Goal: Task Accomplishment & Management: Manage account settings

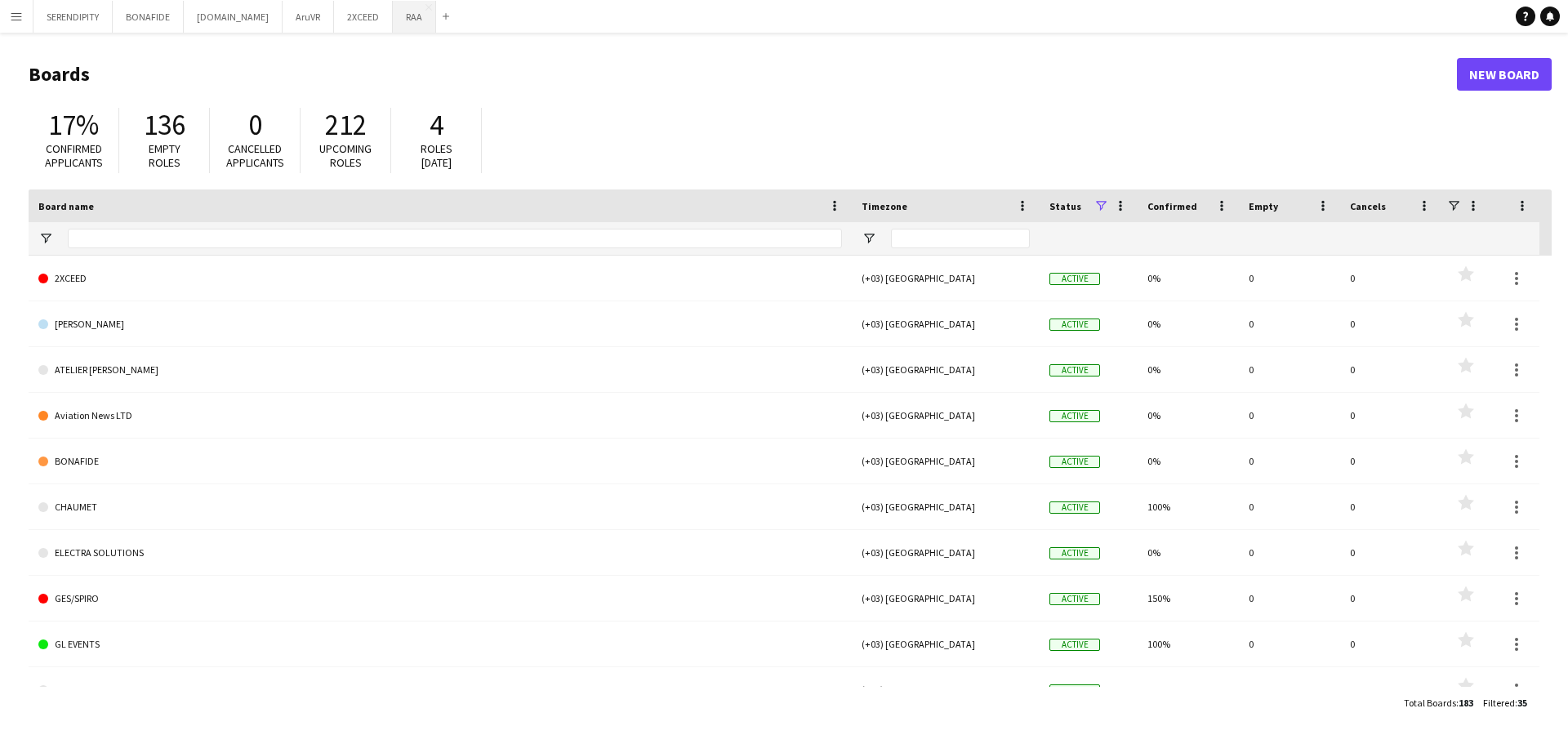
click at [393, 18] on button "RAA Close" at bounding box center [414, 17] width 44 height 32
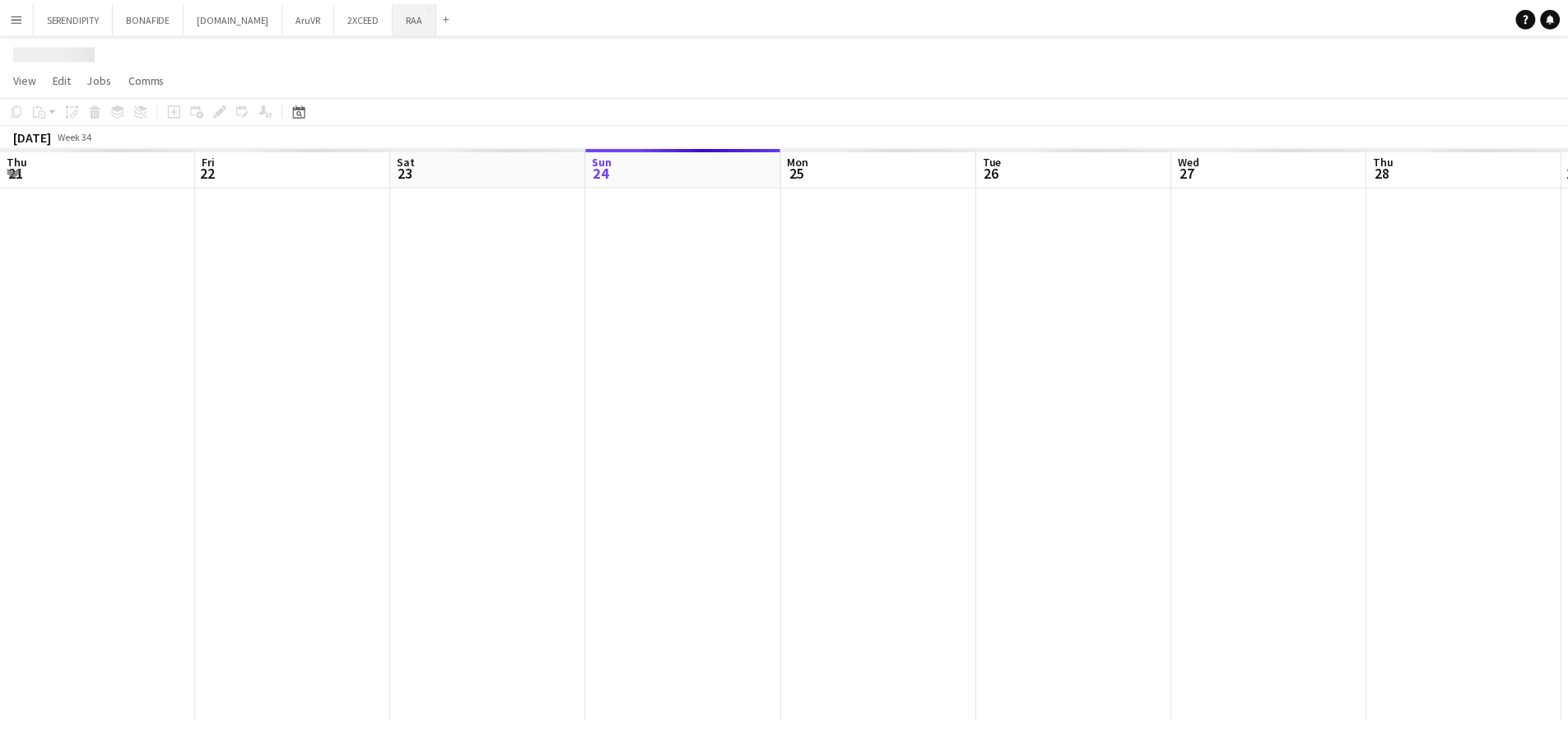
scroll to position [0, 393]
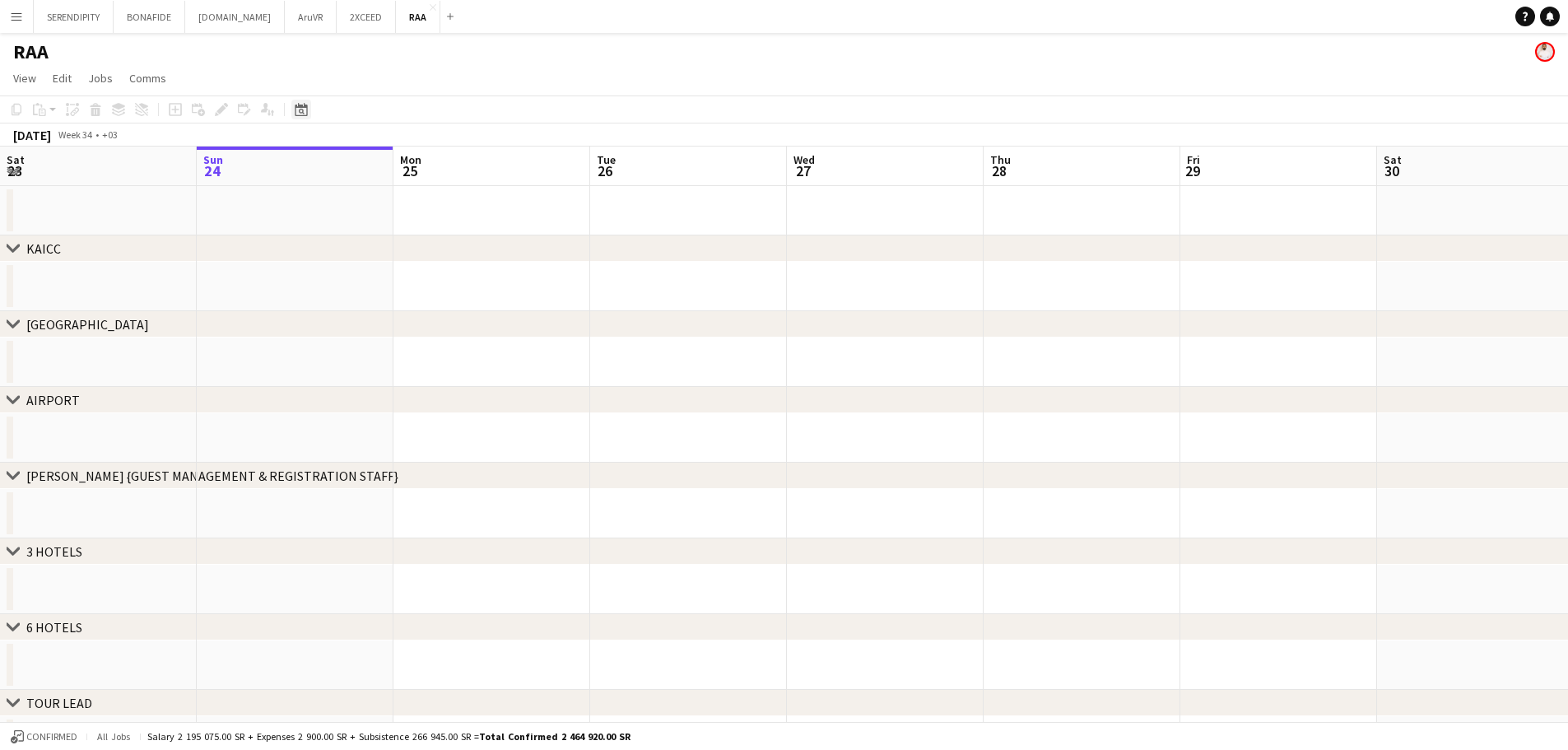
click at [296, 114] on icon "Date picker" at bounding box center [301, 110] width 14 height 13
click at [429, 175] on span "Next month" at bounding box center [435, 166] width 33 height 33
click at [302, 342] on span "27" at bounding box center [304, 337] width 19 height 19
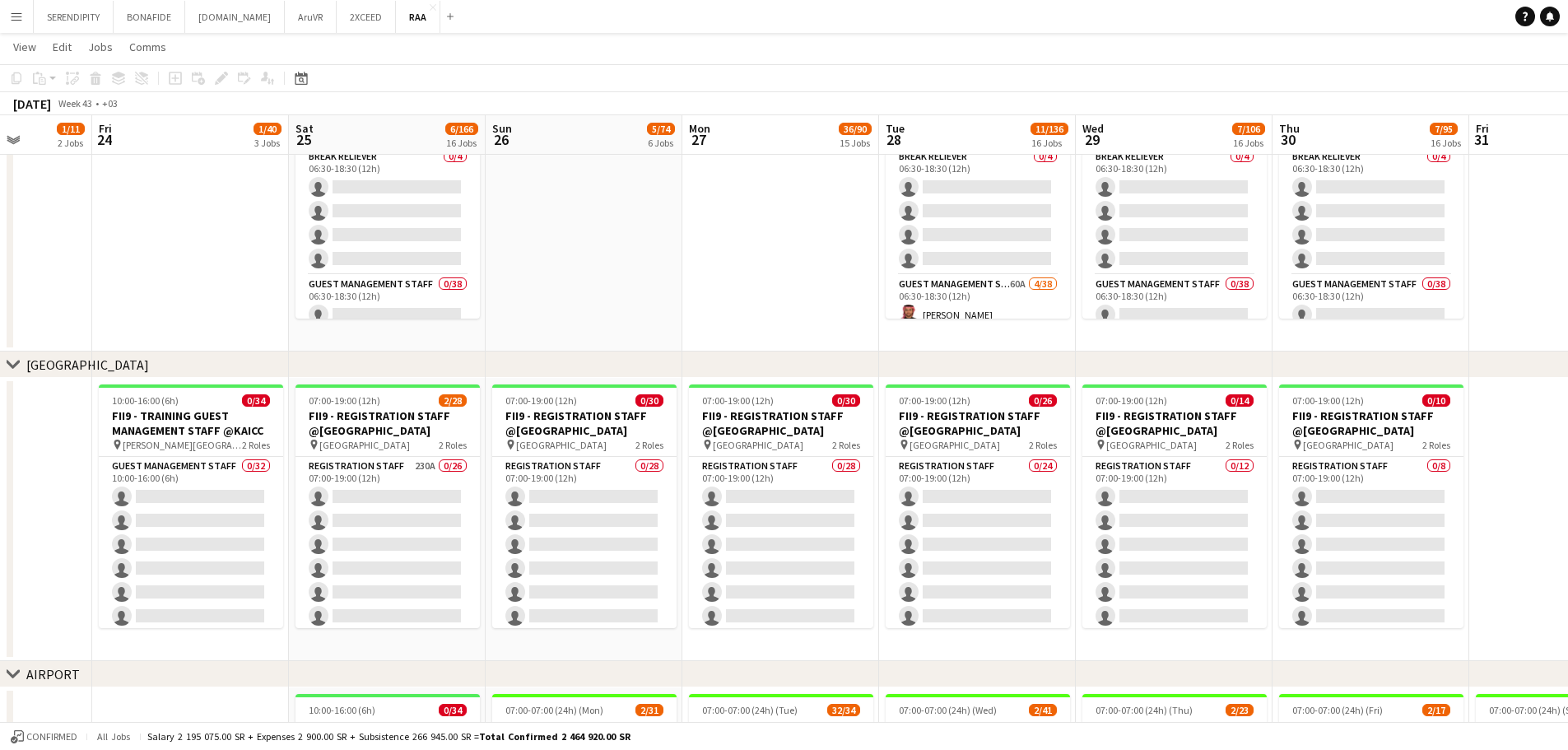
scroll to position [0, 529]
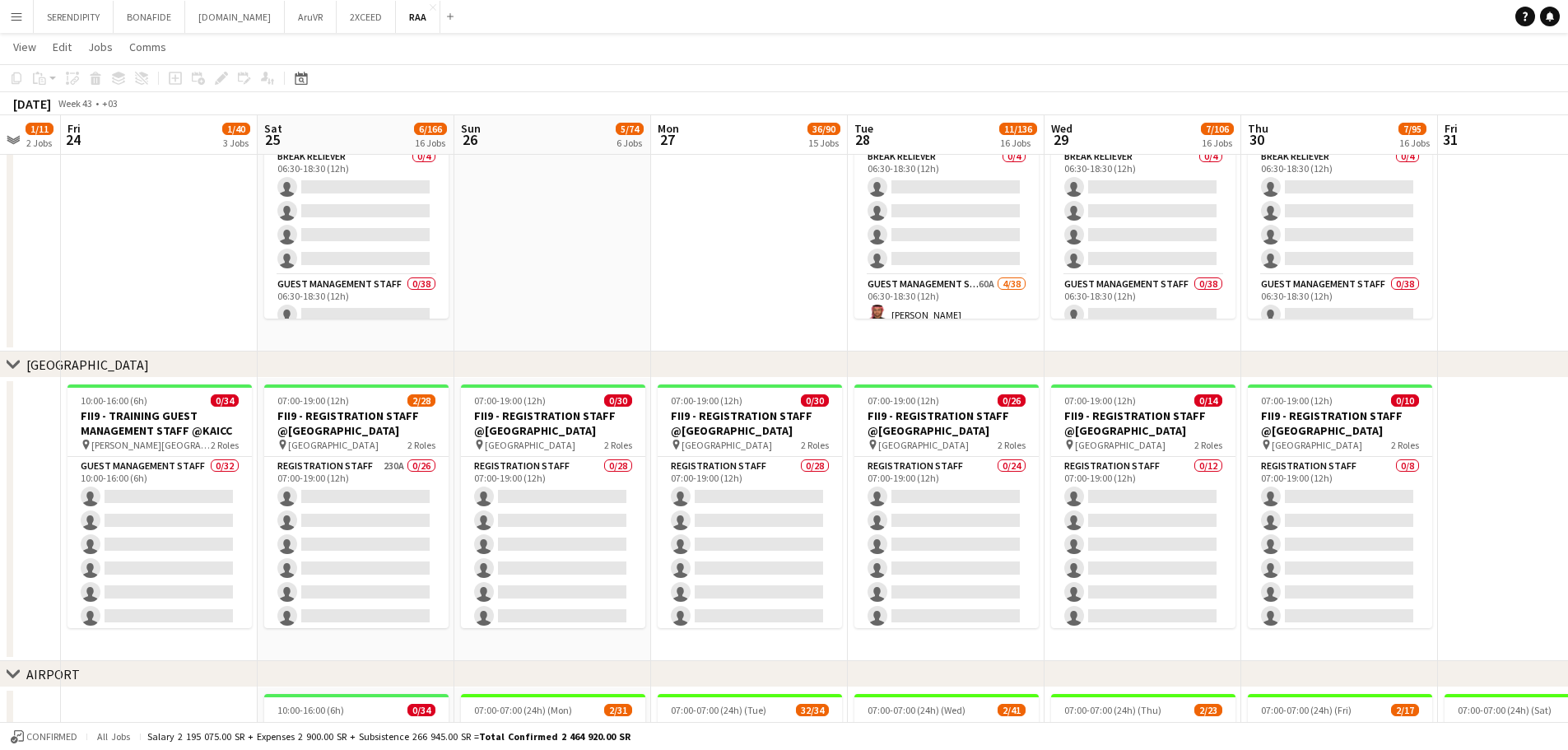
drag, startPoint x: 420, startPoint y: 318, endPoint x: 654, endPoint y: 307, distance: 234.3
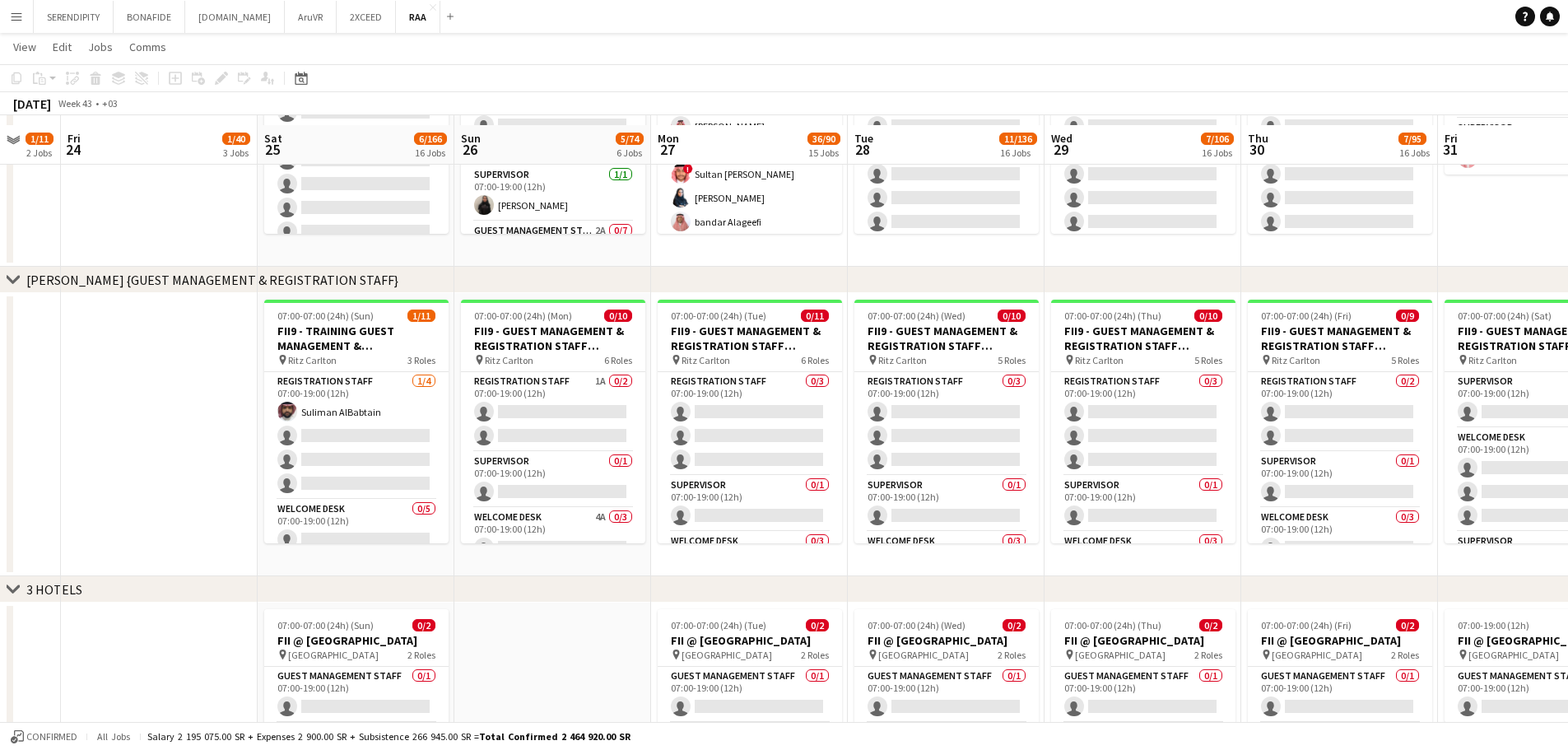
scroll to position [905, 0]
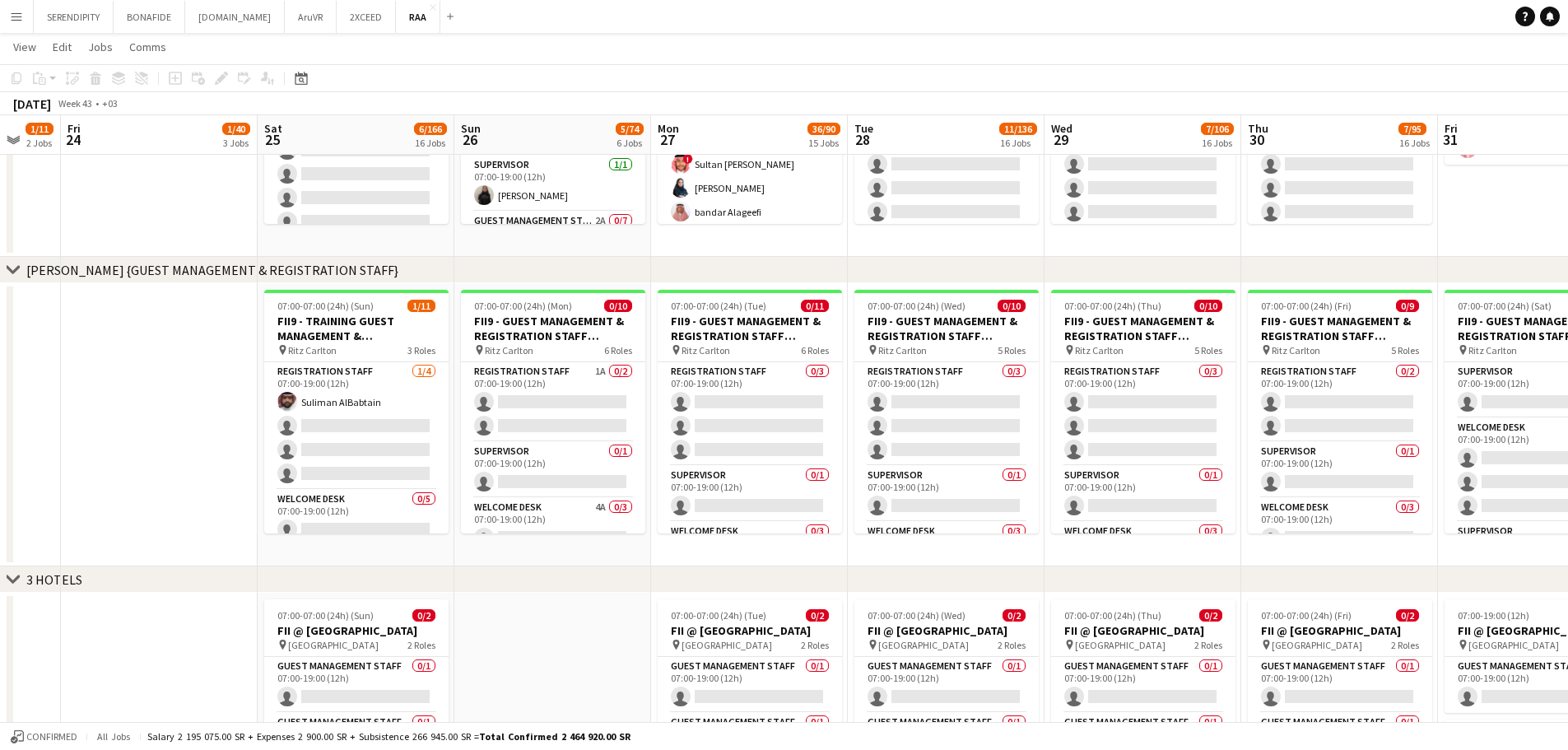
drag, startPoint x: 990, startPoint y: 578, endPoint x: 871, endPoint y: 578, distance: 119.0
click at [871, 578] on div "chevron-right 3 HOTELS" at bounding box center [784, 579] width 1568 height 26
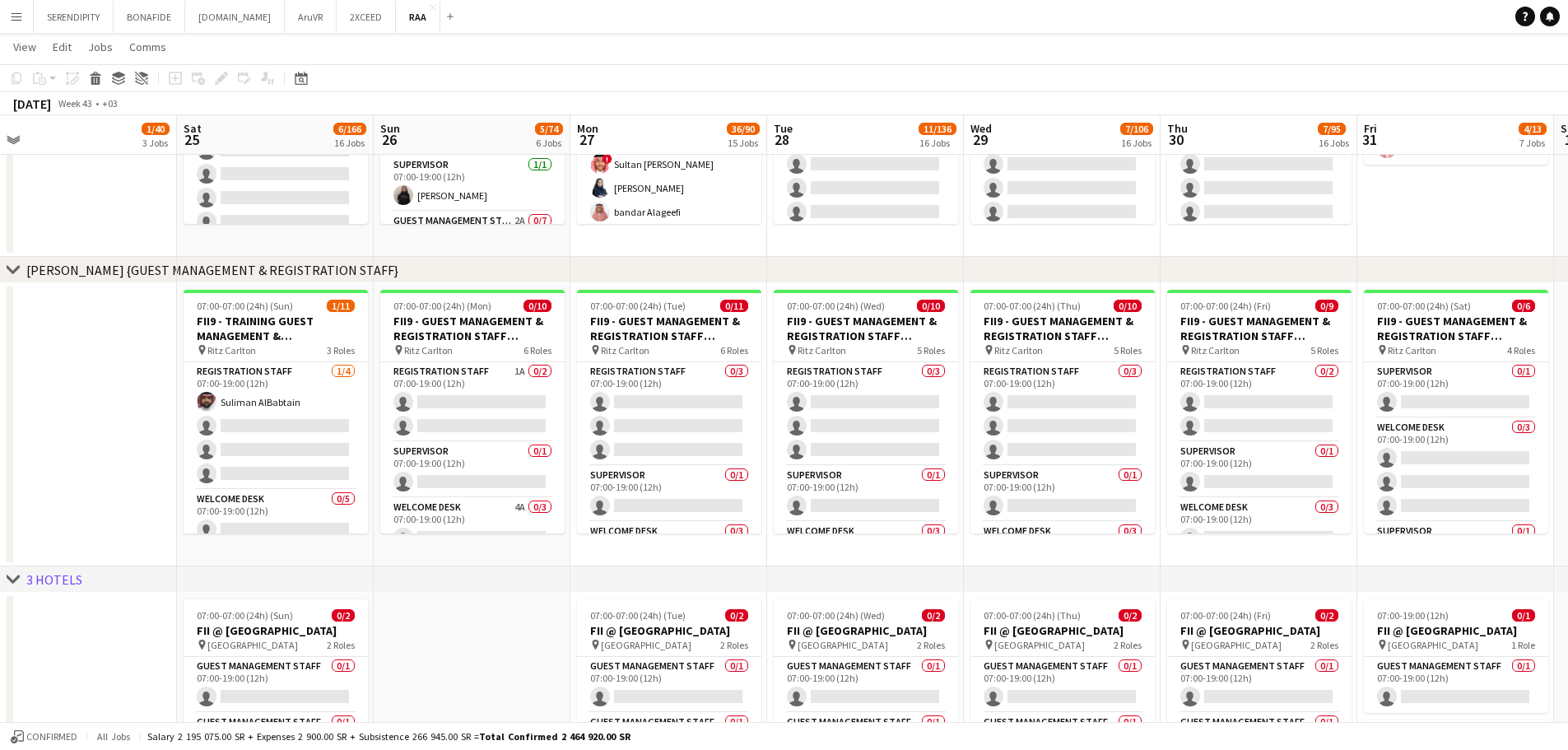
scroll to position [0, 486]
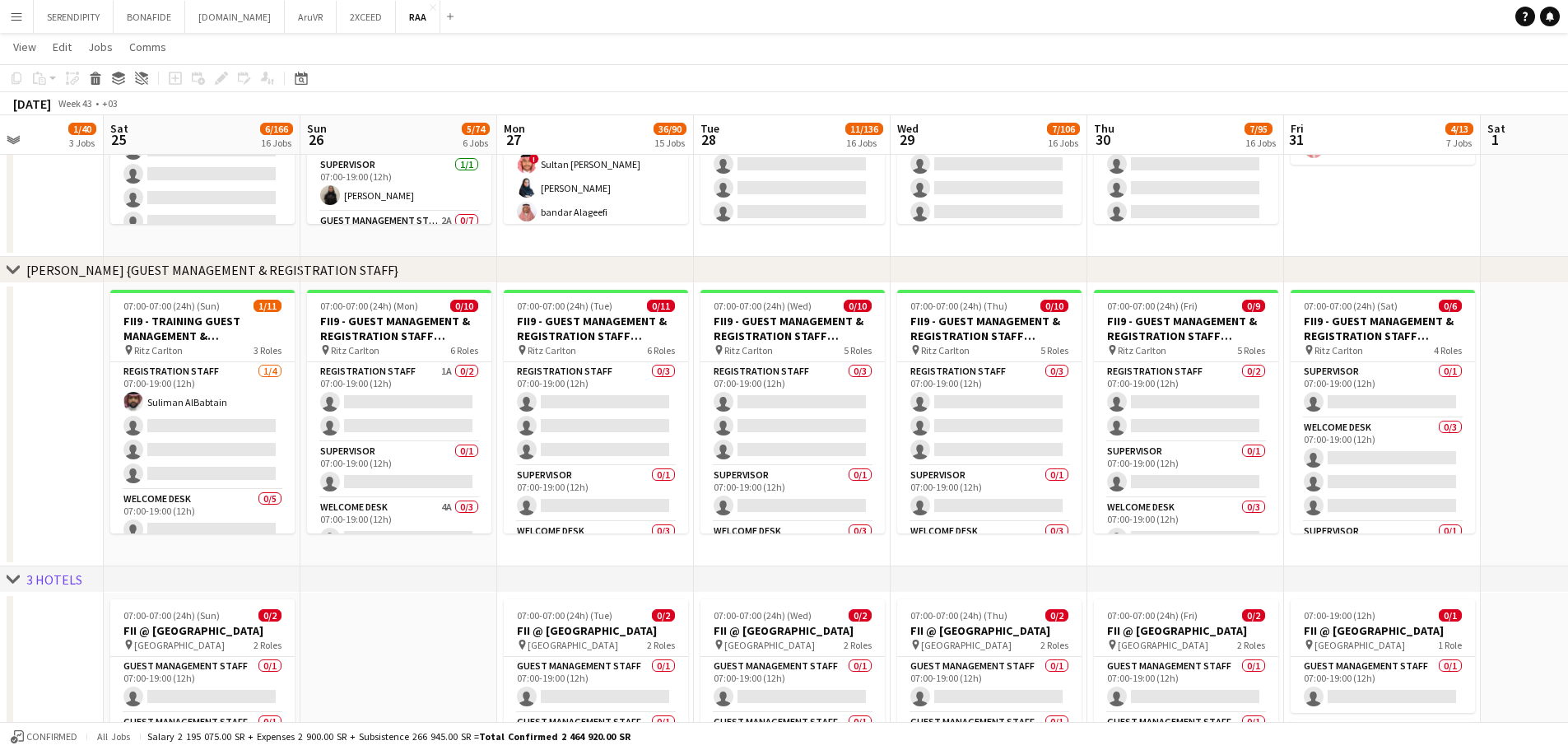
drag, startPoint x: 908, startPoint y: 559, endPoint x: 582, endPoint y: 576, distance: 326.4
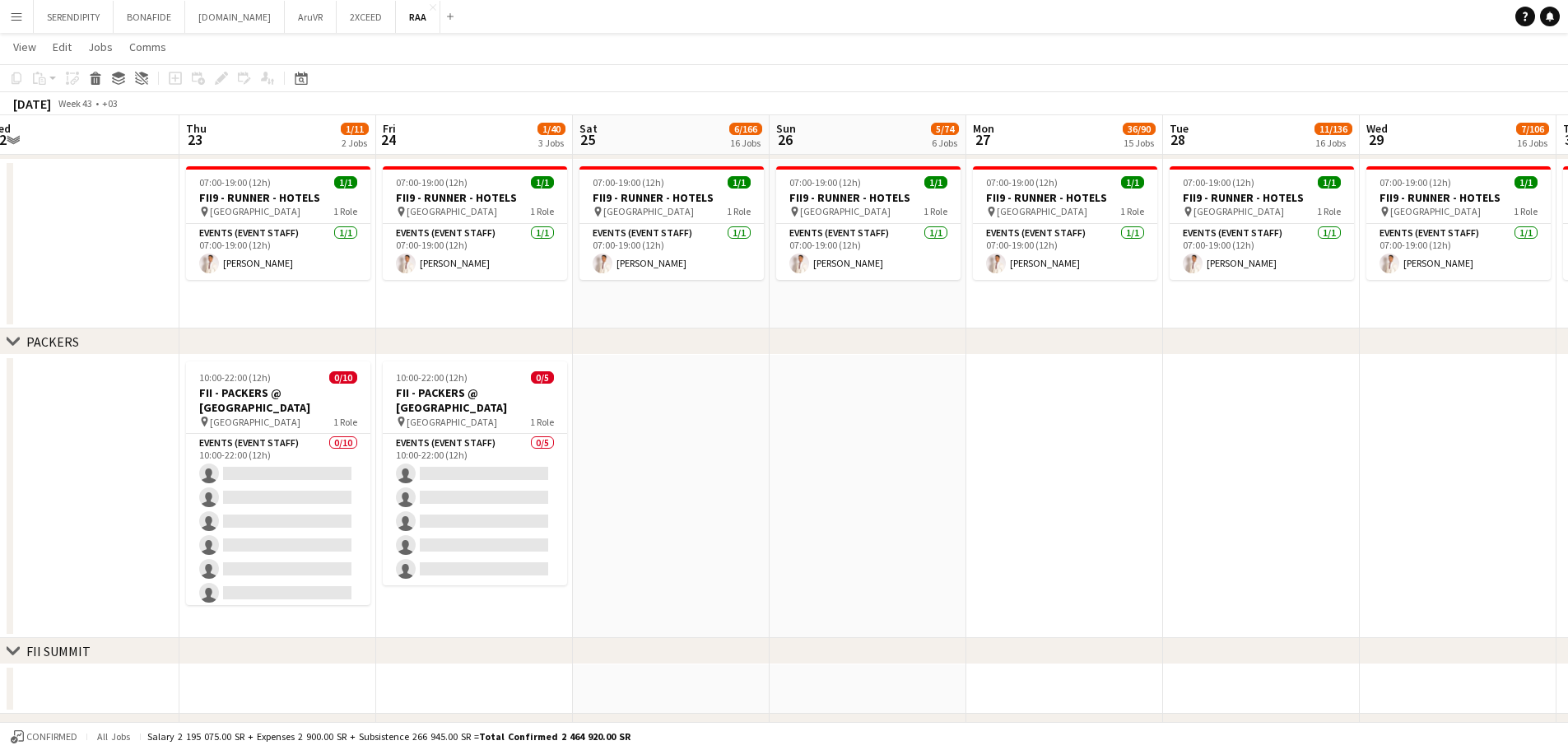
scroll to position [0, 407]
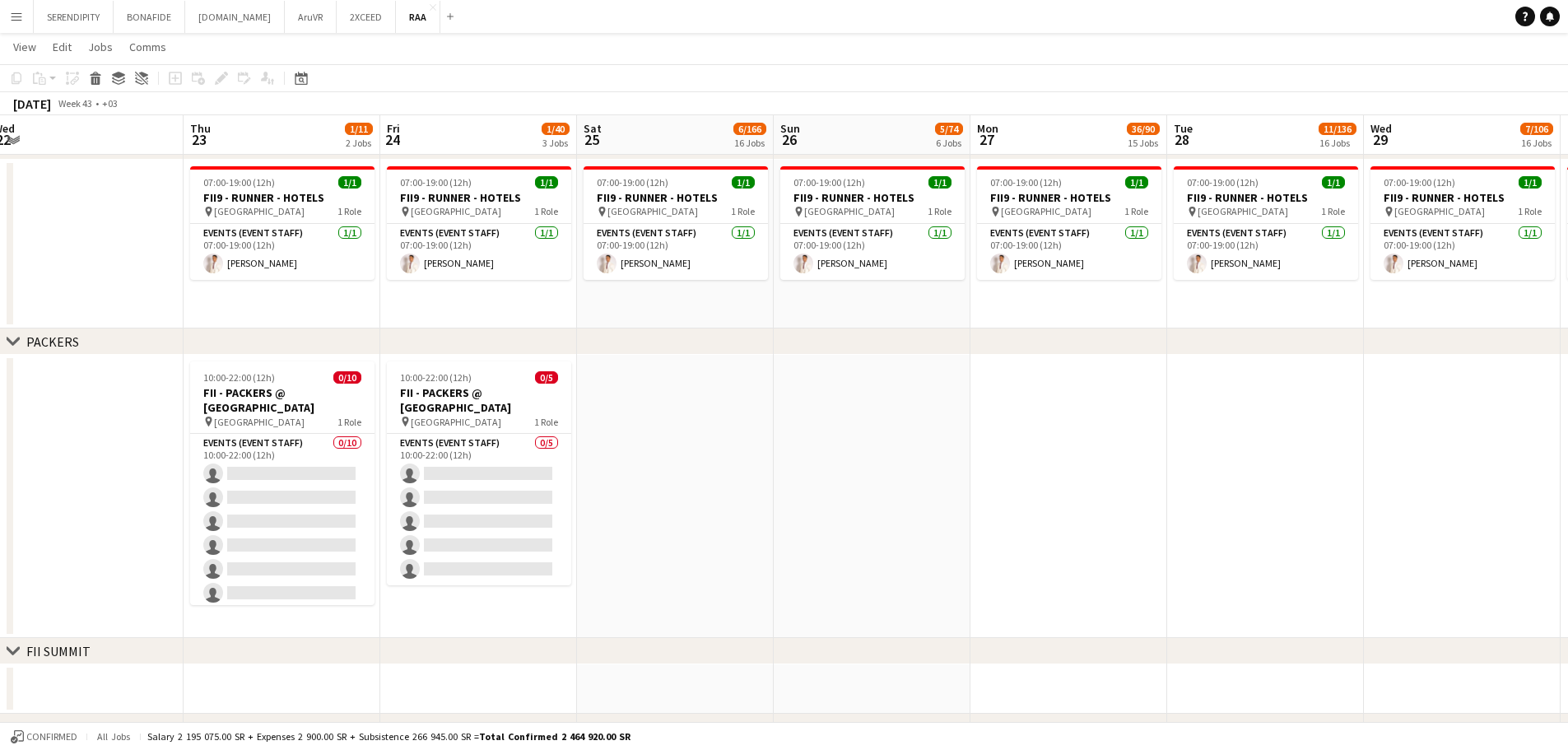
drag, startPoint x: 268, startPoint y: 530, endPoint x: 742, endPoint y: 520, distance: 474.1
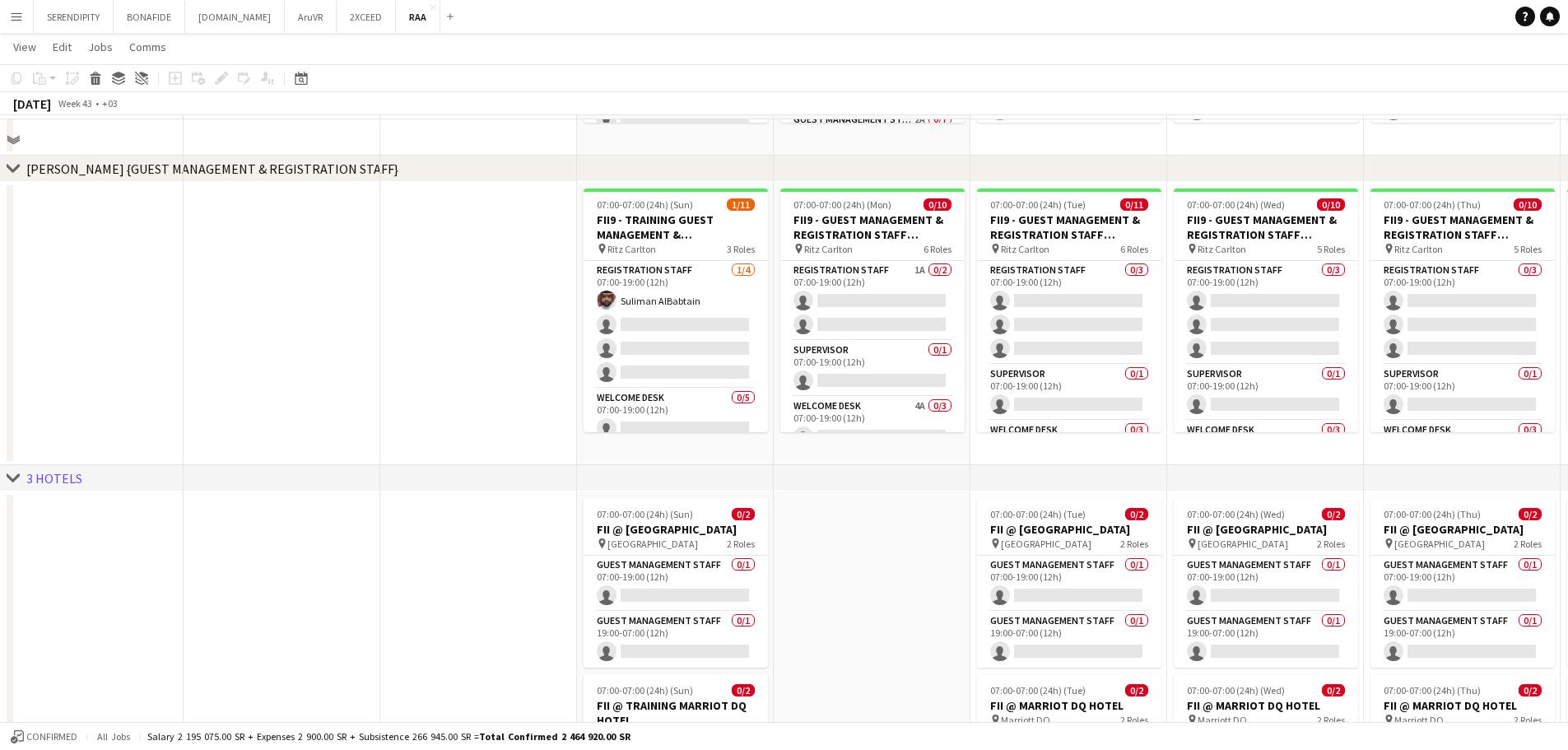
scroll to position [1015, 0]
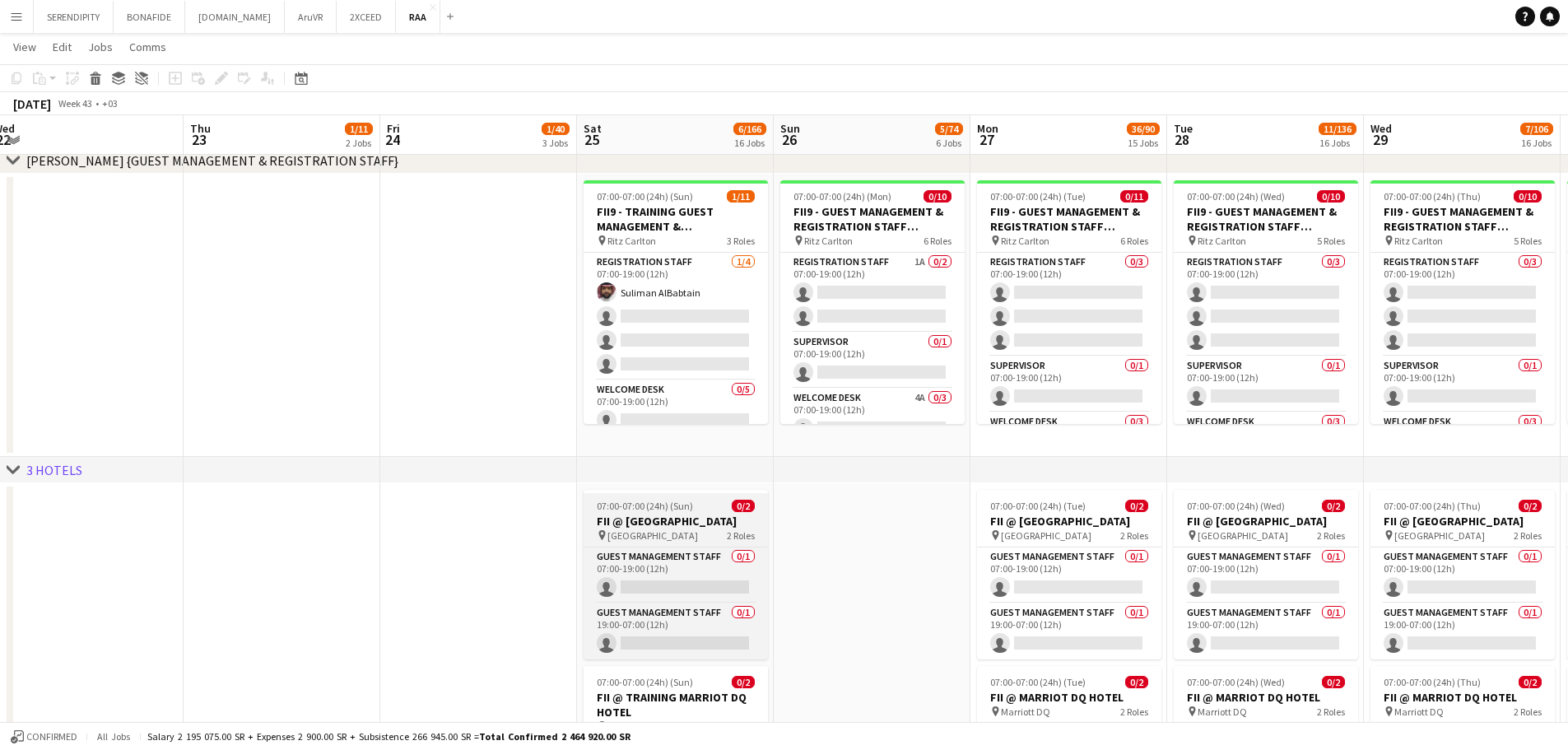
drag, startPoint x: 939, startPoint y: 467, endPoint x: 662, endPoint y: 519, distance: 281.8
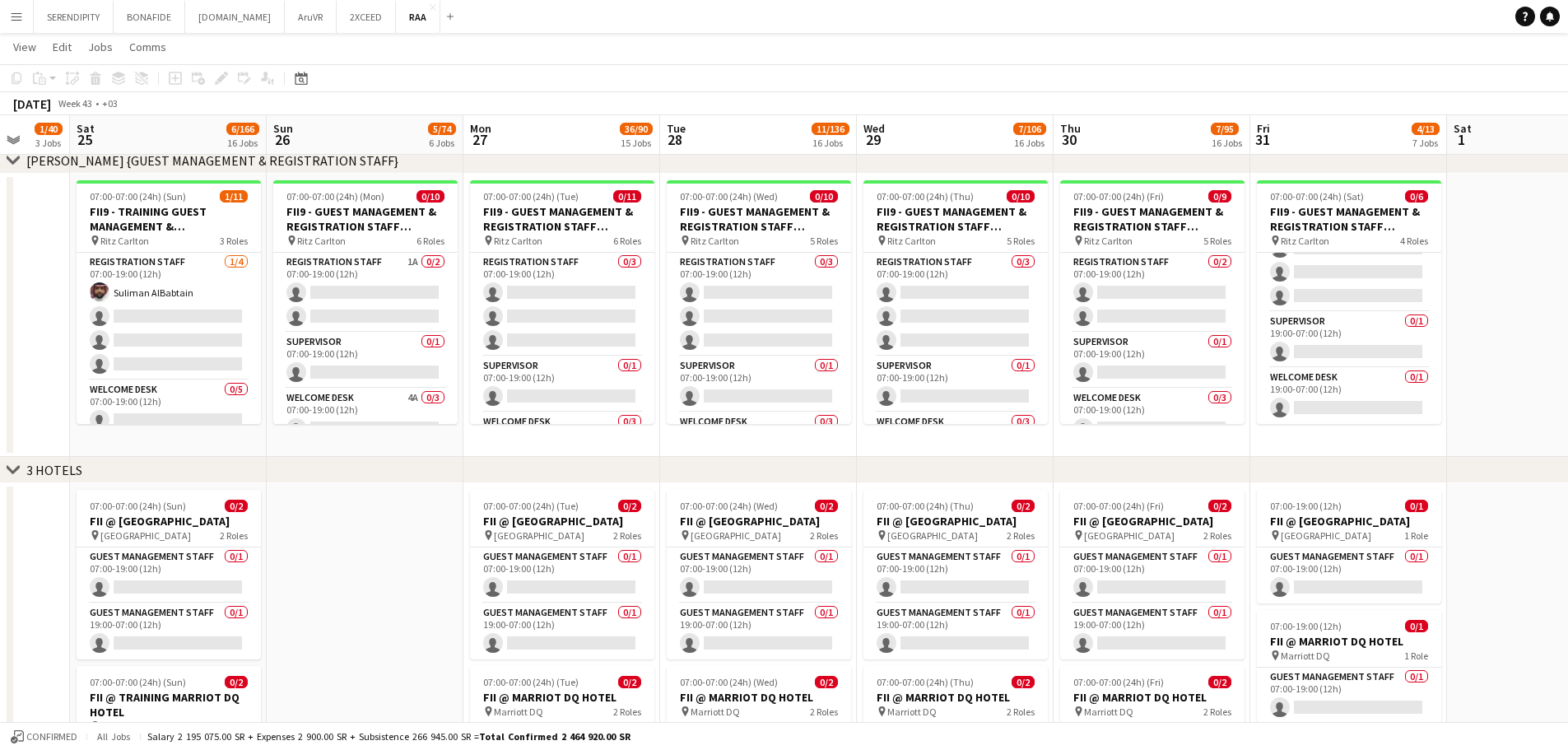
scroll to position [0, 585]
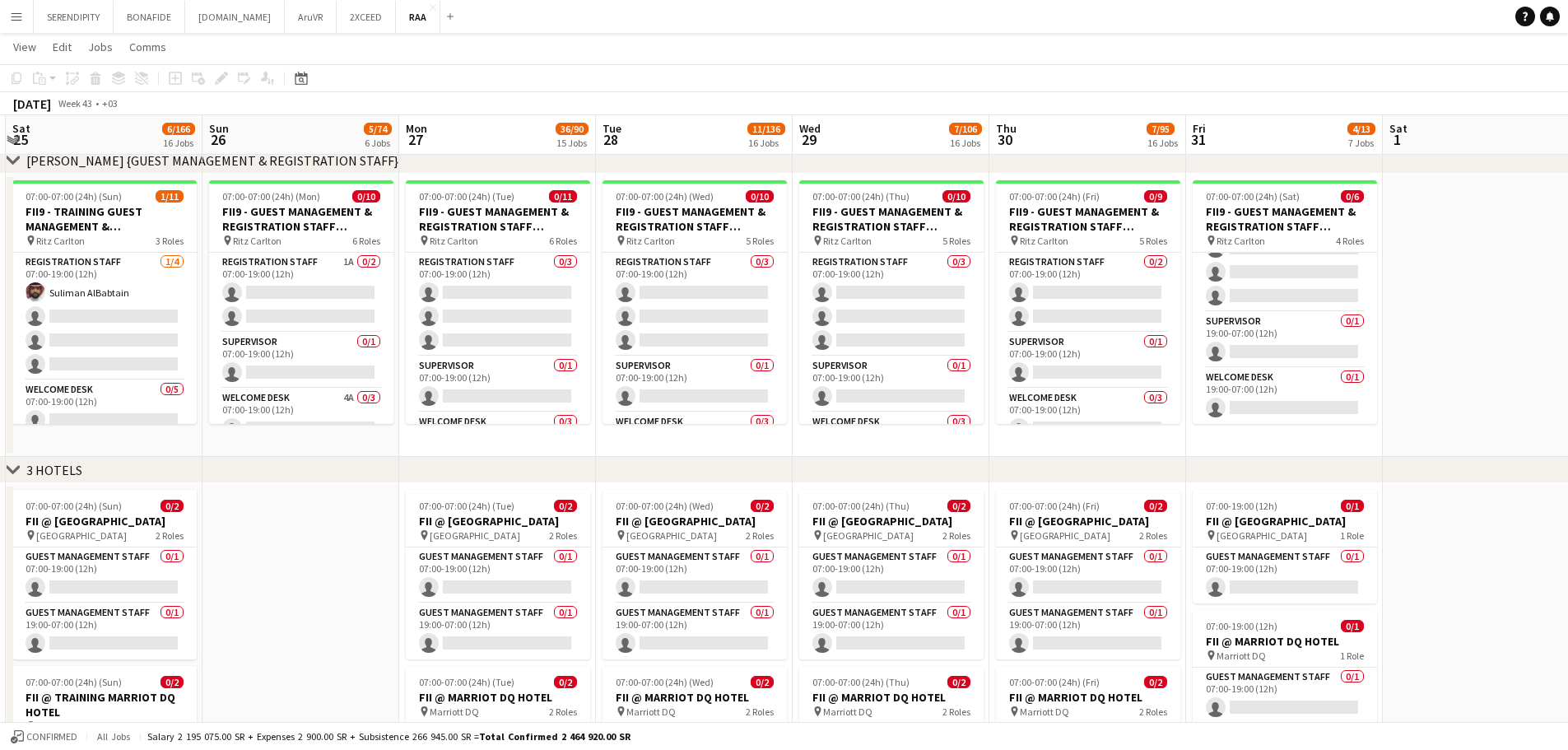
drag, startPoint x: 990, startPoint y: 440, endPoint x: 419, endPoint y: 491, distance: 573.3
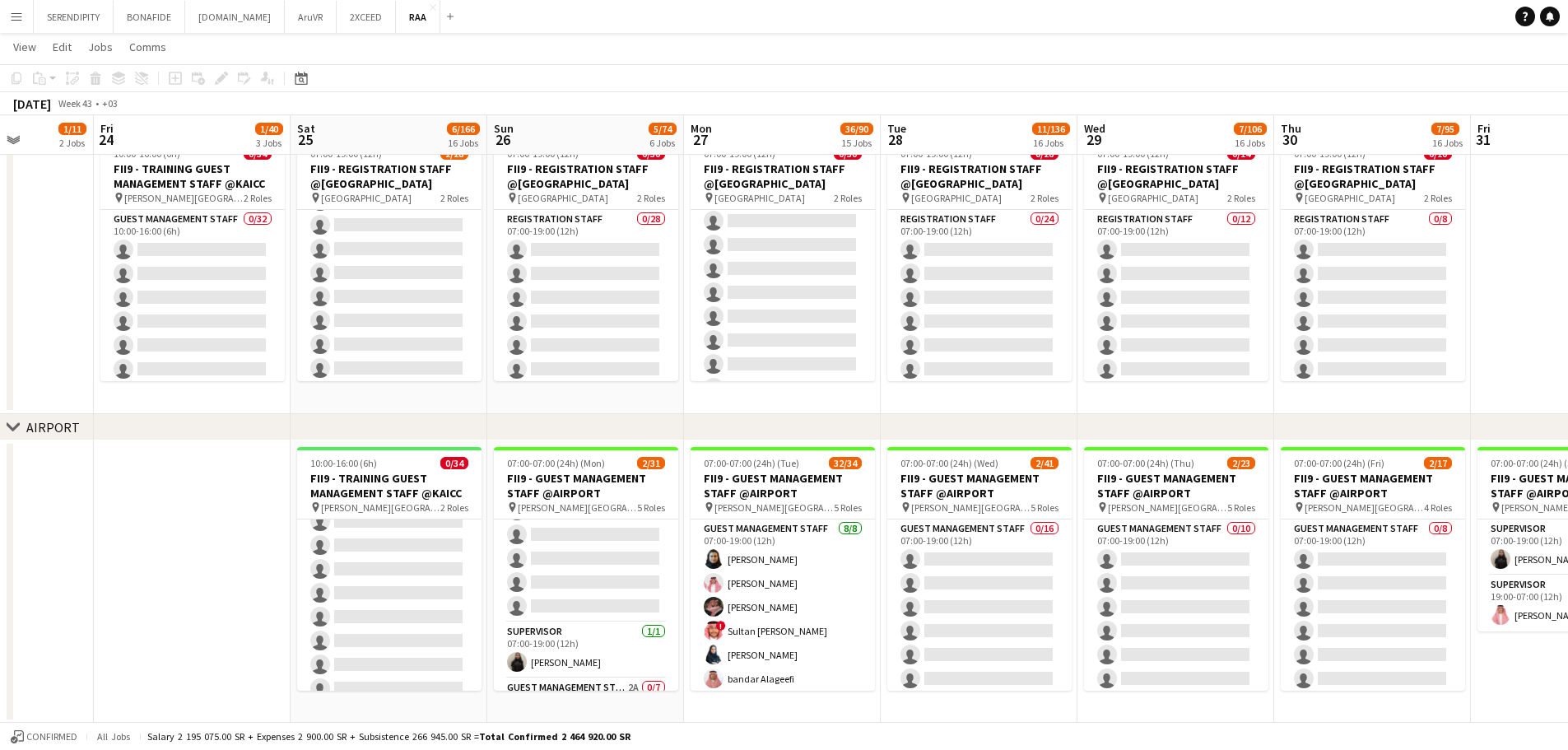
scroll to position [0, 490]
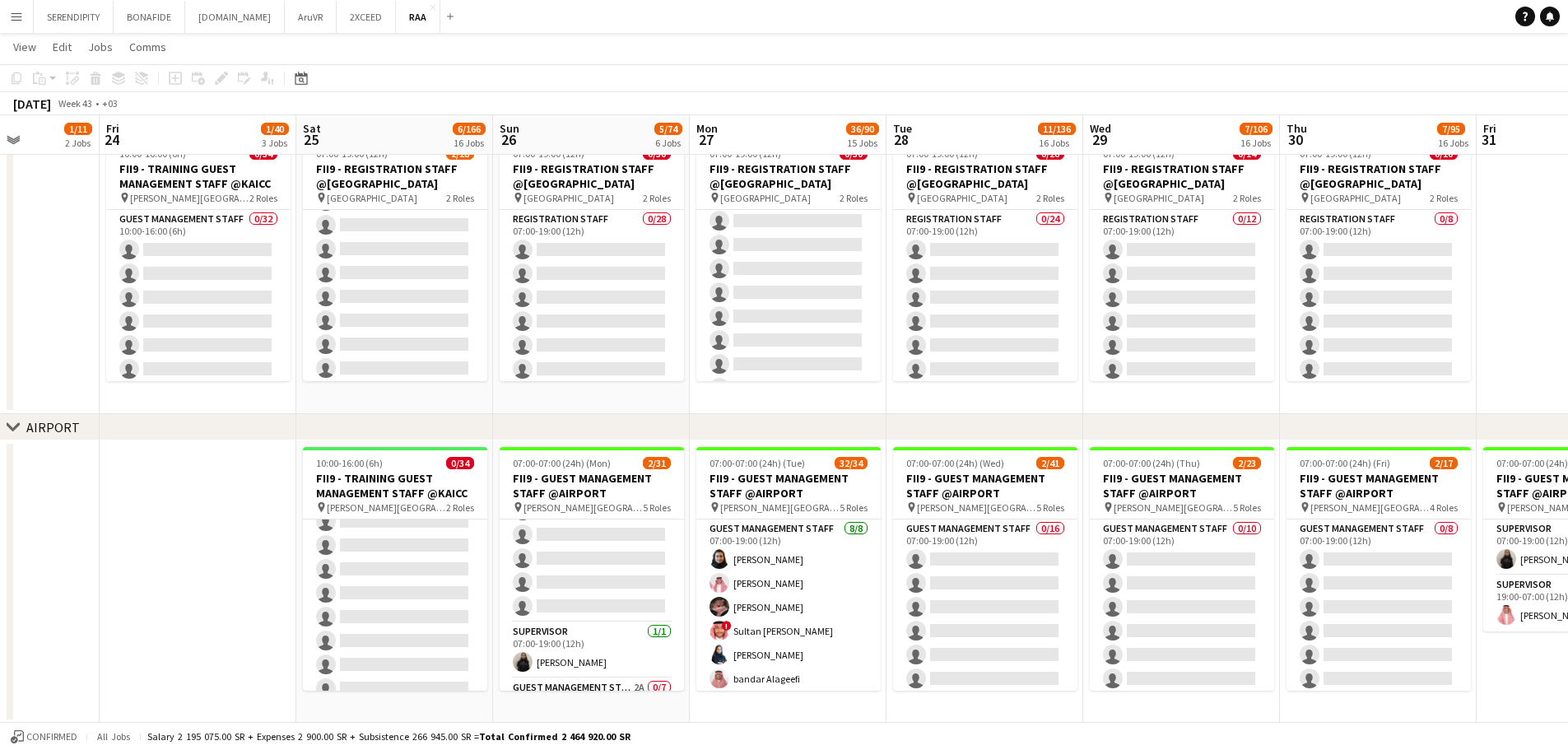
drag, startPoint x: 301, startPoint y: 408, endPoint x: 592, endPoint y: 397, distance: 291.2
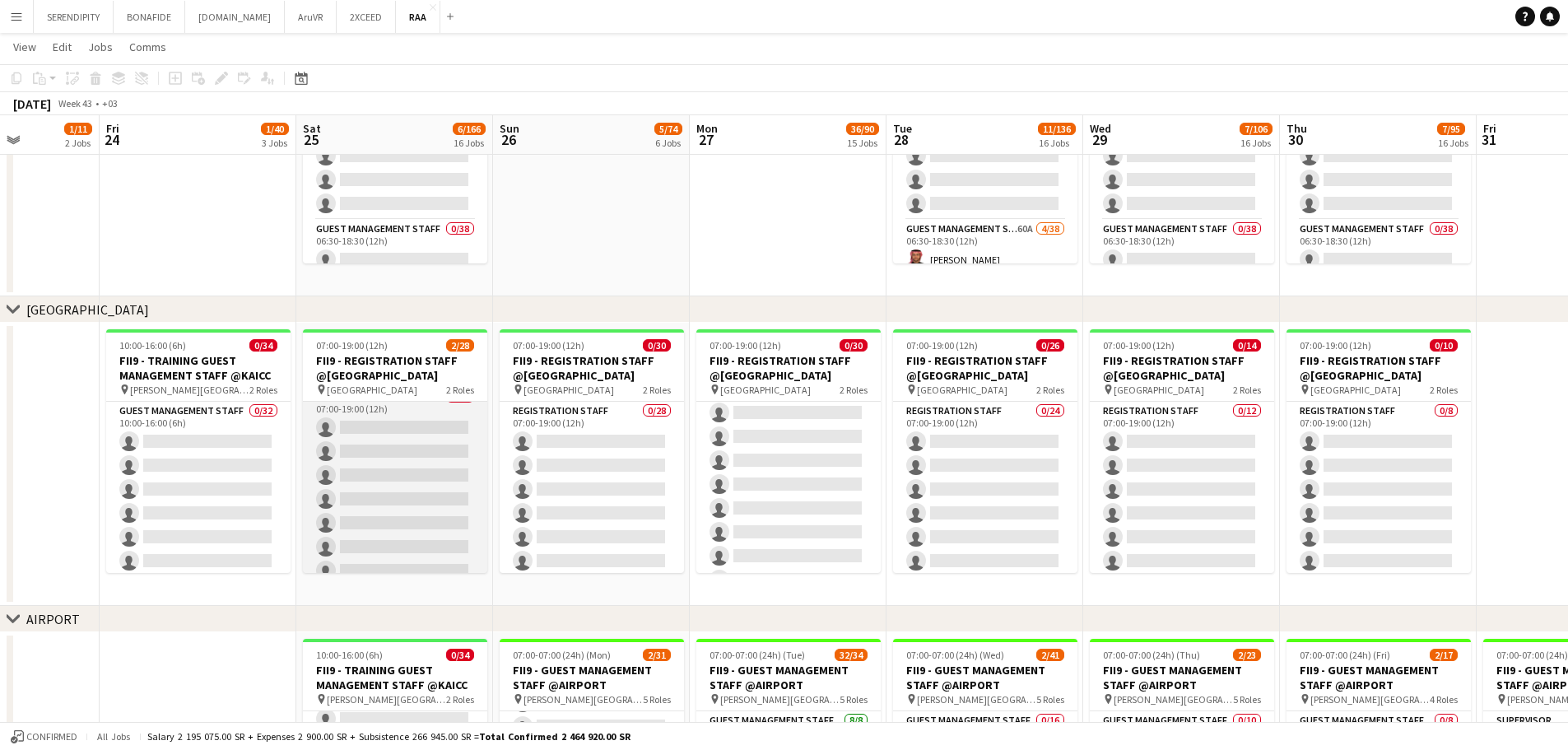
scroll to position [0, 0]
click at [387, 413] on app-card-role "Registration Staff 230A 0/26 07:00-19:00 (12h) single-neutral-actions single-ne…" at bounding box center [395, 728] width 184 height 653
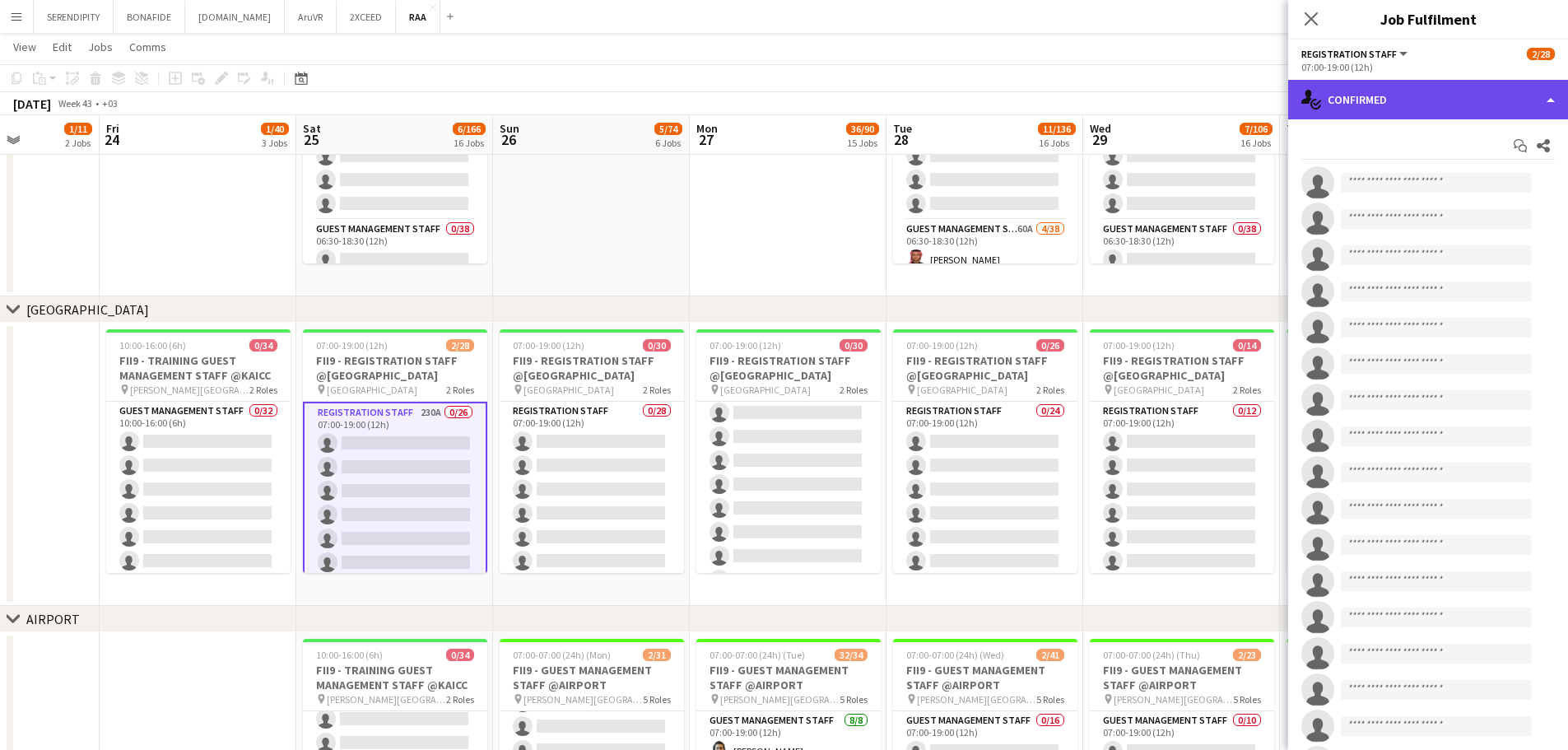
click at [1455, 106] on div "single-neutral-actions-check-2 Confirmed" at bounding box center [1429, 100] width 280 height 40
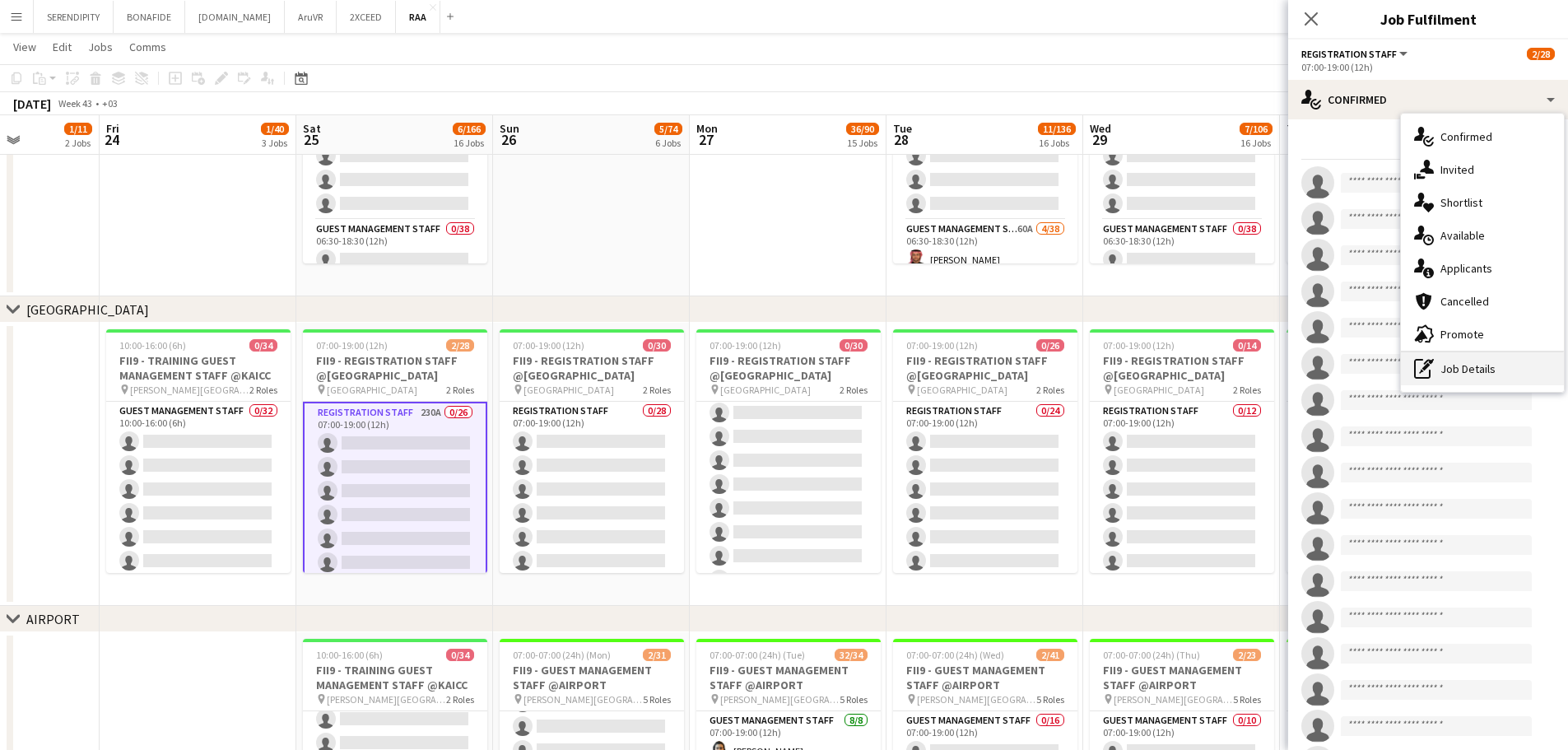
click at [1503, 371] on div "pen-write Job Details" at bounding box center [1482, 368] width 163 height 33
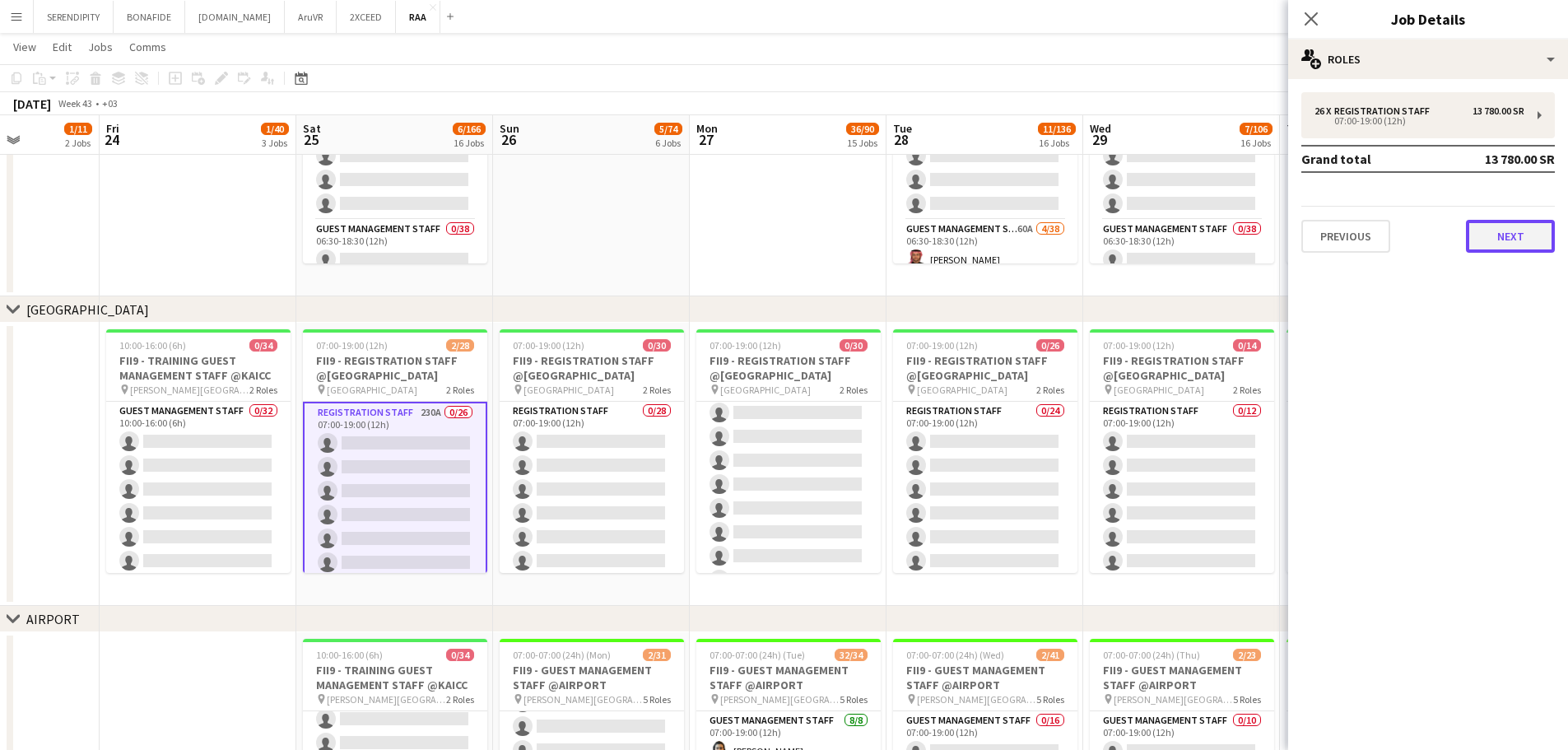
click at [1509, 244] on button "Next" at bounding box center [1510, 235] width 89 height 33
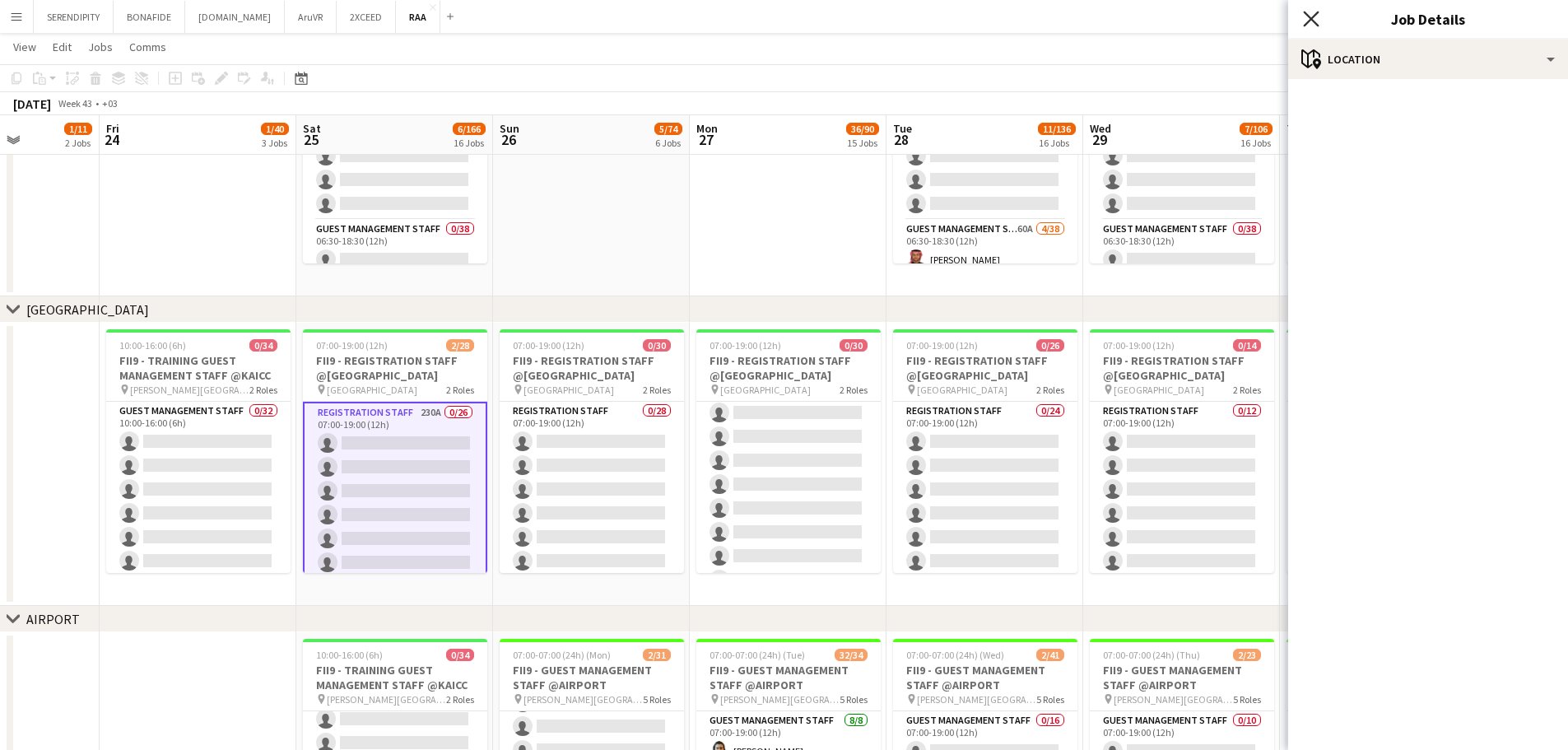
click at [1308, 20] on icon "Close pop-in" at bounding box center [1311, 19] width 16 height 16
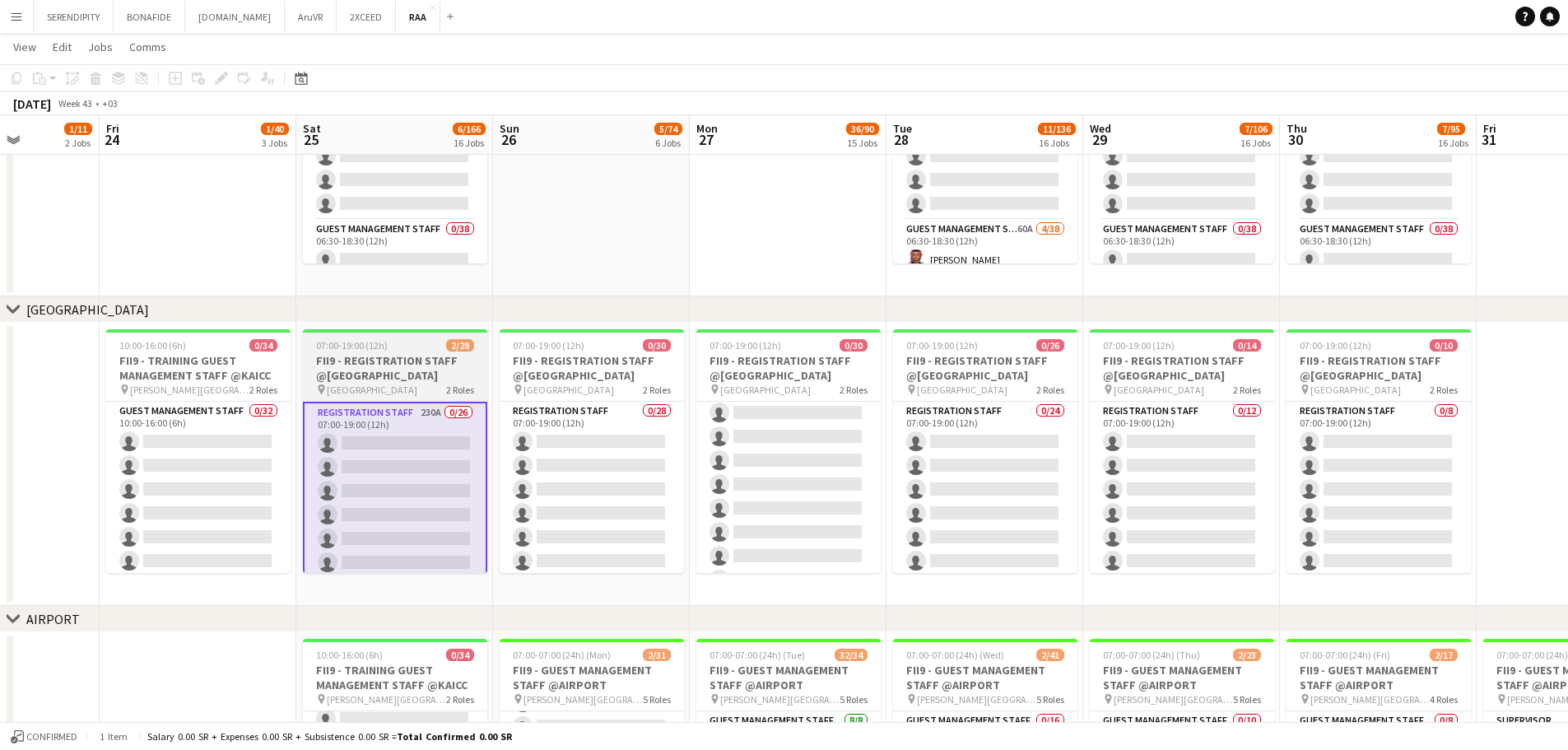
click at [391, 375] on h3 "FII9 - REGISTRATION STAFF @[GEOGRAPHIC_DATA]" at bounding box center [395, 367] width 184 height 30
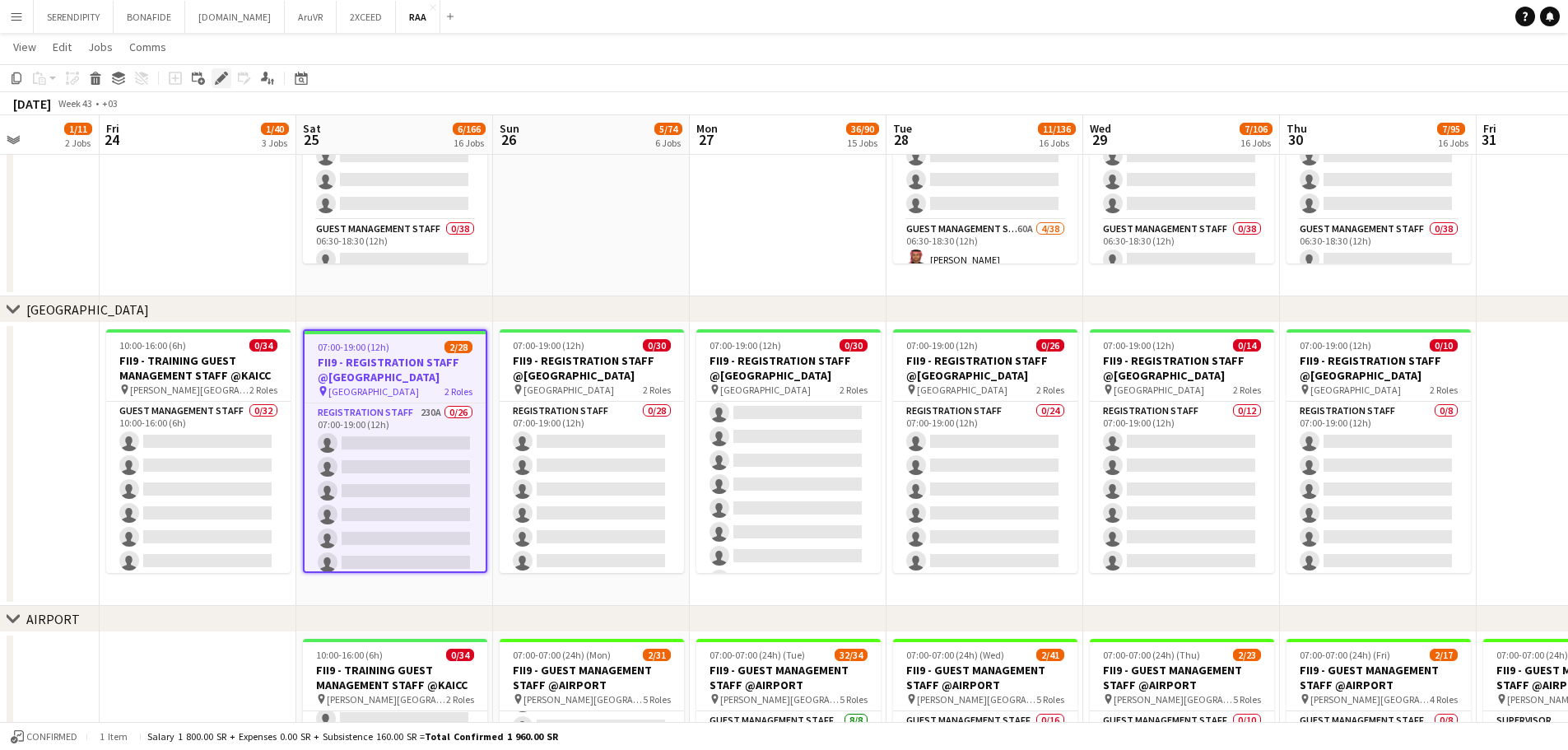
click at [222, 73] on icon "Edit" at bounding box center [222, 78] width 14 height 13
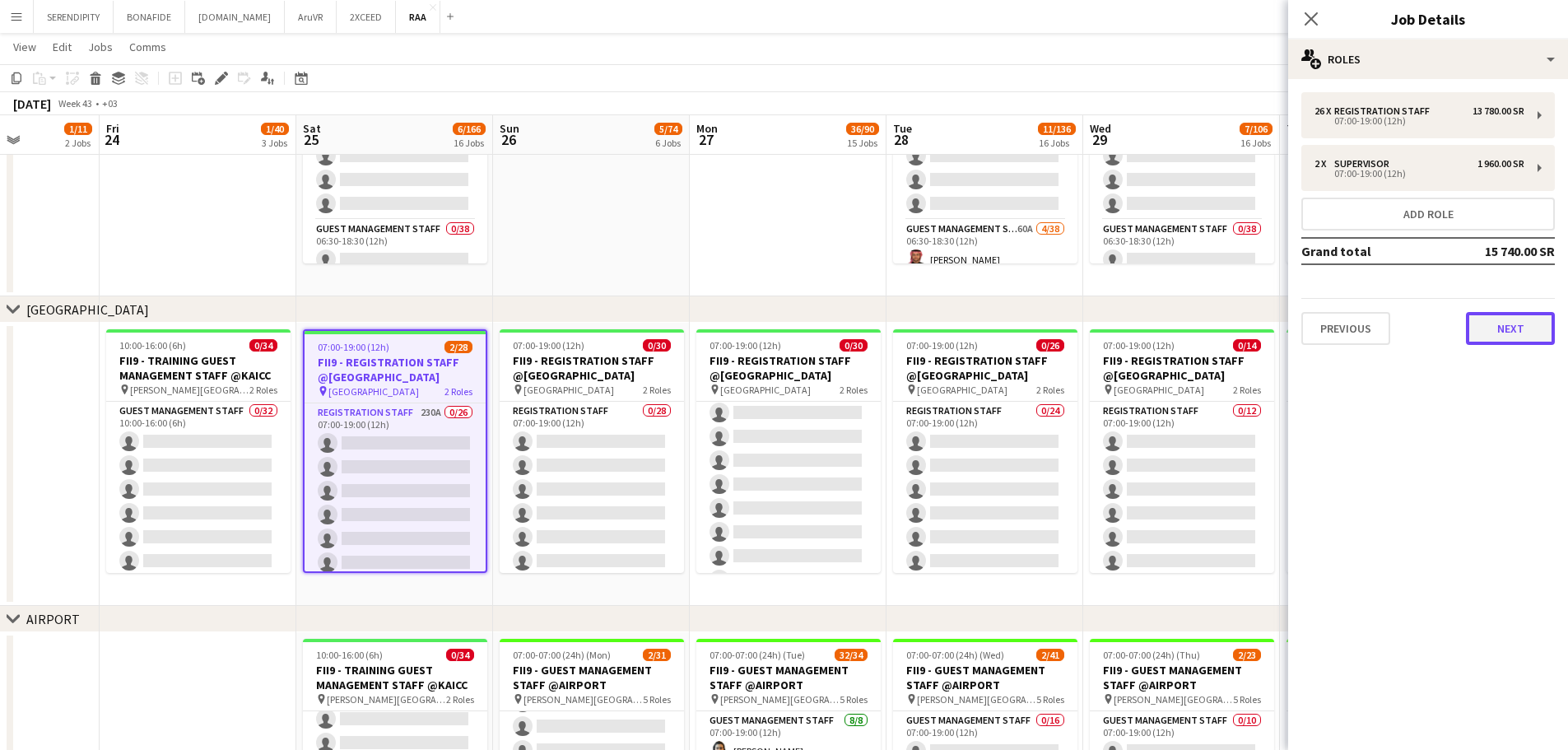
click at [1517, 327] on button "Next" at bounding box center [1510, 328] width 89 height 33
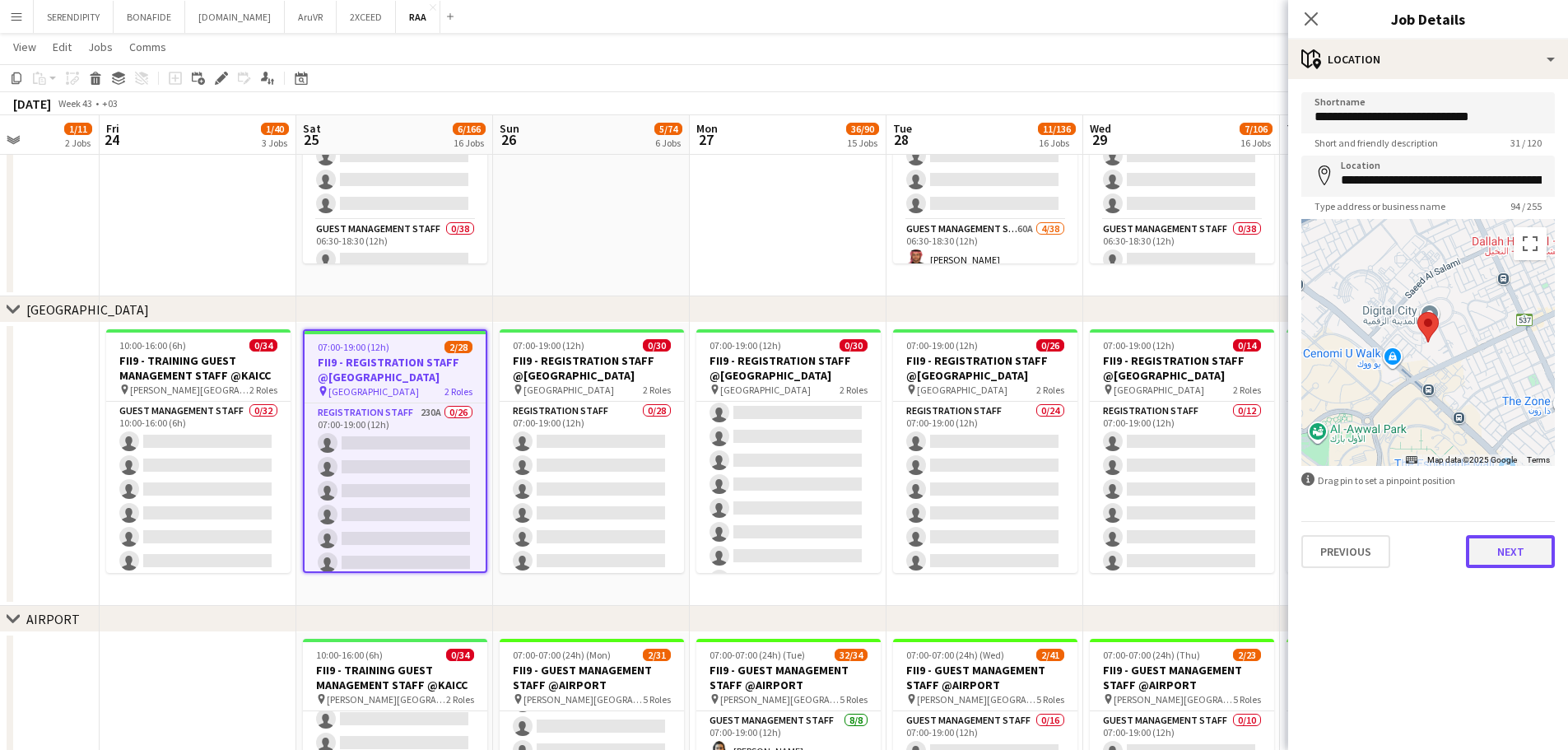
click at [1501, 554] on button "Next" at bounding box center [1510, 551] width 89 height 33
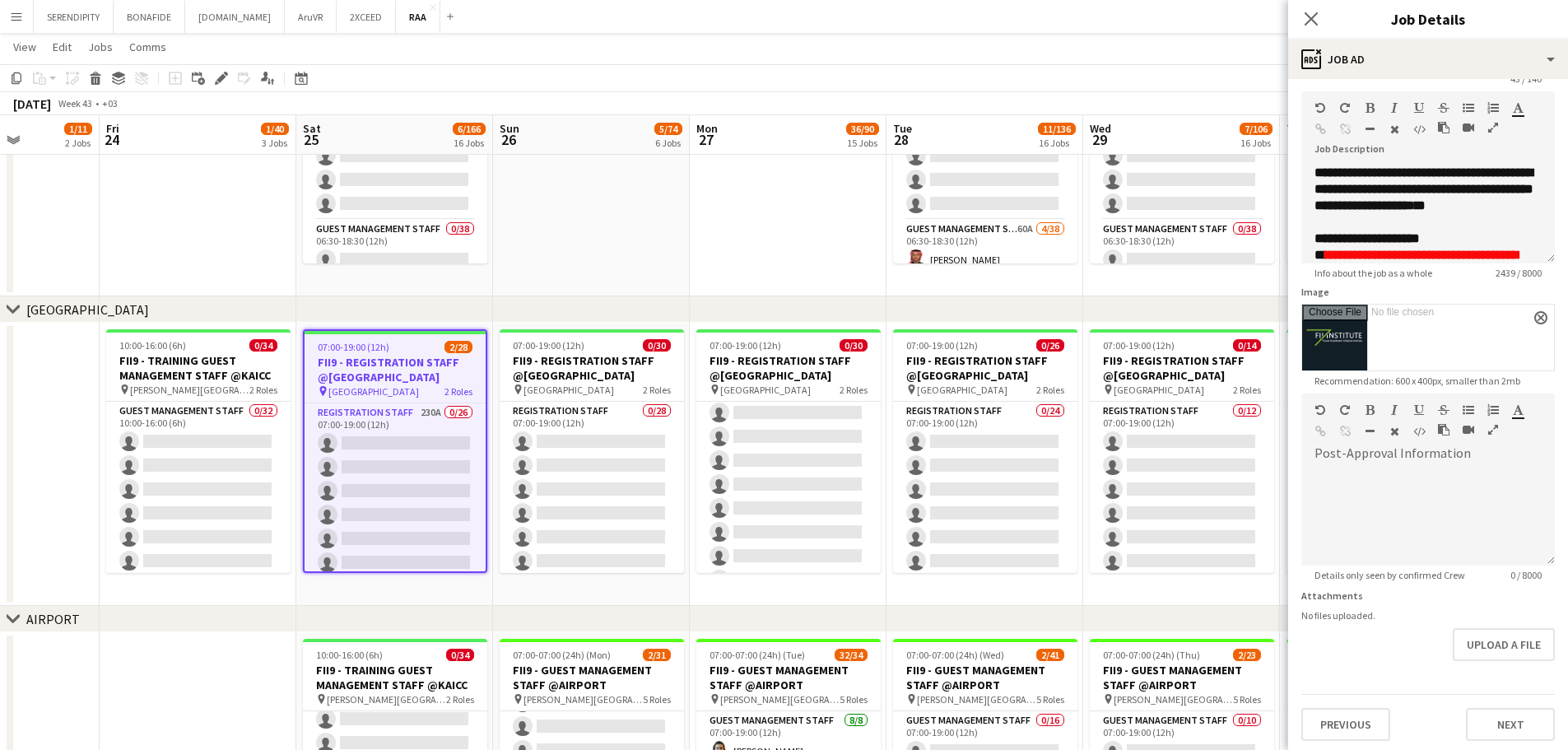
scroll to position [68, 0]
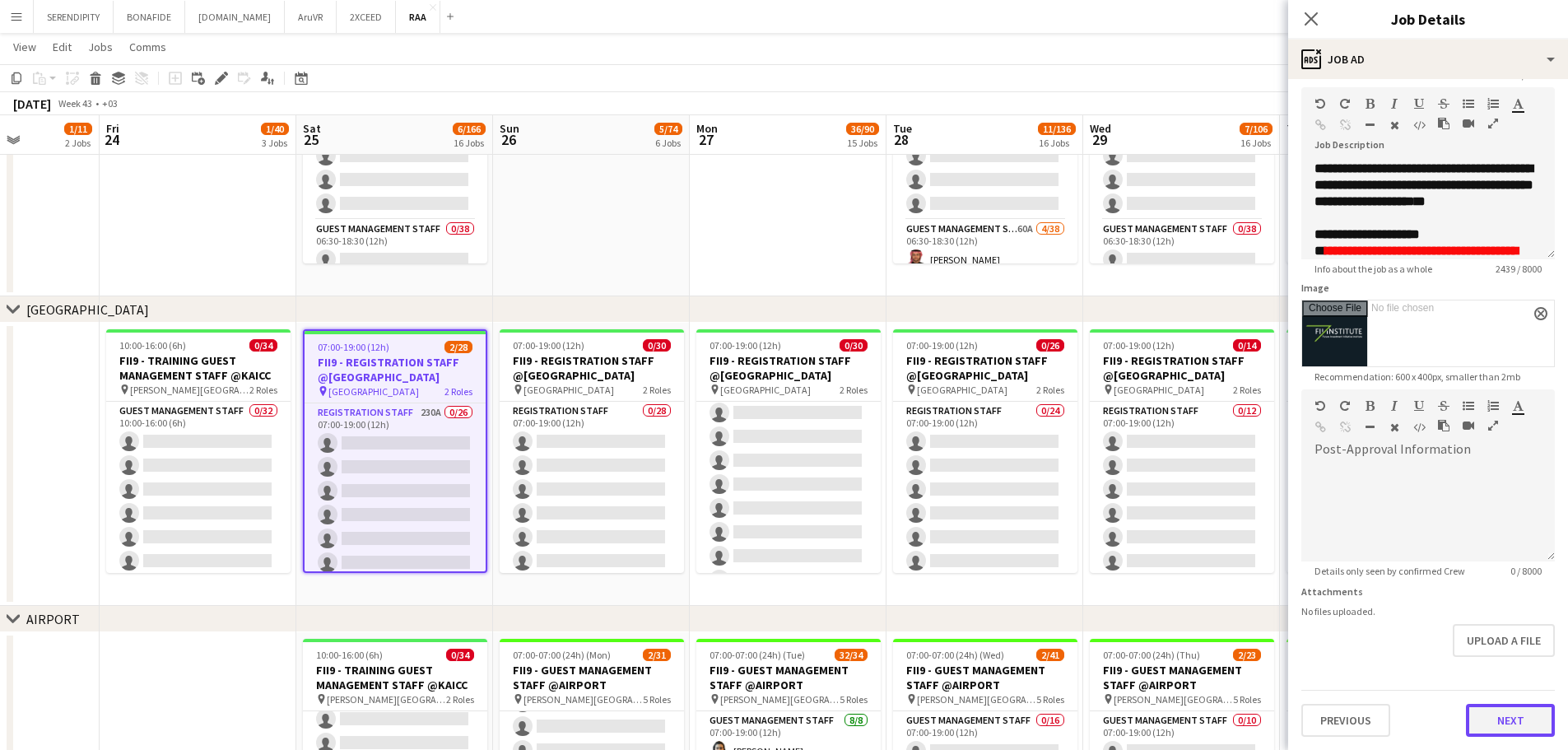
click at [1506, 722] on button "Next" at bounding box center [1510, 720] width 89 height 33
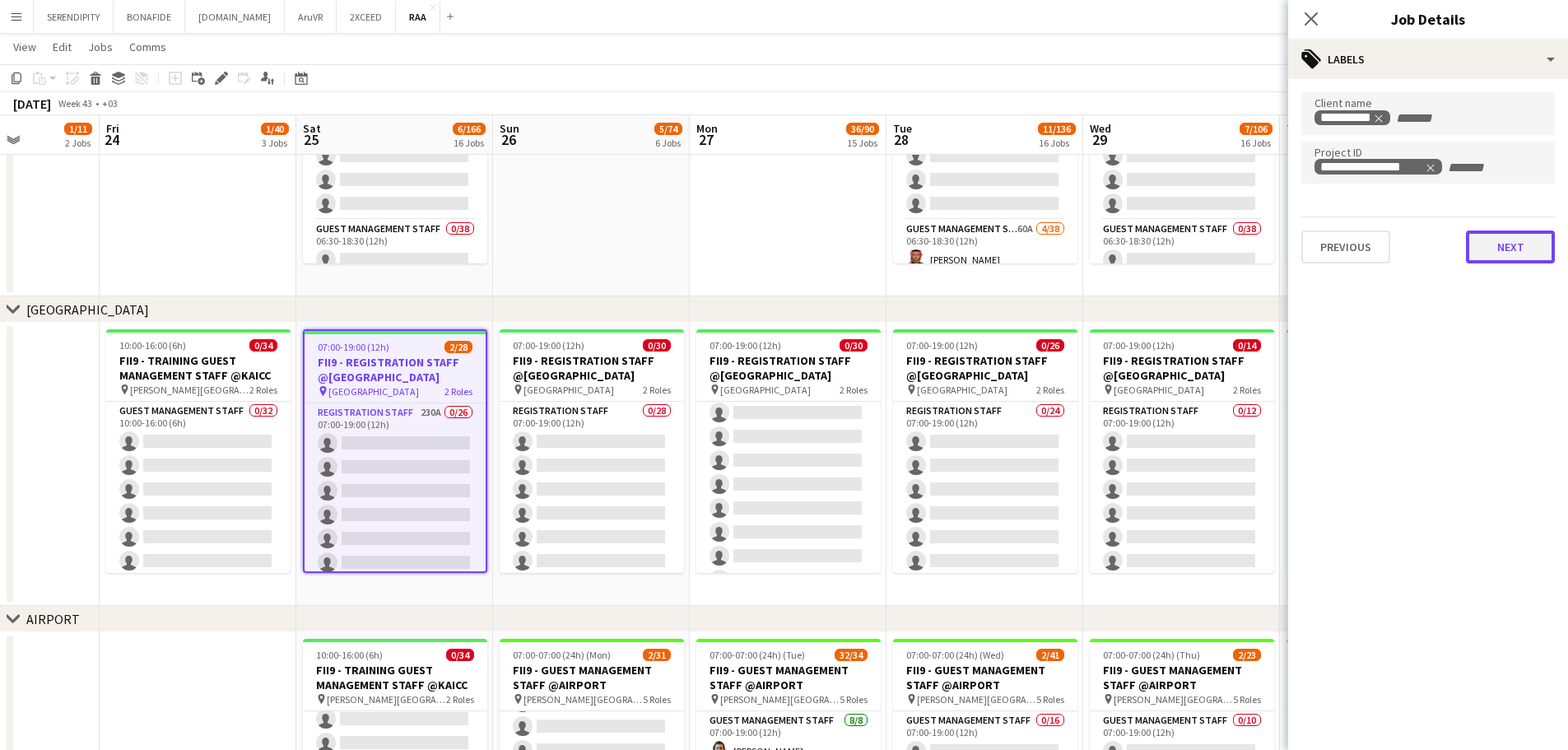
click at [1499, 257] on button "Next" at bounding box center [1510, 246] width 89 height 33
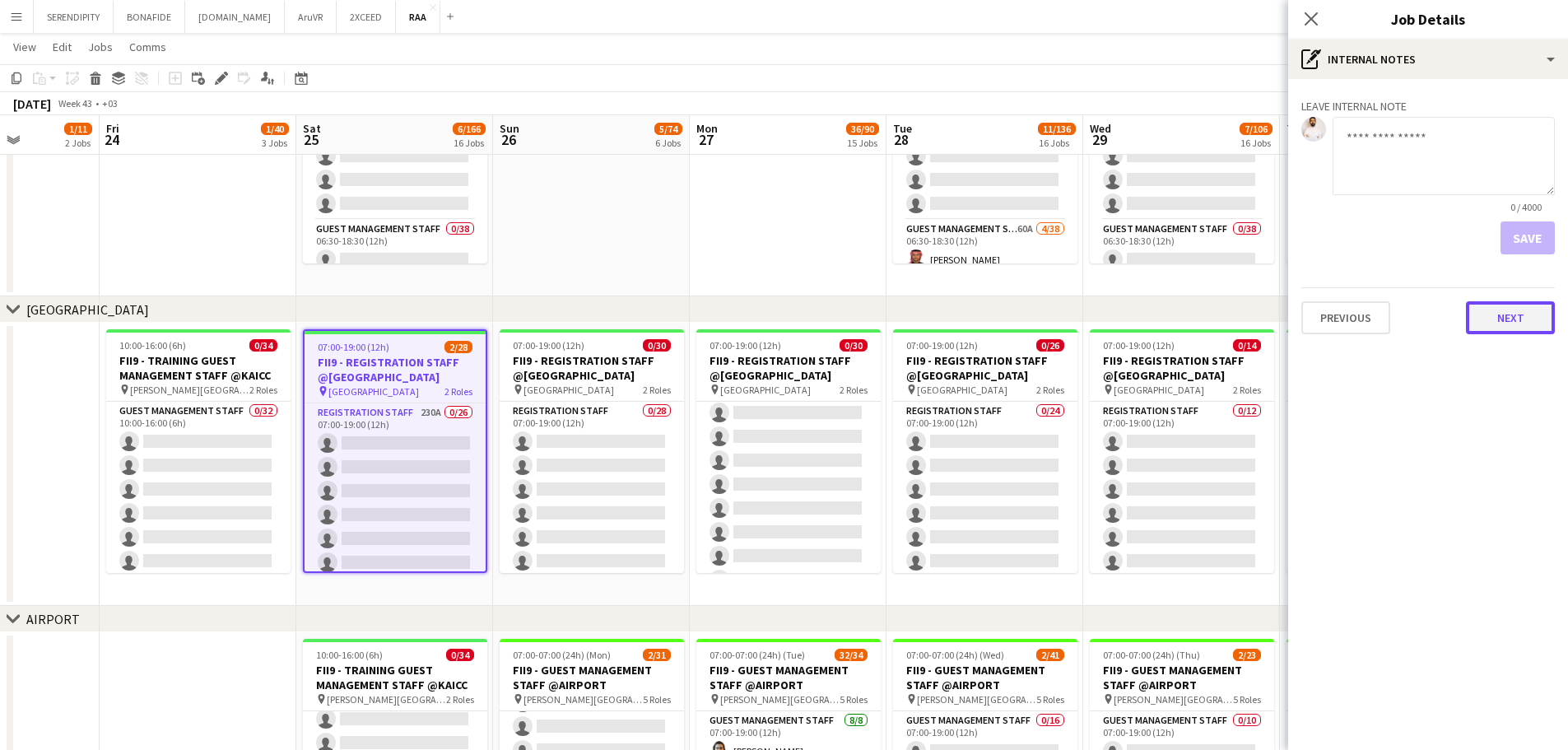
click at [1505, 314] on button "Next" at bounding box center [1510, 317] width 89 height 33
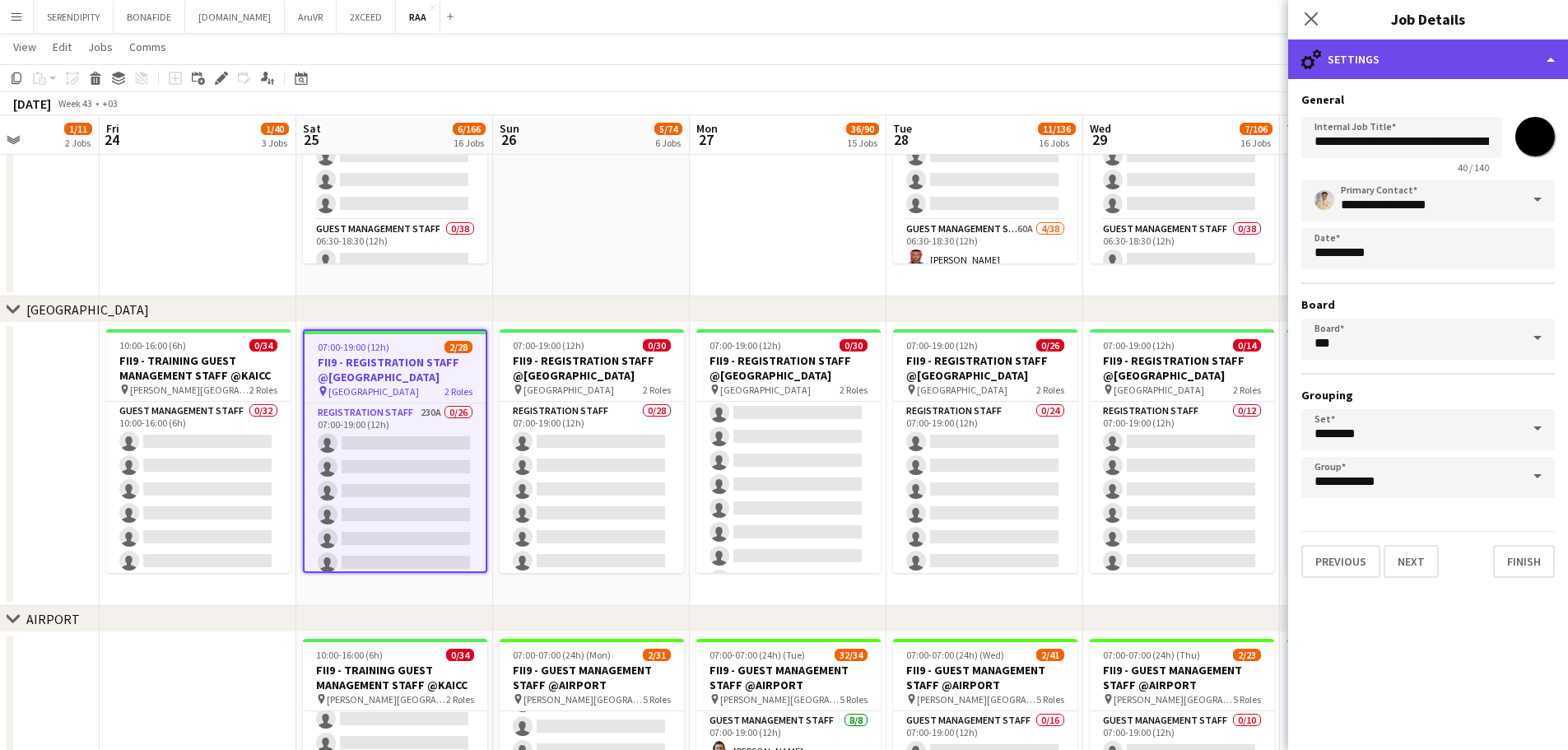
click at [1439, 66] on div "cog-double-3 Settings" at bounding box center [1429, 59] width 280 height 40
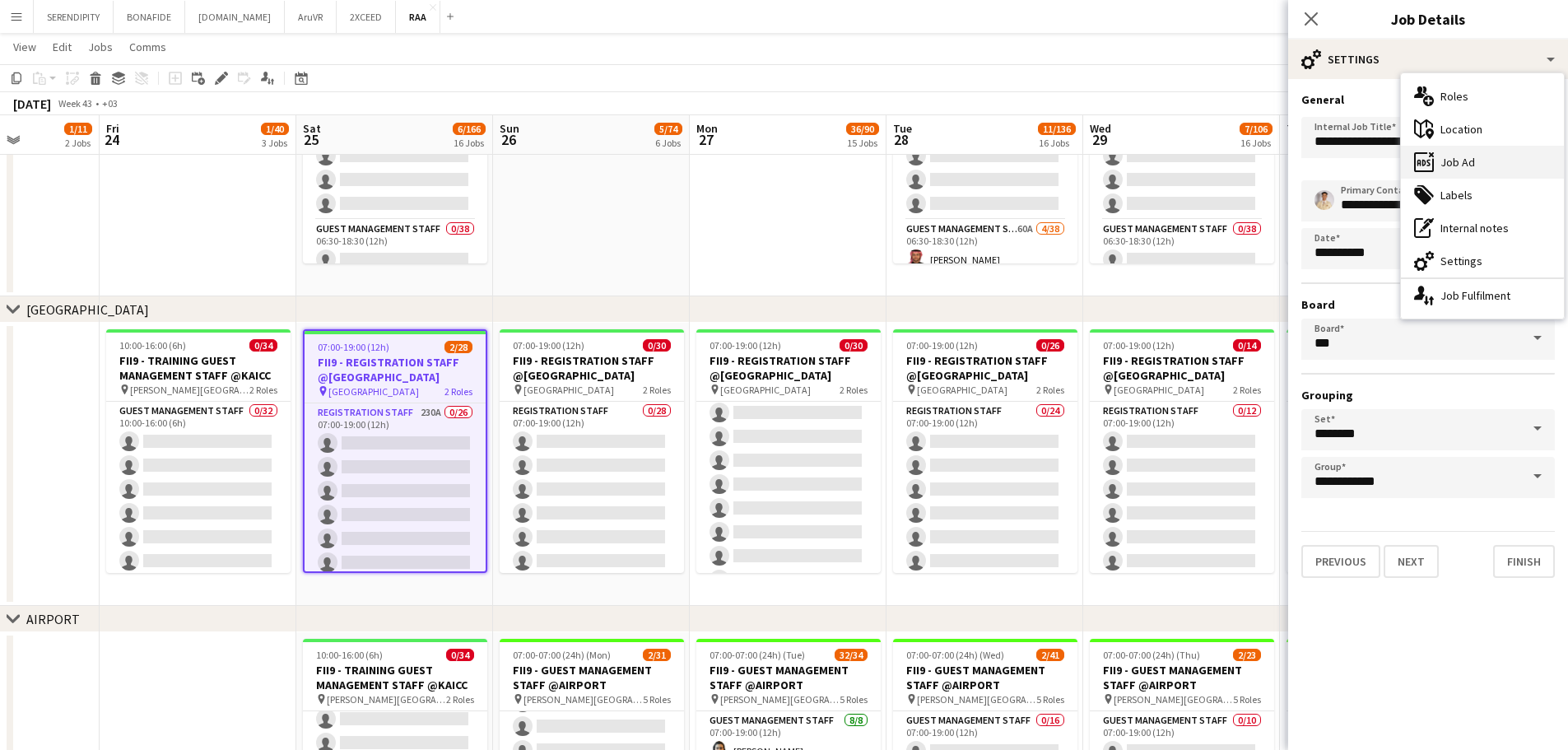
click at [1477, 165] on div "ads-window Job Ad" at bounding box center [1482, 162] width 163 height 33
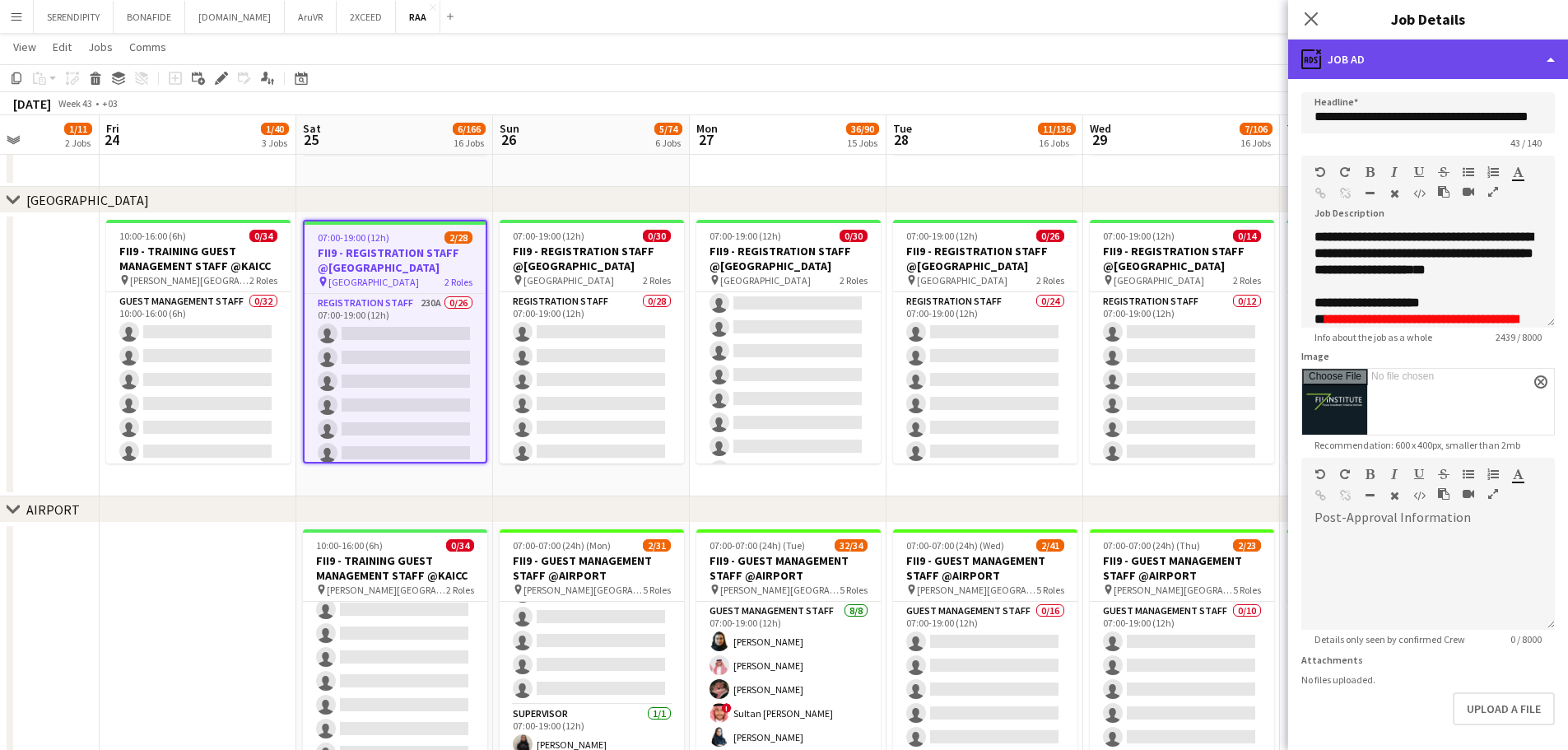
click at [1441, 64] on div "ads-window Job Ad" at bounding box center [1429, 59] width 280 height 40
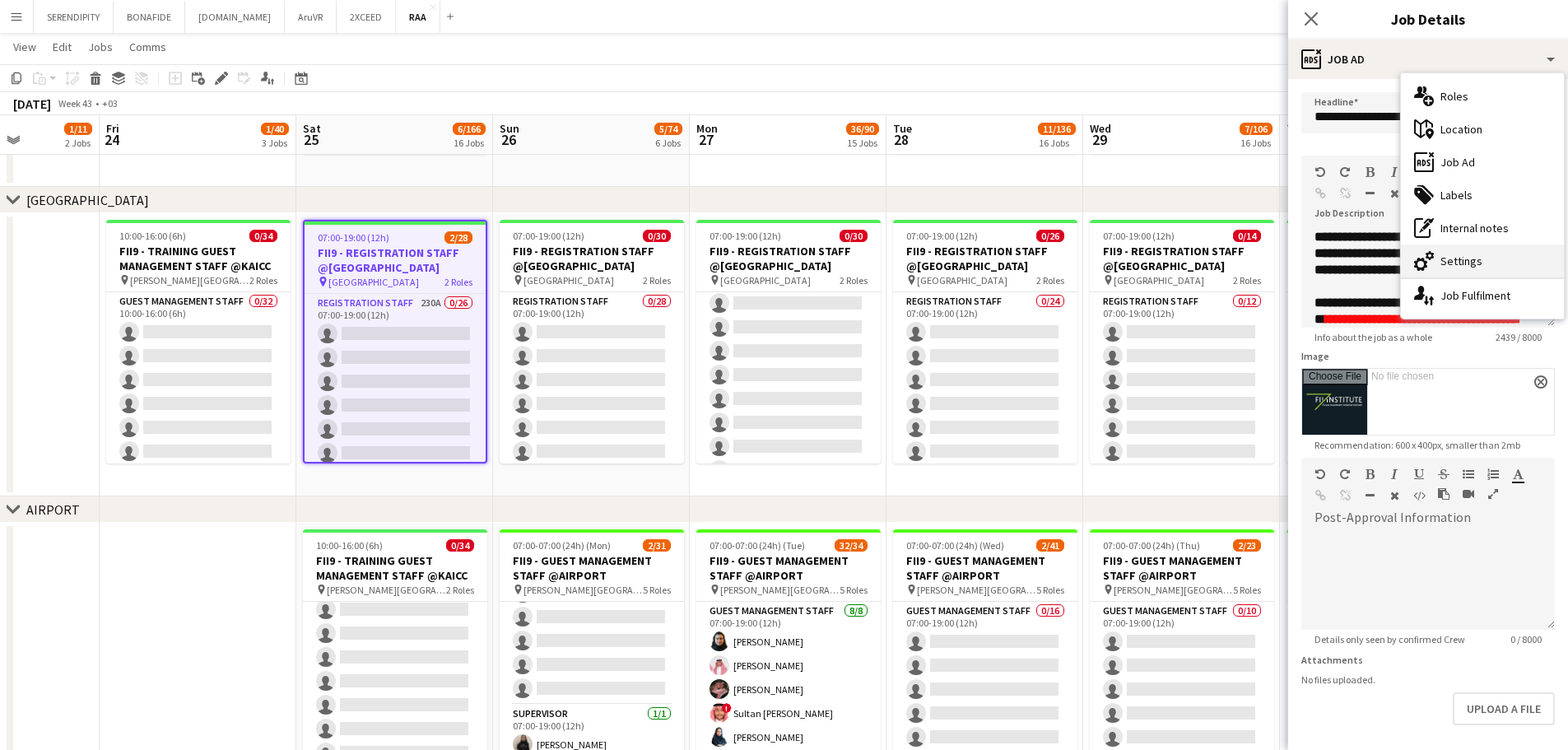
click at [1475, 261] on div "cog-double-3 Settings" at bounding box center [1482, 261] width 163 height 33
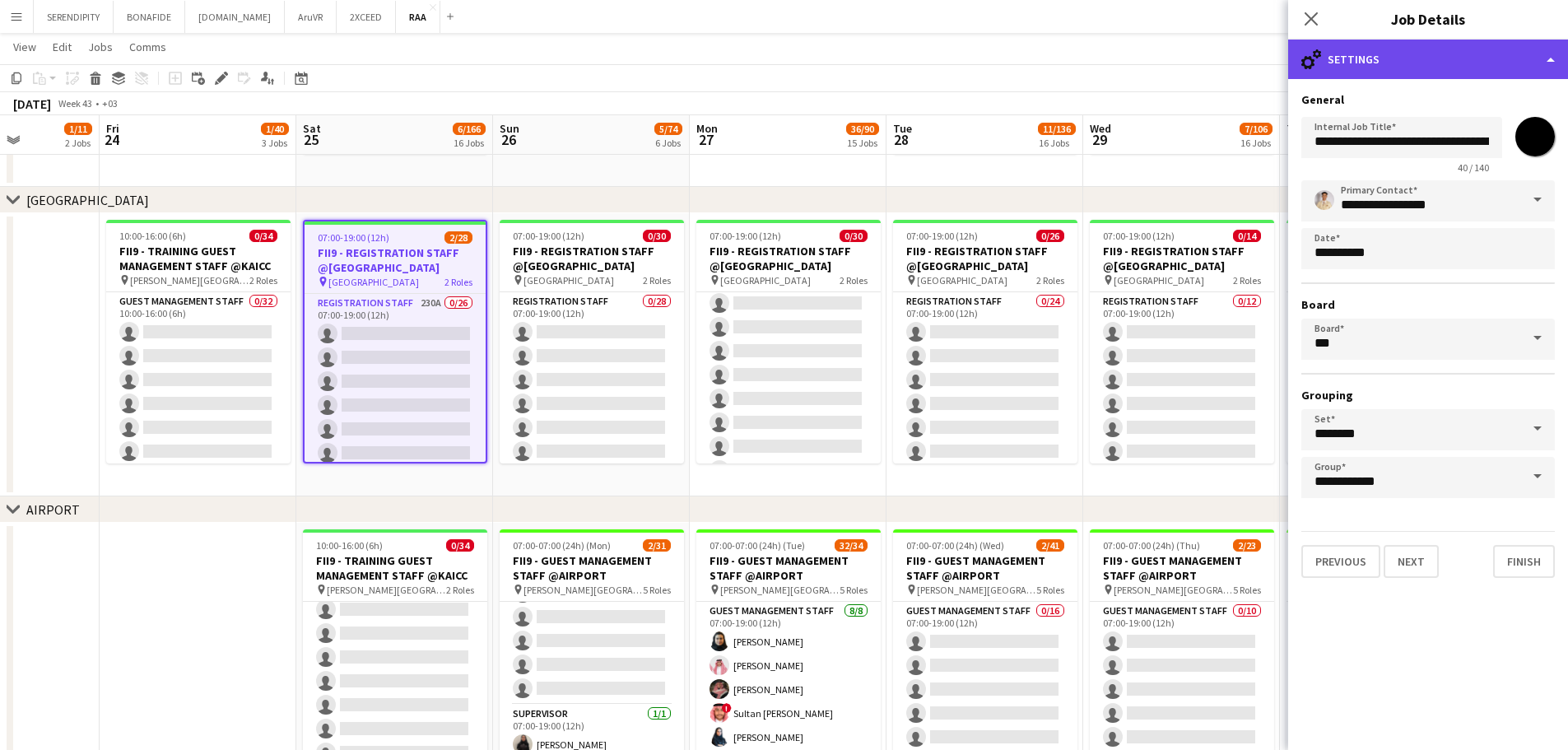
click at [1439, 58] on div "cog-double-3 Settings" at bounding box center [1429, 59] width 280 height 40
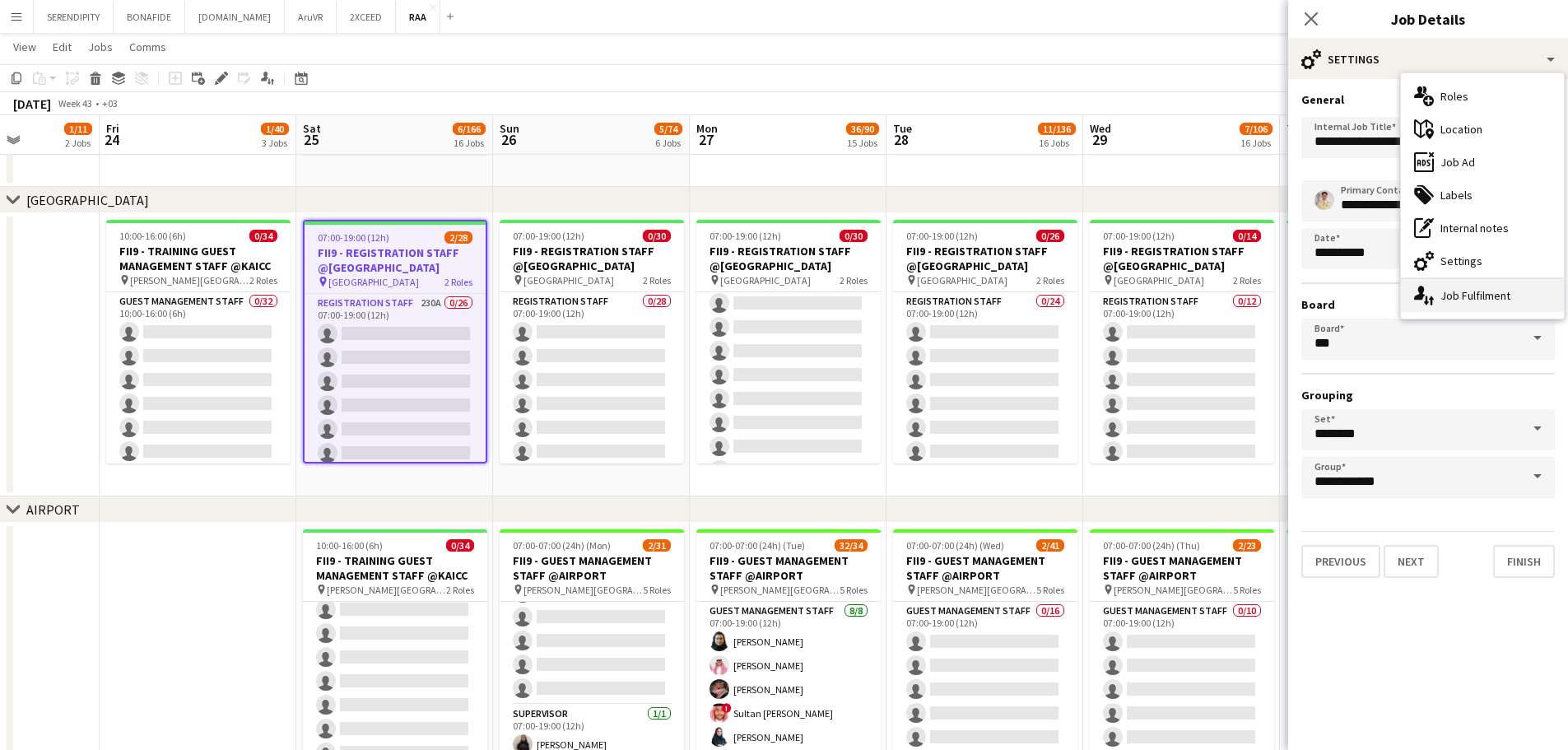
click at [1458, 297] on div "single-neutral-actions-up-down Job Fulfilment" at bounding box center [1482, 295] width 163 height 33
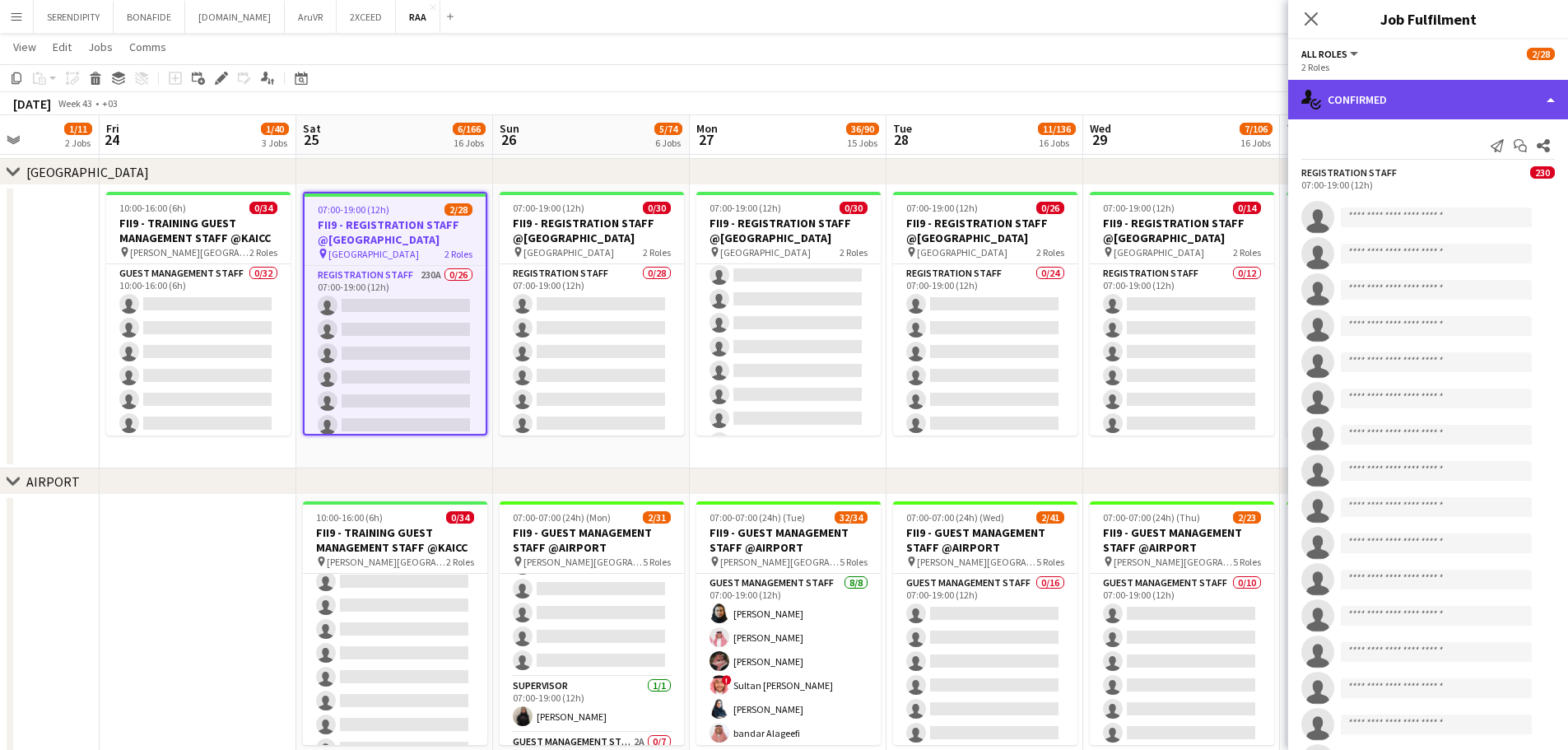
click at [1527, 97] on div "single-neutral-actions-check-2 Confirmed" at bounding box center [1429, 100] width 280 height 40
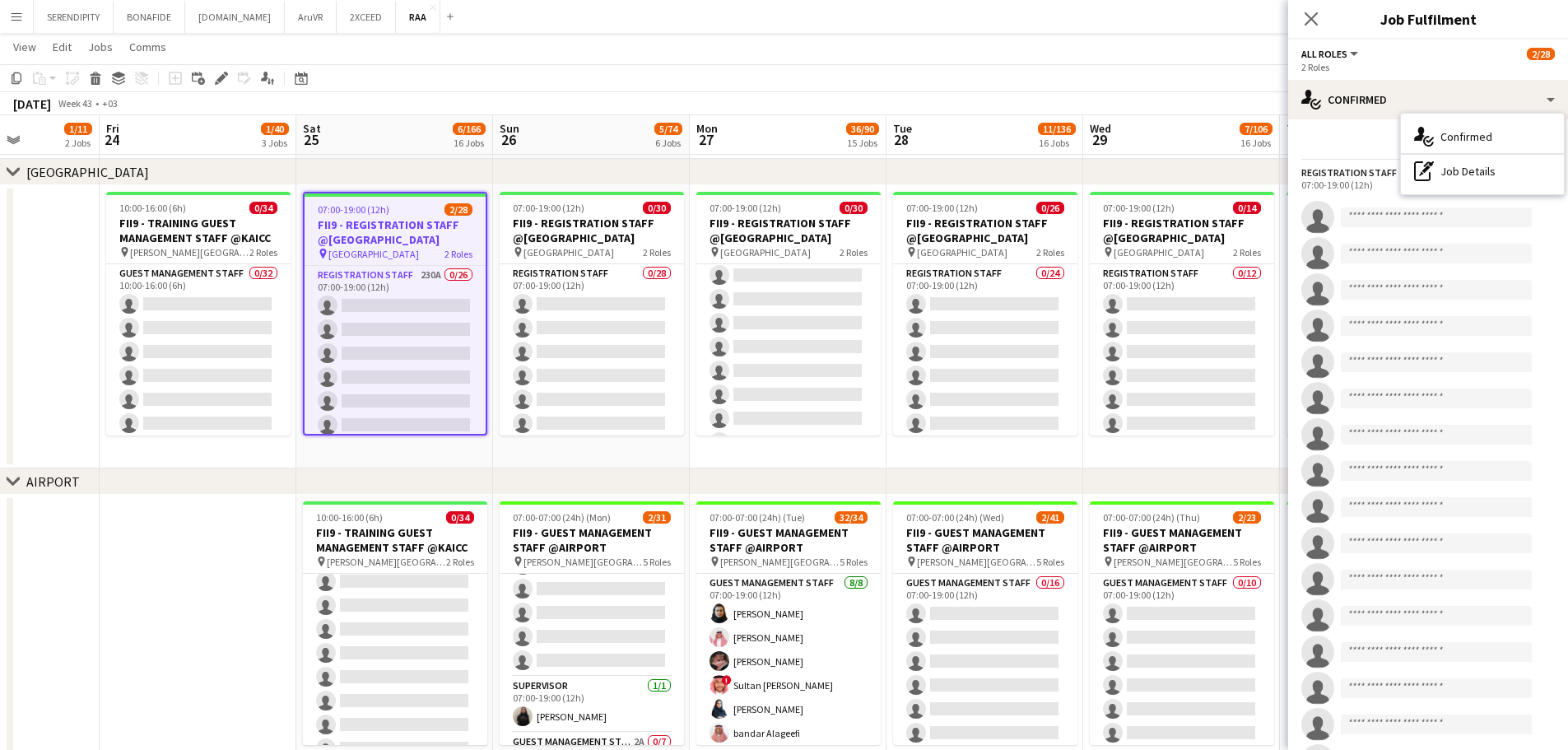
click at [1366, 140] on div "Send notification Start chat Share" at bounding box center [1428, 146] width 253 height 27
click at [1537, 144] on icon at bounding box center [1544, 146] width 14 height 13
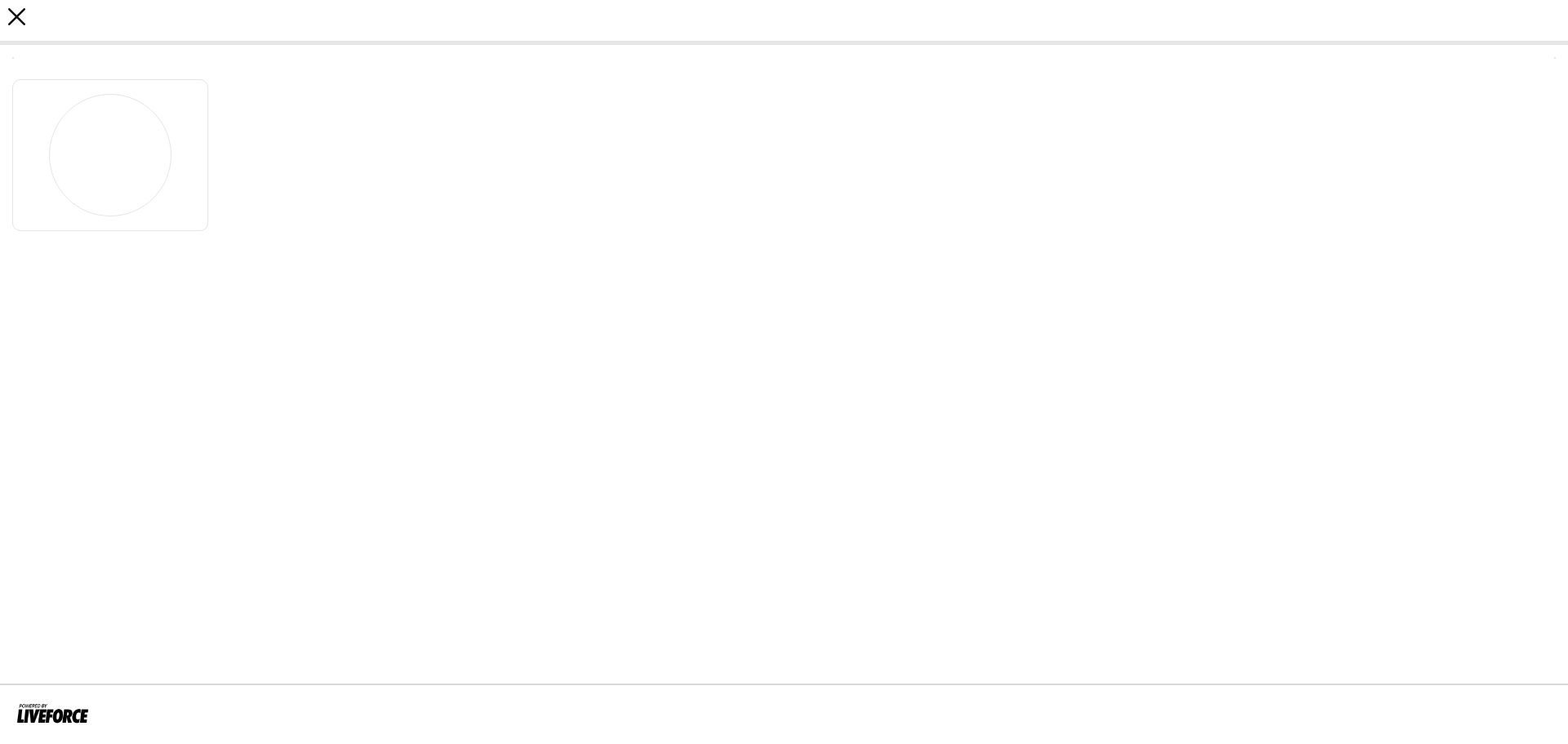
click at [17, 12] on icon "close" at bounding box center [17, 17] width 17 height 17
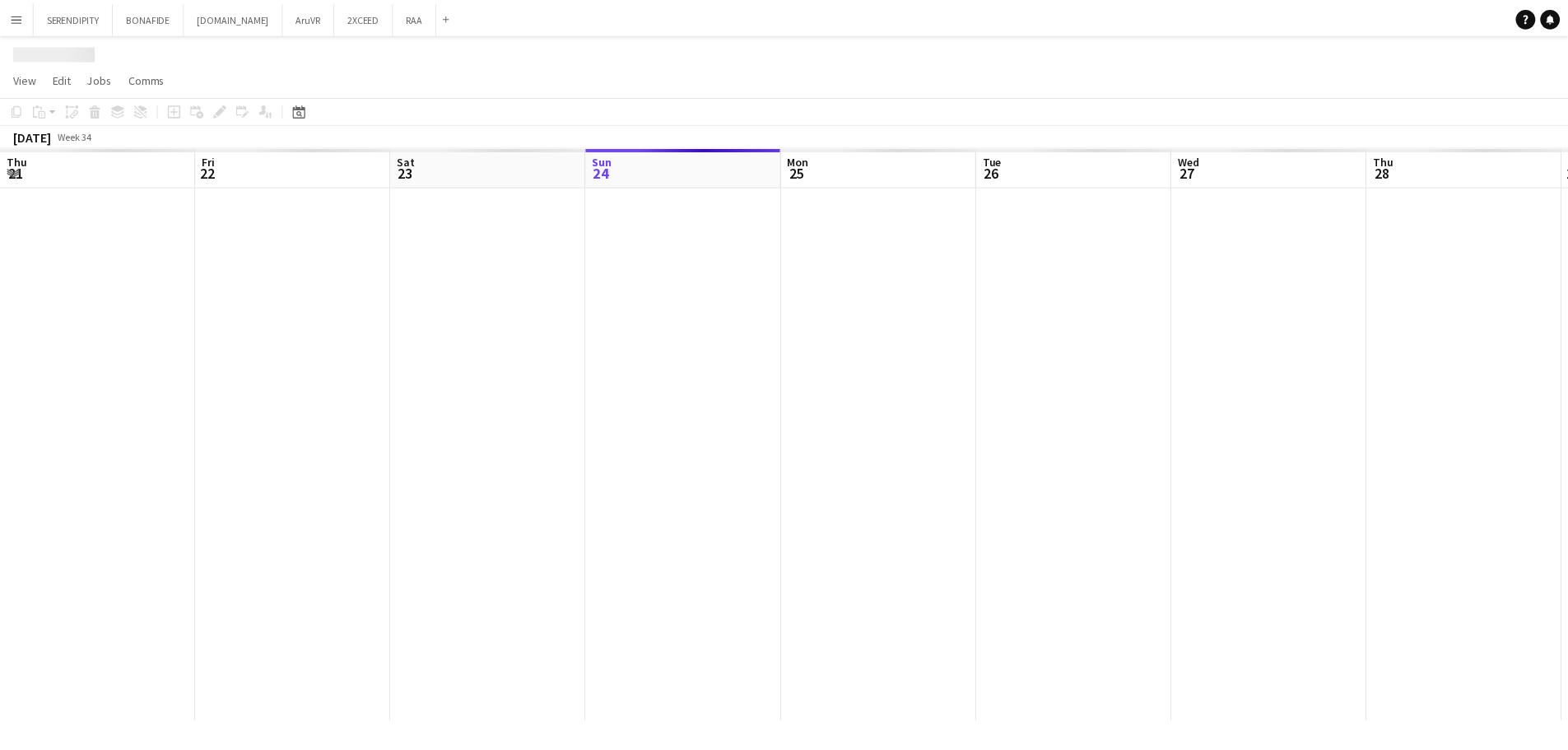
scroll to position [0, 393]
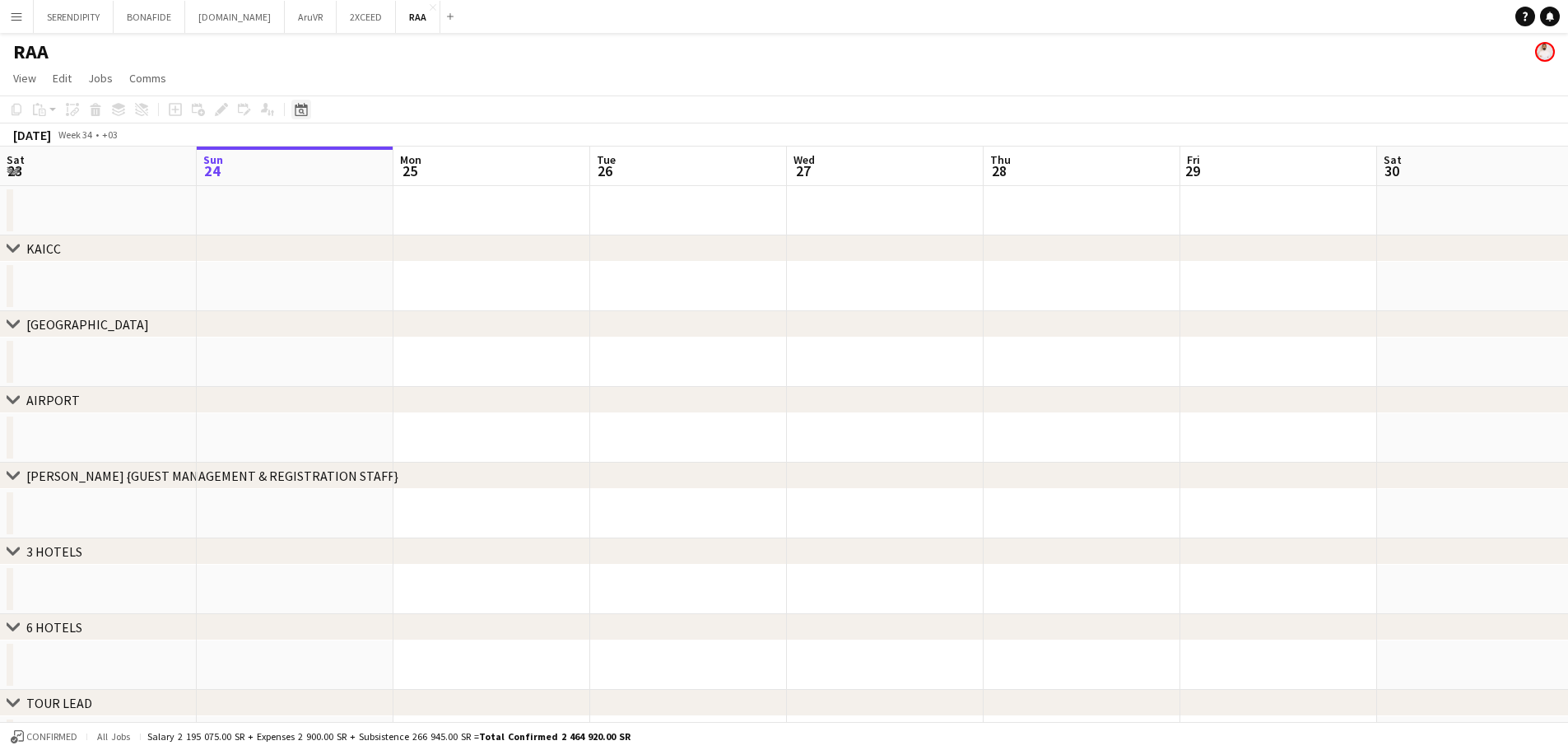
click at [300, 106] on icon at bounding box center [300, 110] width 13 height 13
click at [429, 170] on span "Next month" at bounding box center [435, 166] width 33 height 33
click at [309, 332] on span "27" at bounding box center [304, 337] width 19 height 19
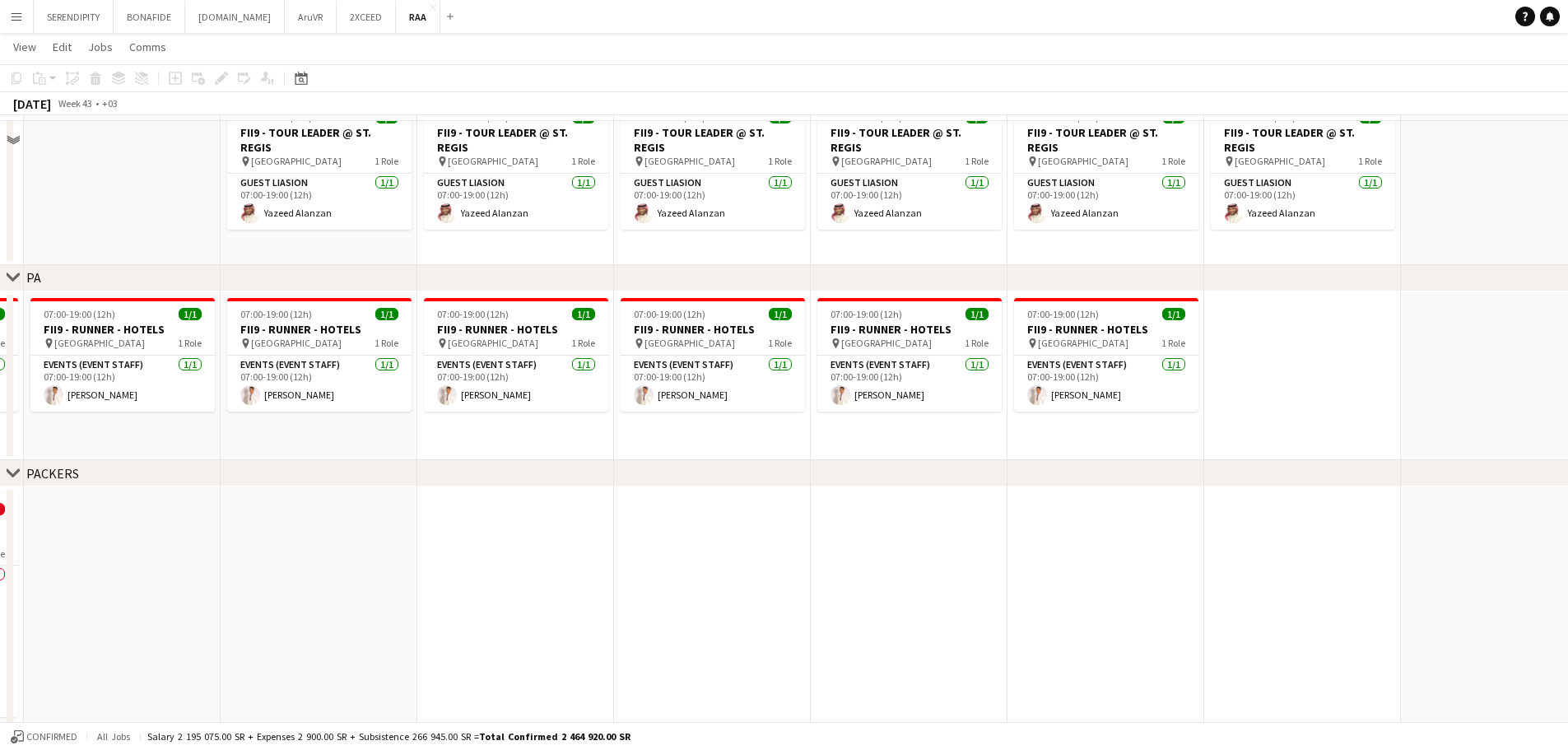
scroll to position [3056, 0]
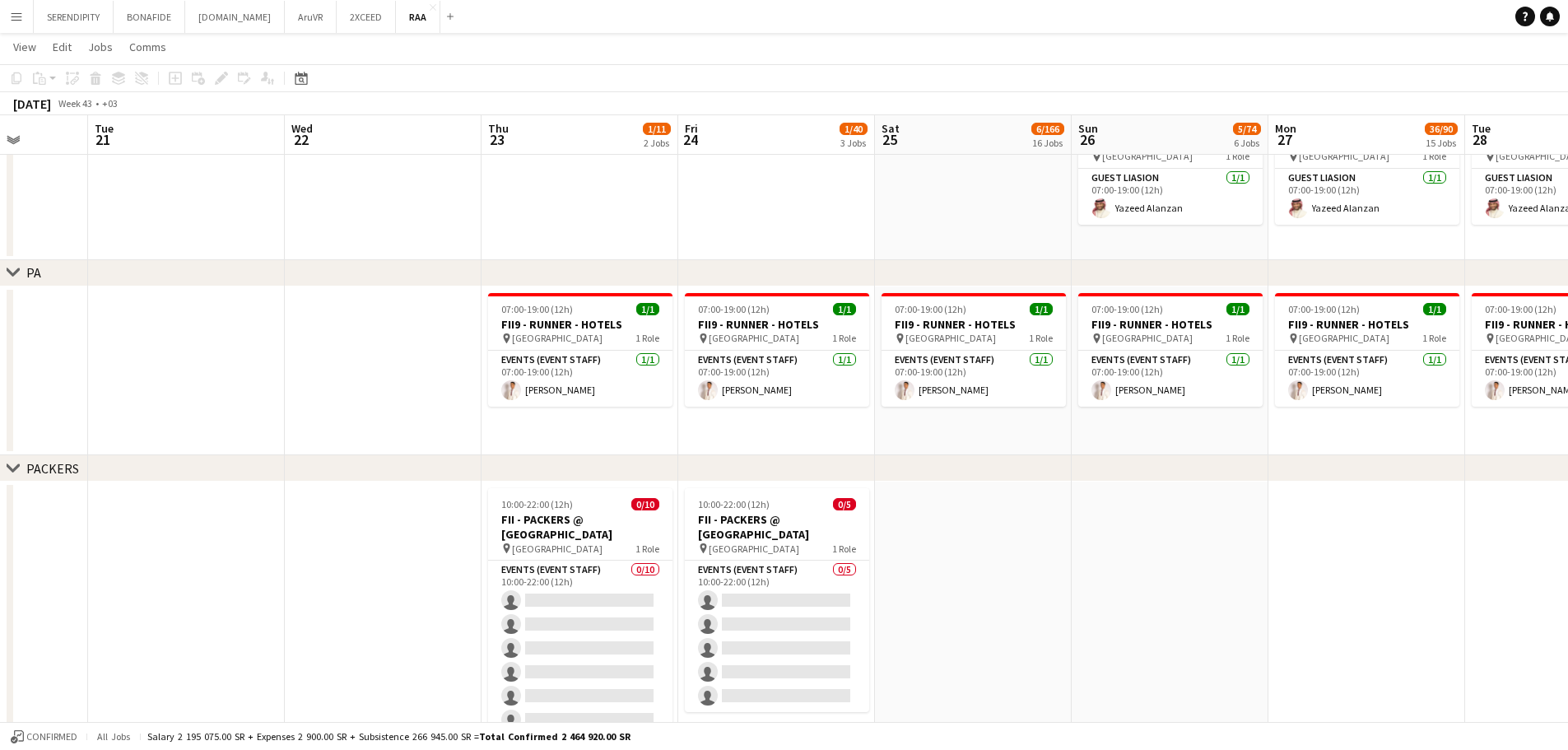
drag, startPoint x: 349, startPoint y: 540, endPoint x: 1001, endPoint y: 561, distance: 652.3
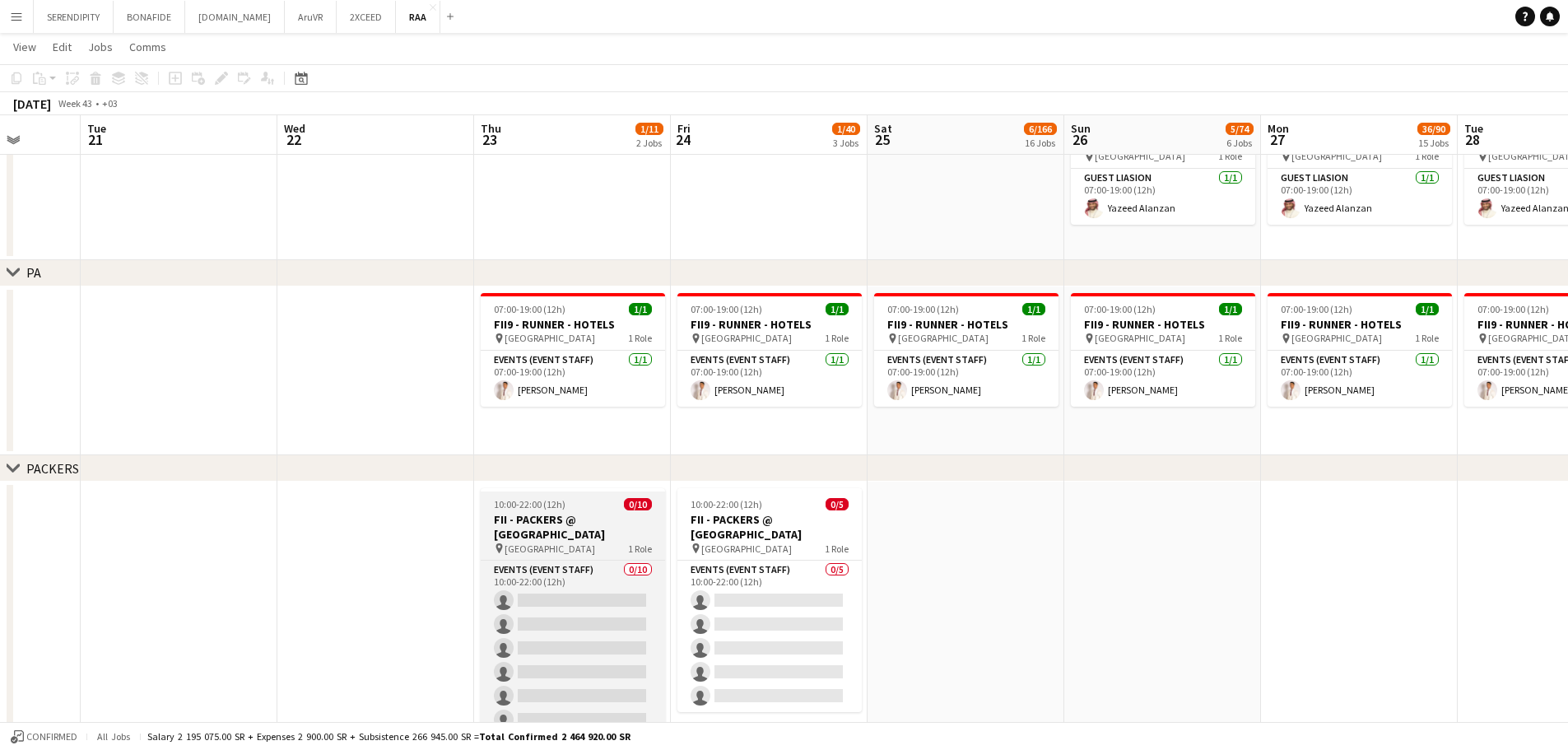
click at [576, 520] on h3 "FII - PACKERS @ [GEOGRAPHIC_DATA]" at bounding box center [573, 526] width 184 height 30
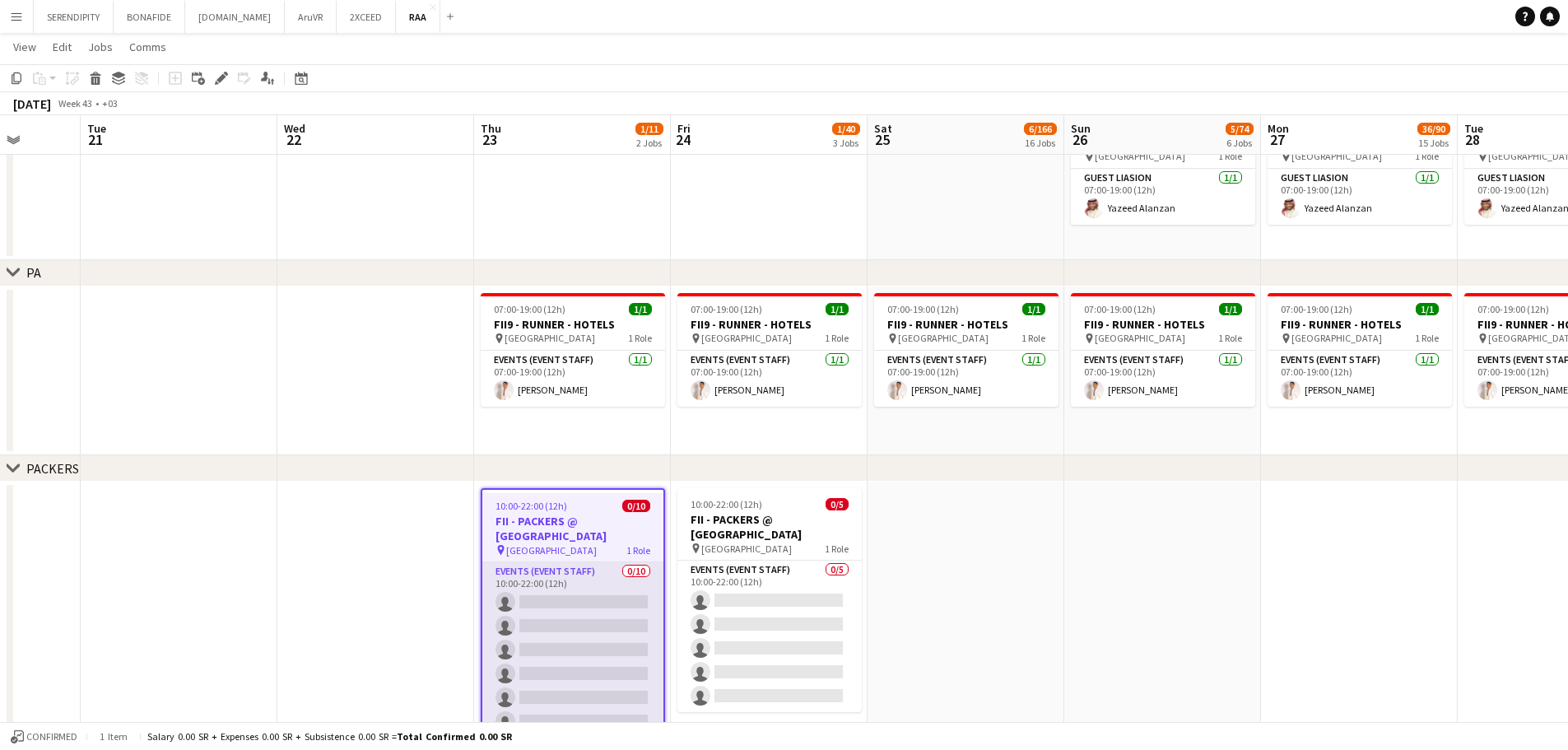
click at [564, 618] on app-card-role "Events (Event Staff) 0/10 10:00-22:00 (12h) single-neutral-actions single-neutr…" at bounding box center [573, 697] width 181 height 271
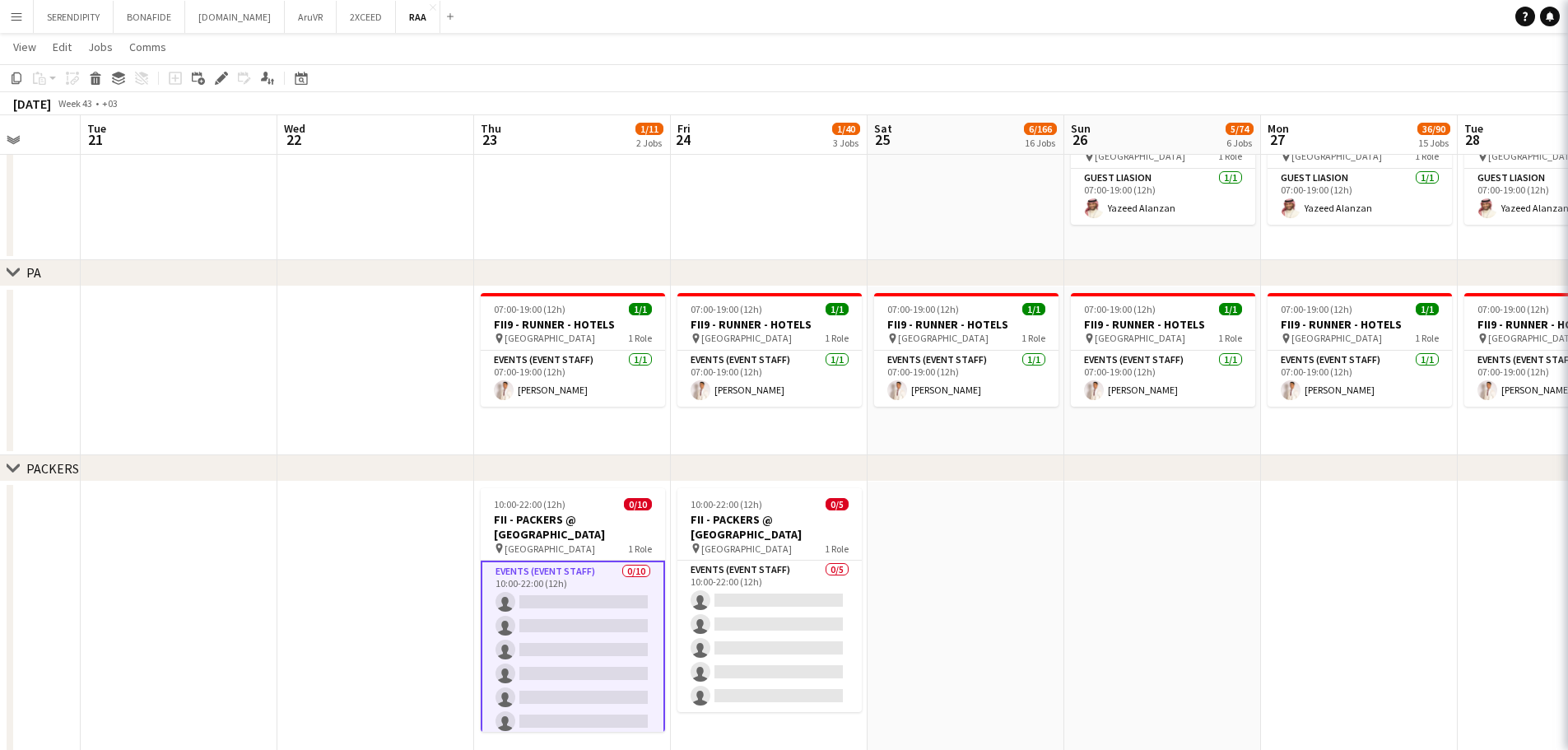
scroll to position [0, 512]
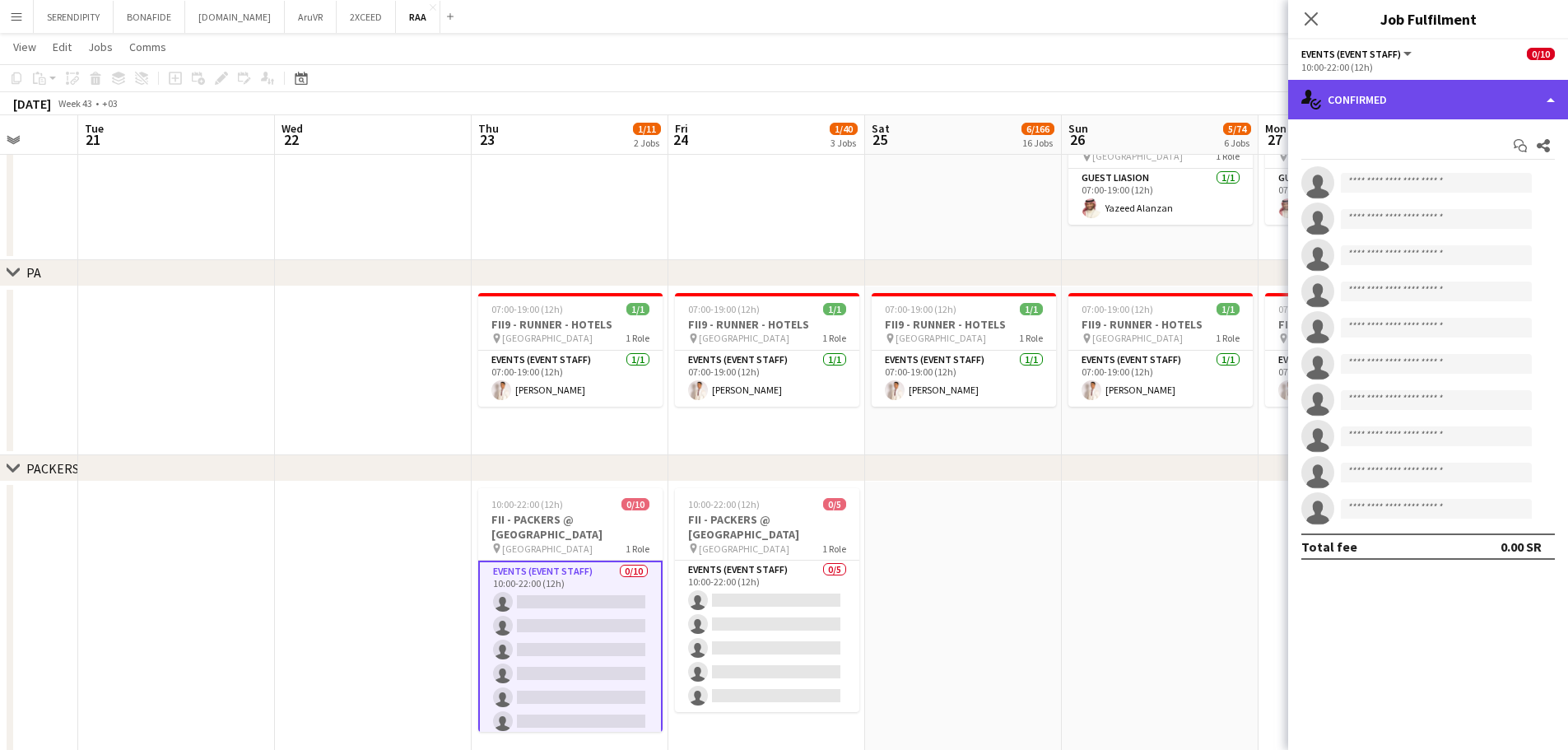
click at [1449, 103] on div "single-neutral-actions-check-2 Confirmed" at bounding box center [1429, 100] width 280 height 40
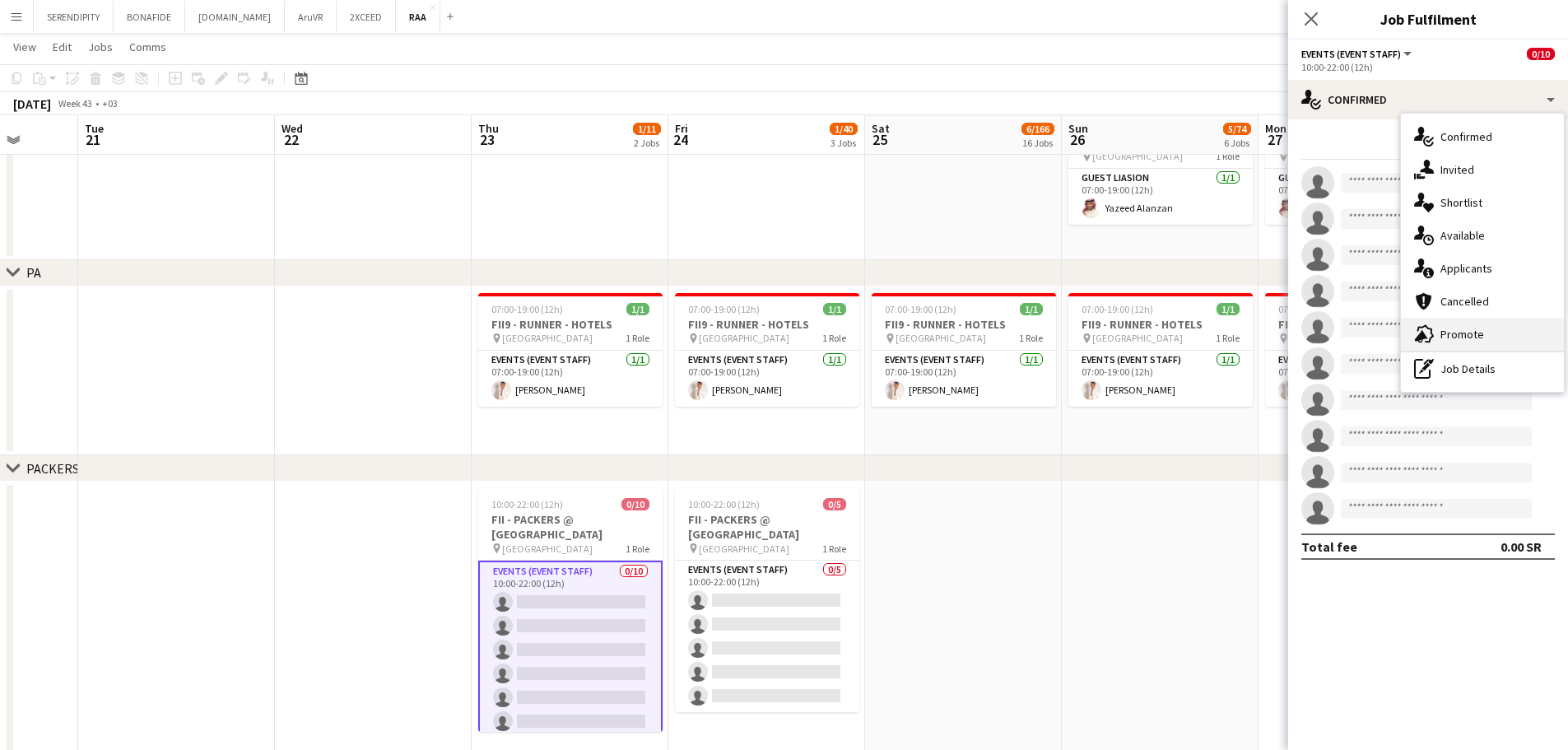
click at [1506, 337] on div "advertising-megaphone Promote" at bounding box center [1482, 334] width 163 height 33
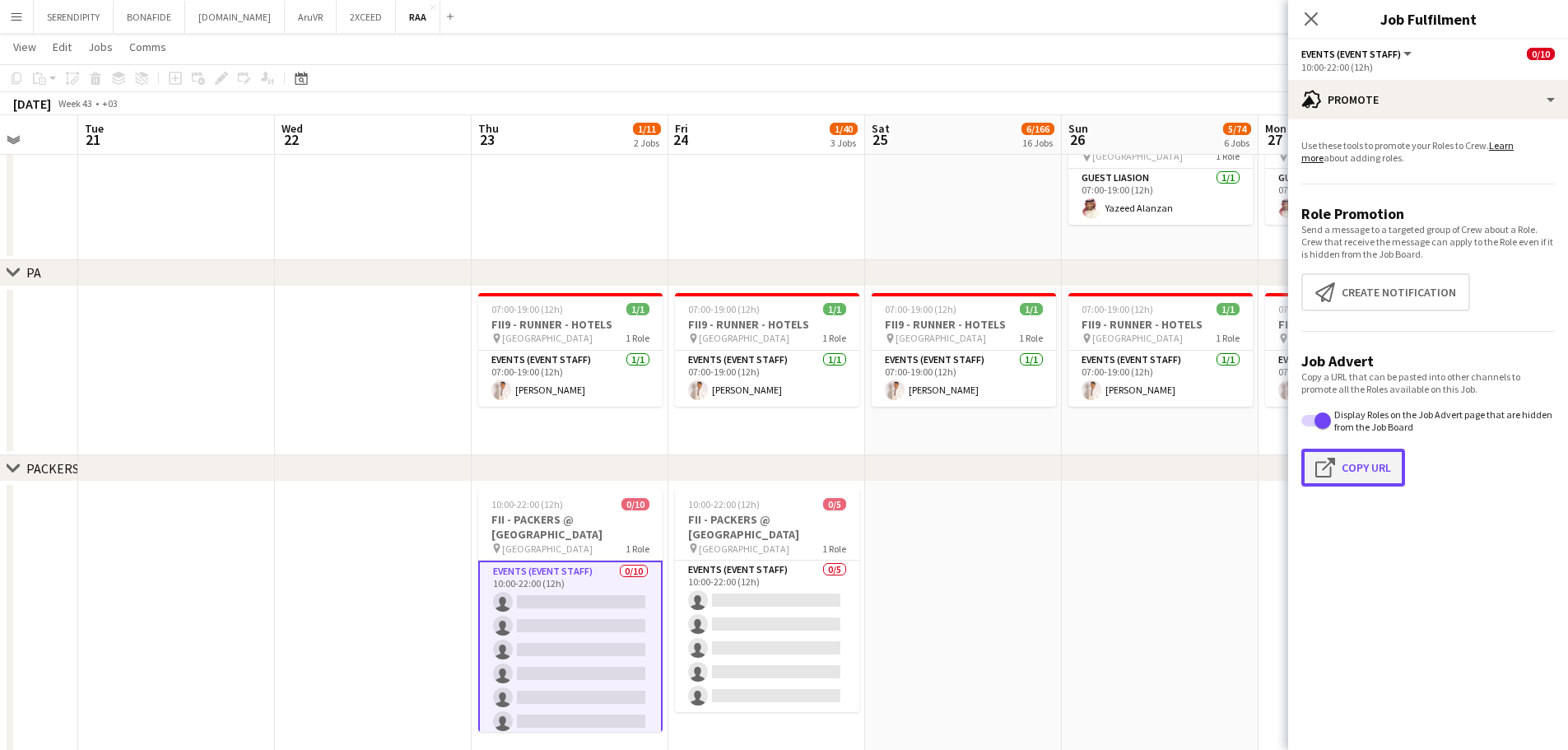
click at [1349, 478] on button "Click to copy URL Copy Url" at bounding box center [1353, 467] width 104 height 38
click at [955, 522] on app-date-cell at bounding box center [963, 623] width 197 height 283
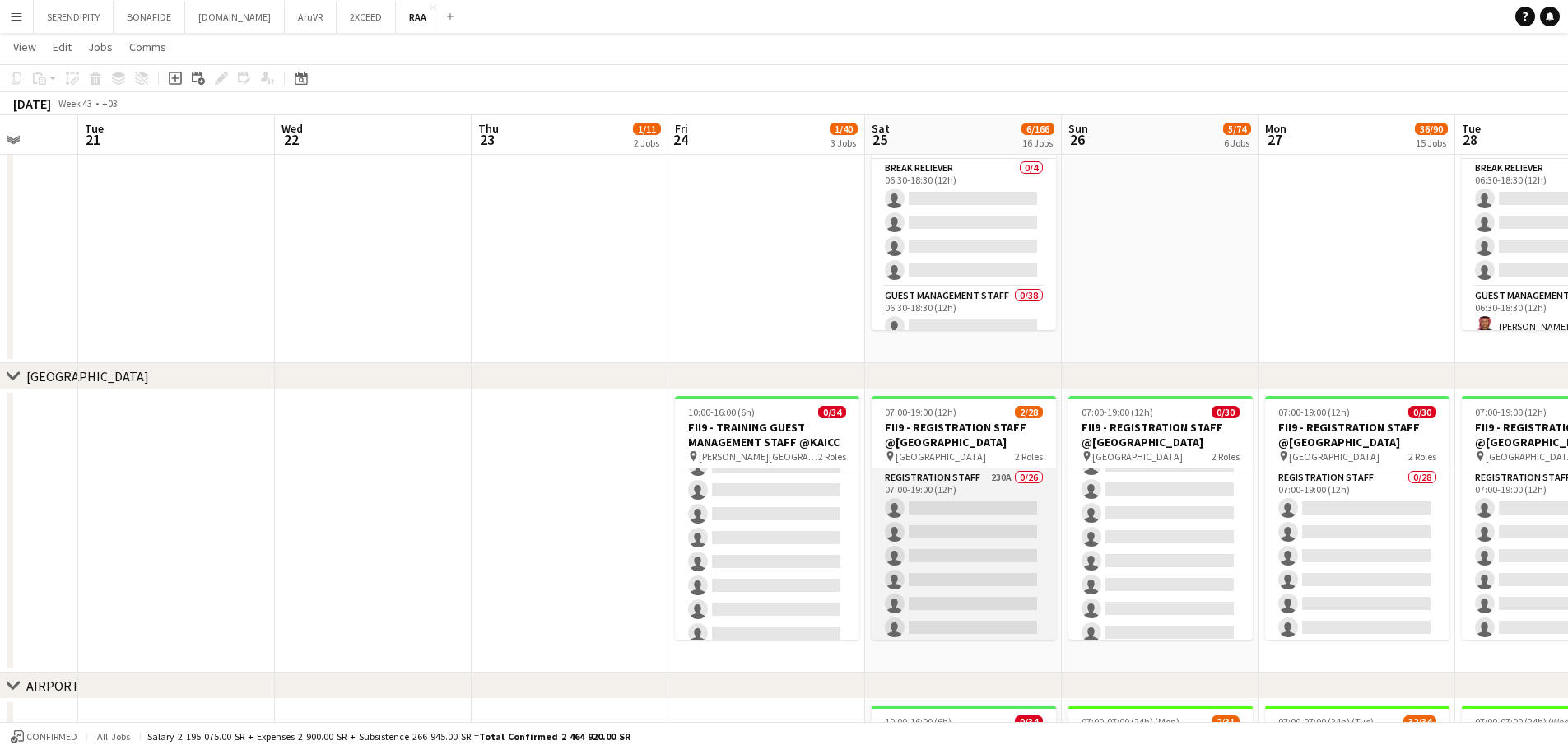
scroll to position [175, 0]
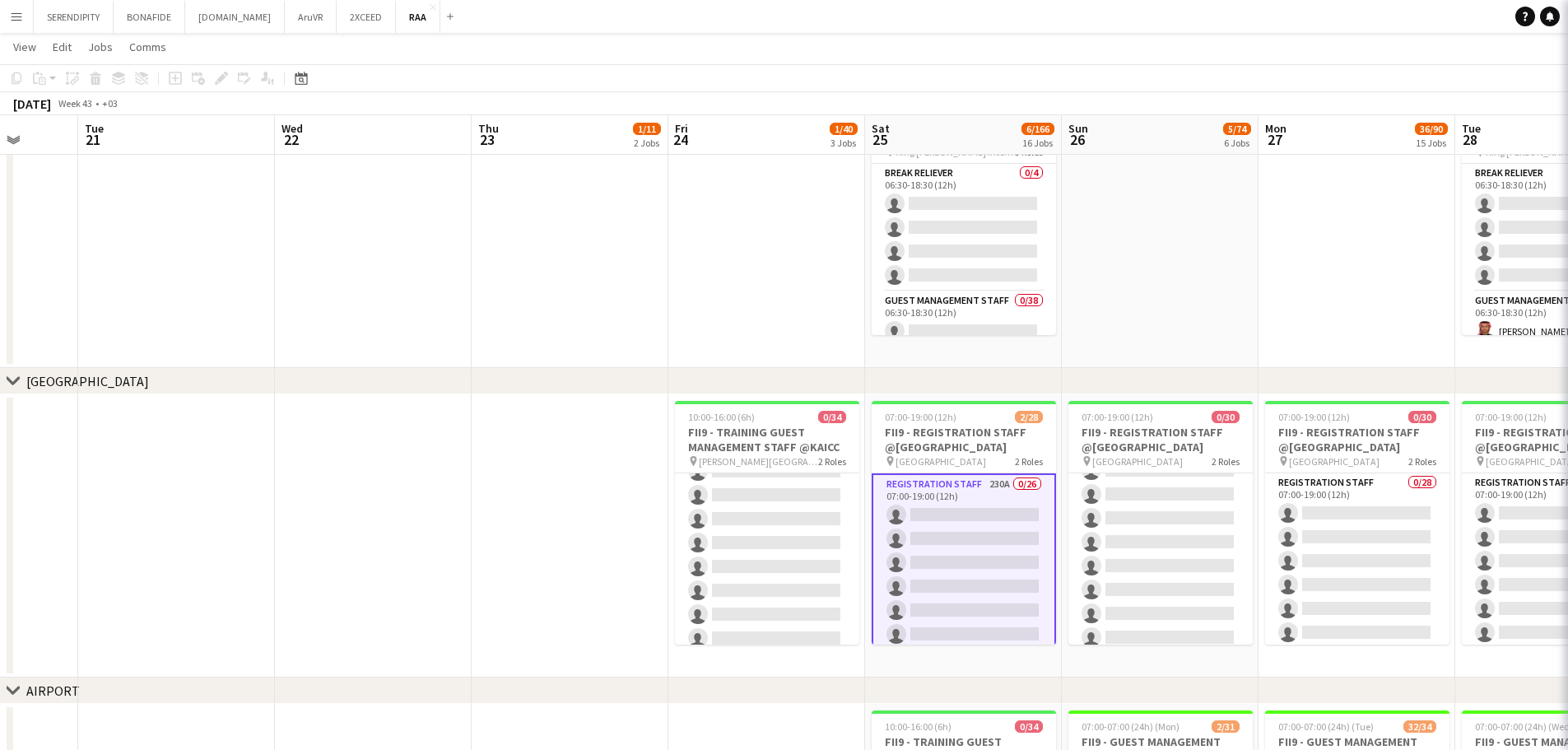
scroll to position [0, 513]
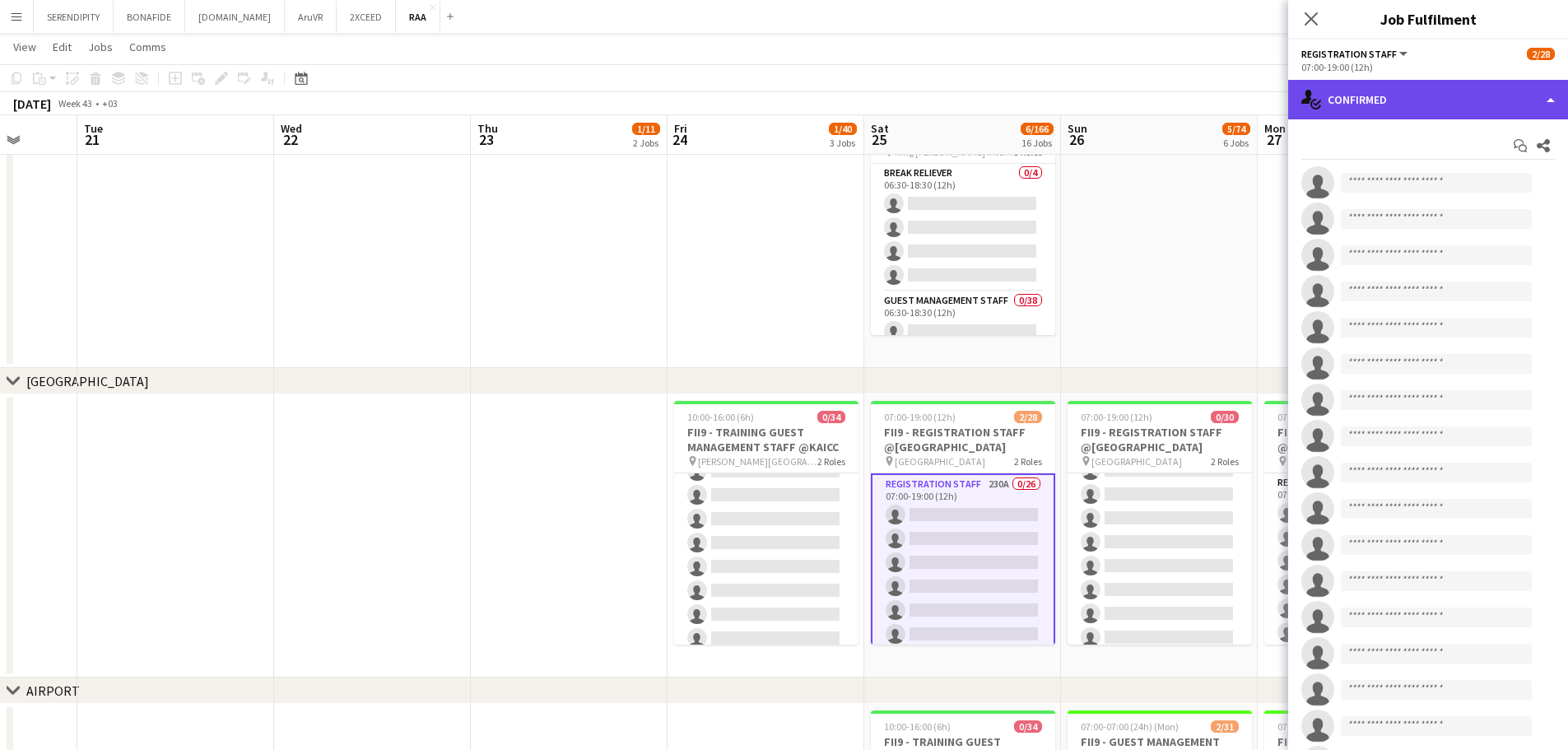
click at [1448, 105] on div "single-neutral-actions-check-2 Confirmed" at bounding box center [1429, 100] width 280 height 40
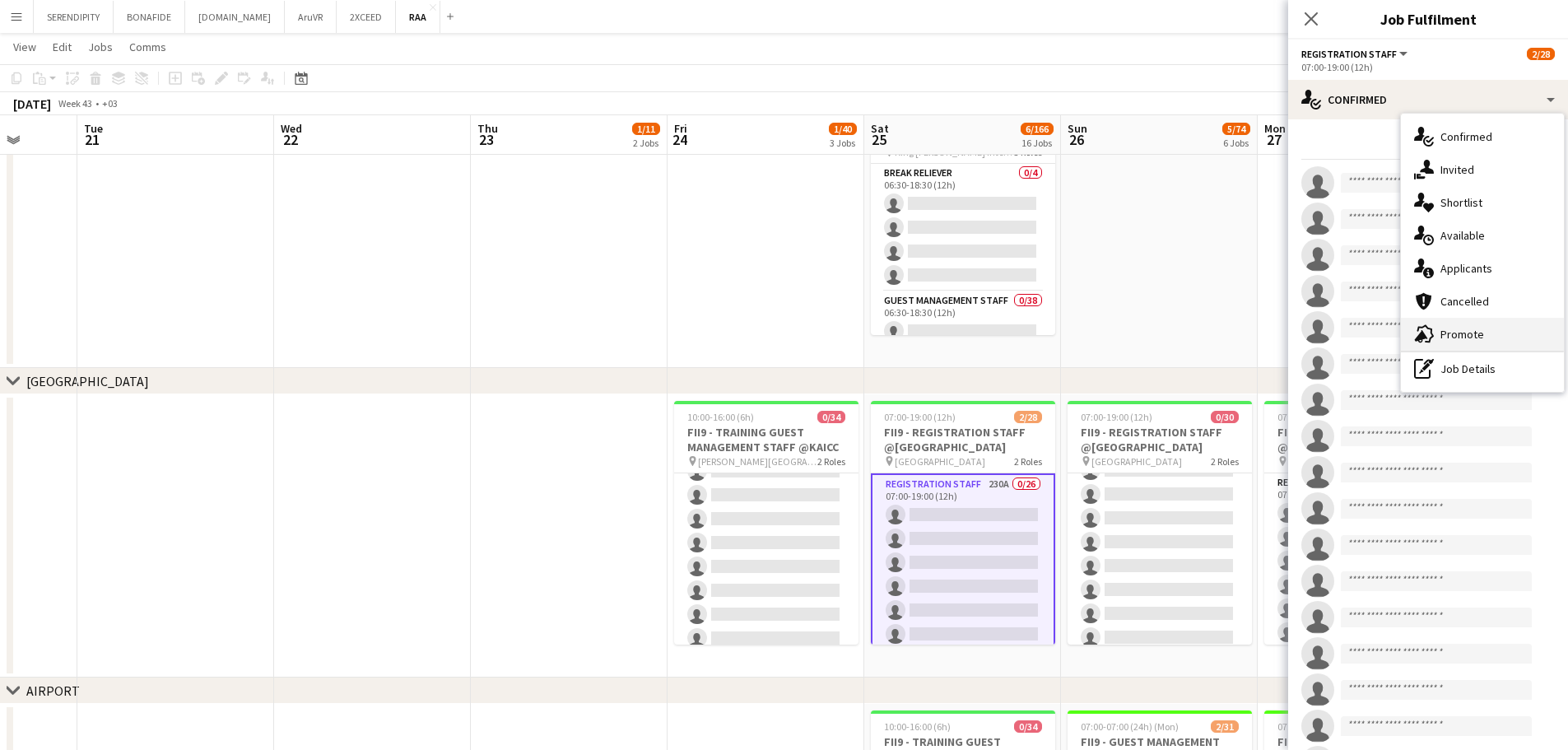
click at [1501, 327] on div "advertising-megaphone Promote" at bounding box center [1482, 334] width 163 height 33
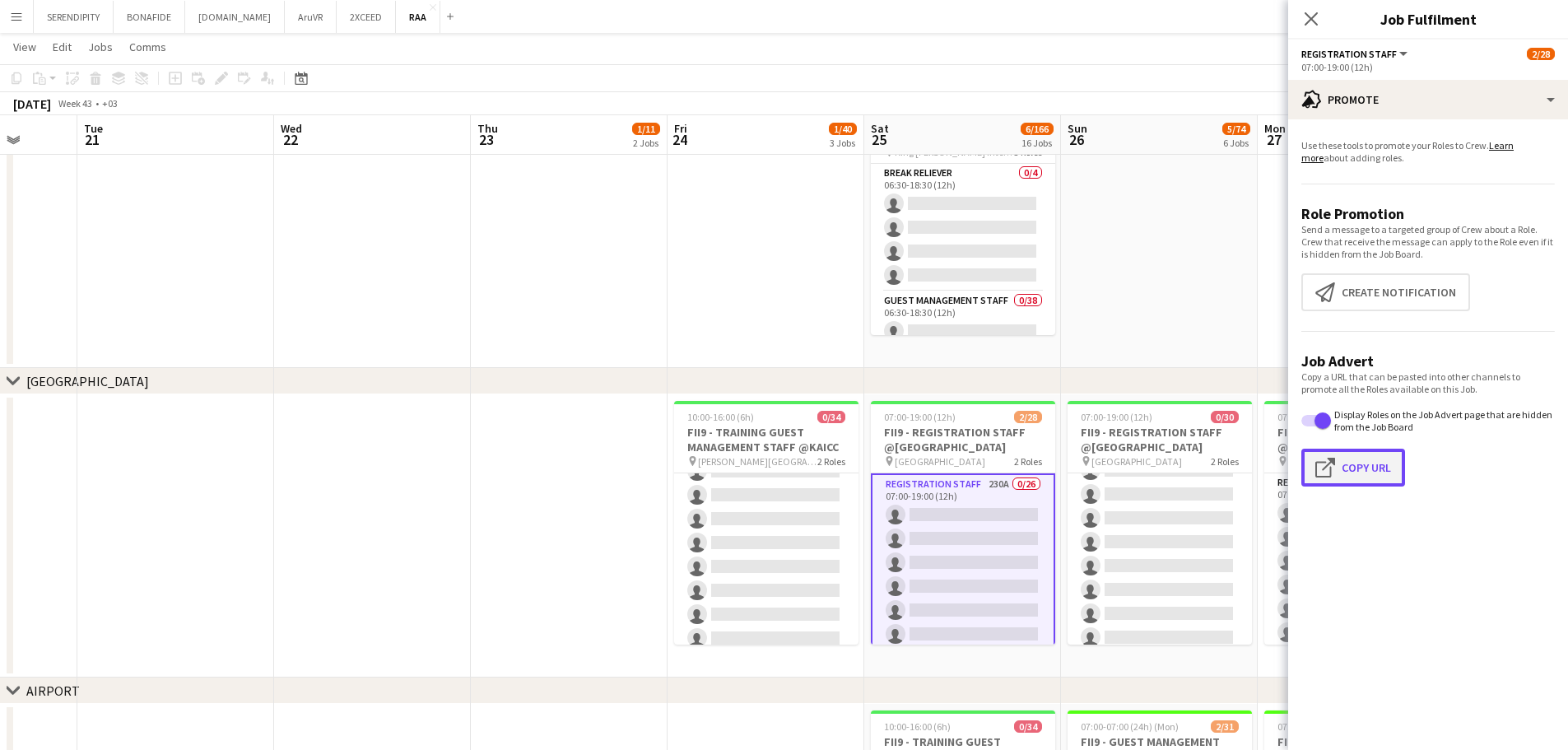
click at [1368, 467] on button "Click to copy URL Copy Url" at bounding box center [1353, 467] width 104 height 38
type textarea "**********"
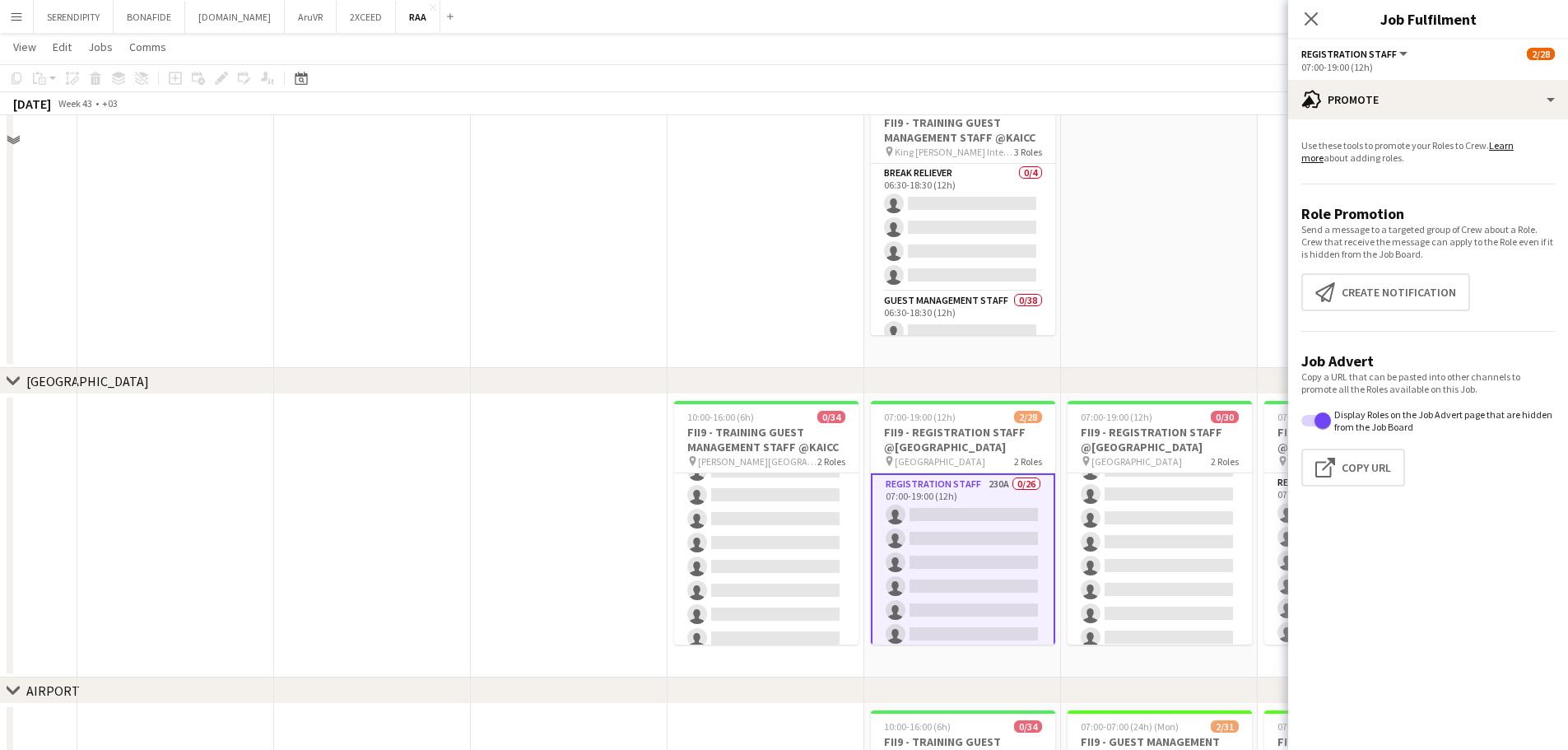
scroll to position [2696, 0]
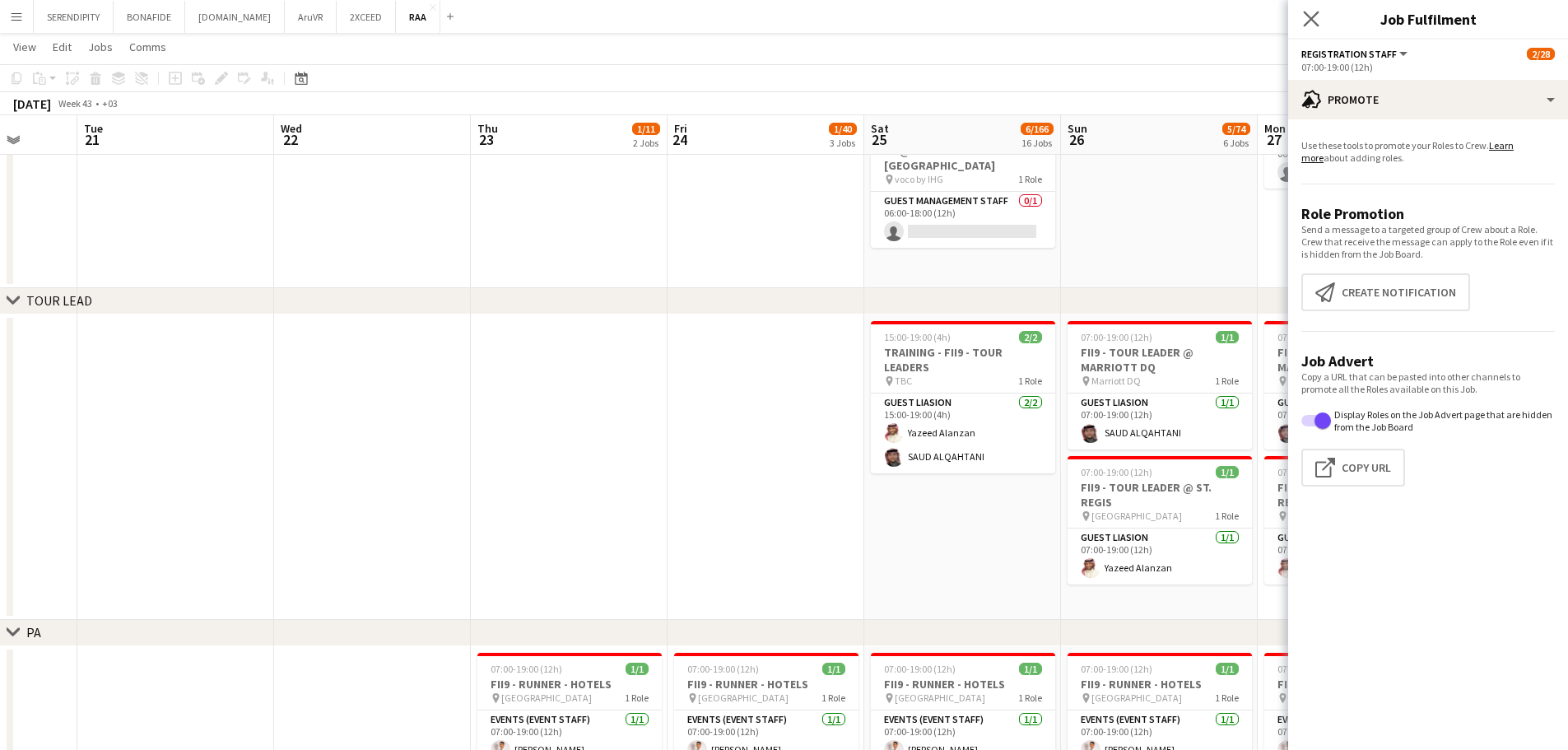
click at [1319, 12] on icon at bounding box center [1311, 19] width 16 height 16
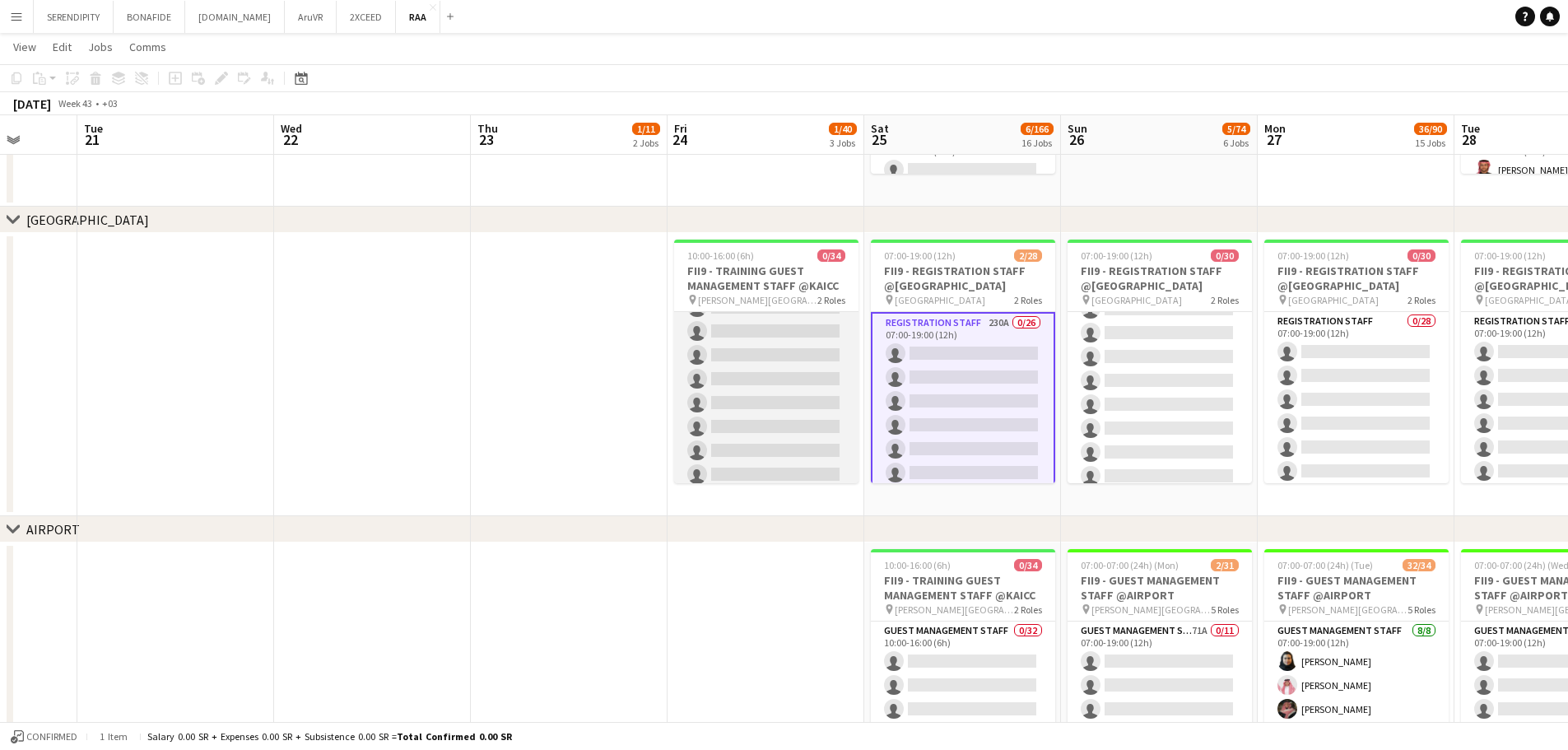
scroll to position [0, 0]
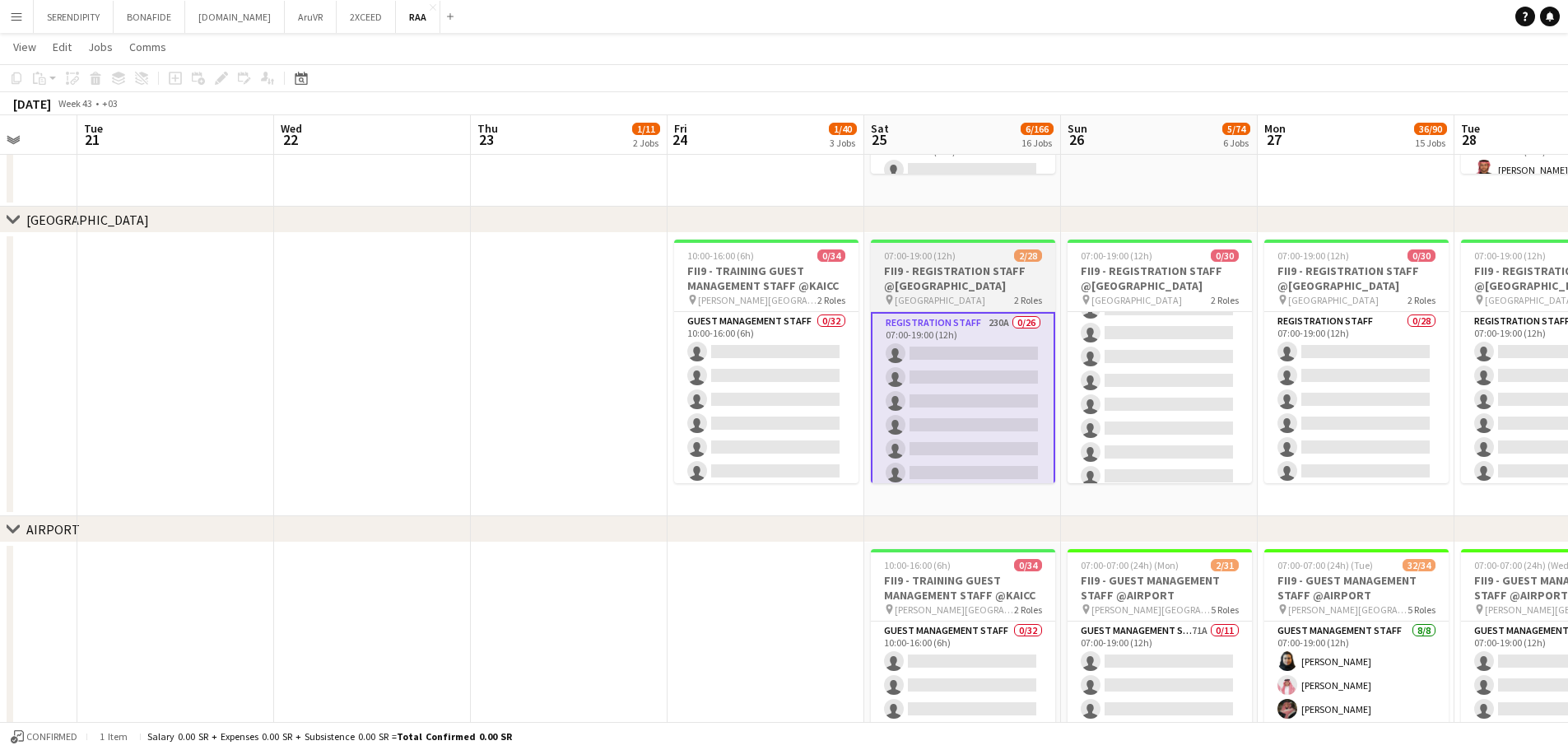
click at [971, 262] on app-job-card "07:00-19:00 (12h) 2/28 FII9 - REGISTRATION STAFF @[GEOGRAPHIC_DATA] pin [GEOGRA…" at bounding box center [963, 361] width 184 height 244
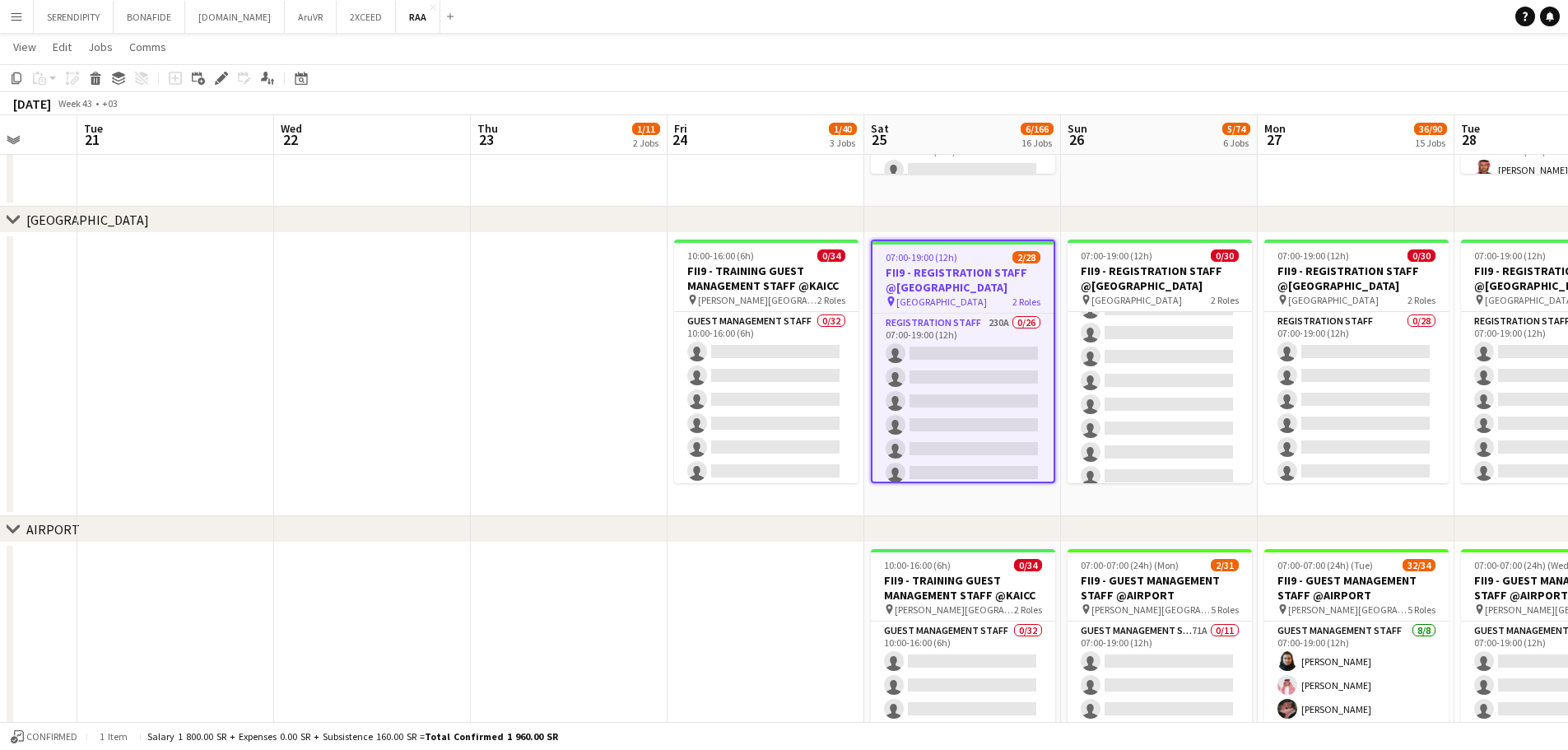
click at [222, 76] on icon at bounding box center [221, 78] width 9 height 9
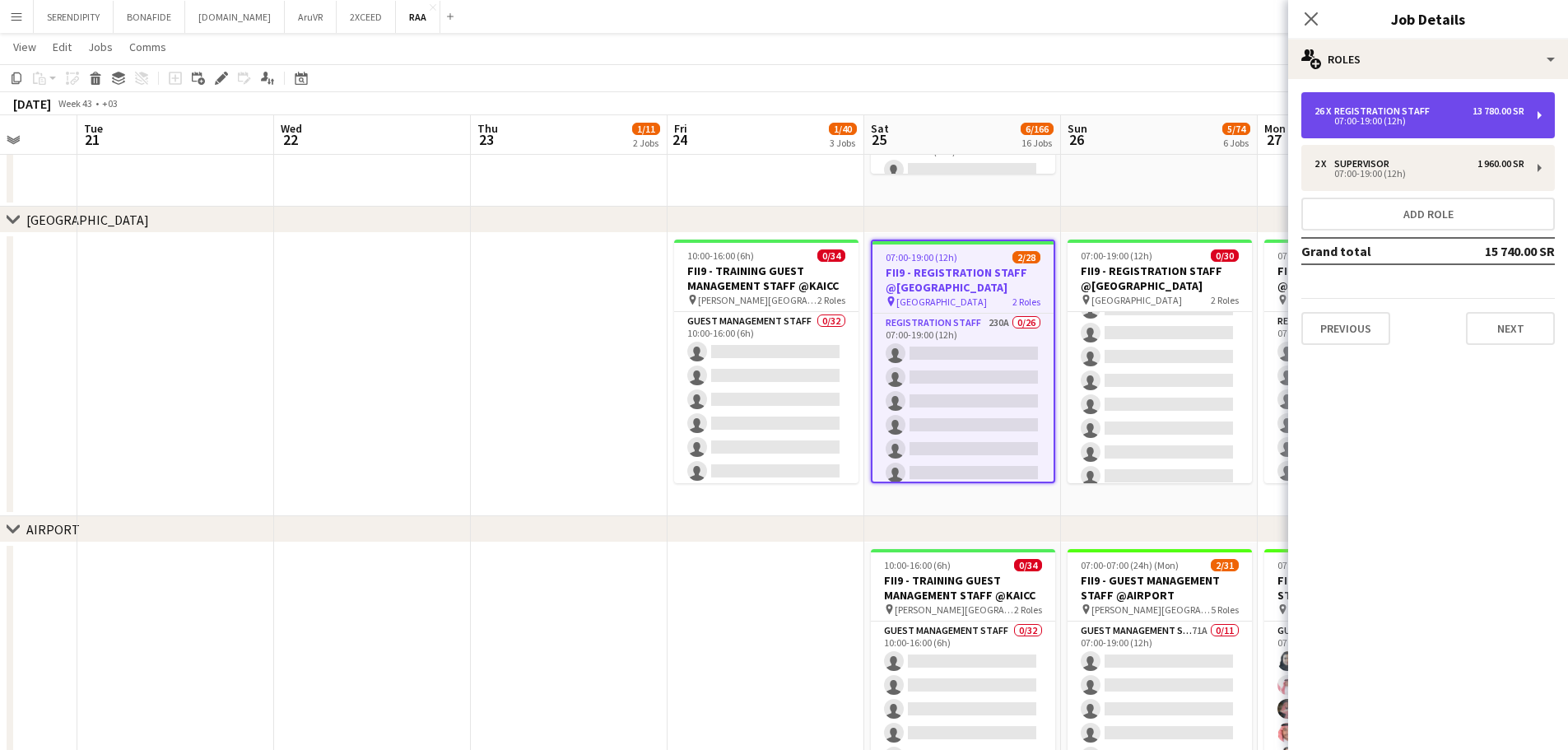
click at [1408, 111] on div "Registration Staff" at bounding box center [1385, 111] width 102 height 12
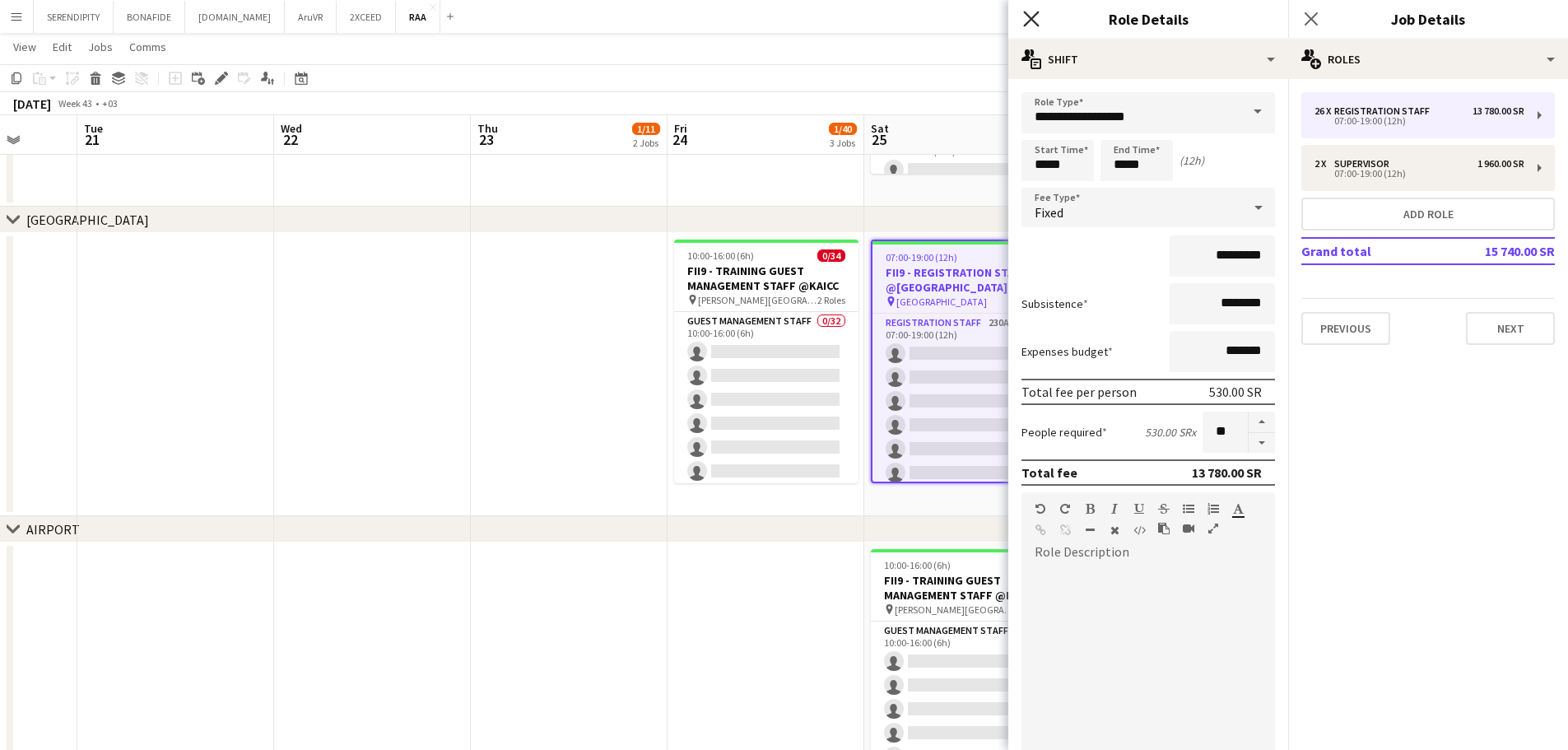
click at [1037, 18] on icon "Close pop-in" at bounding box center [1030, 19] width 16 height 16
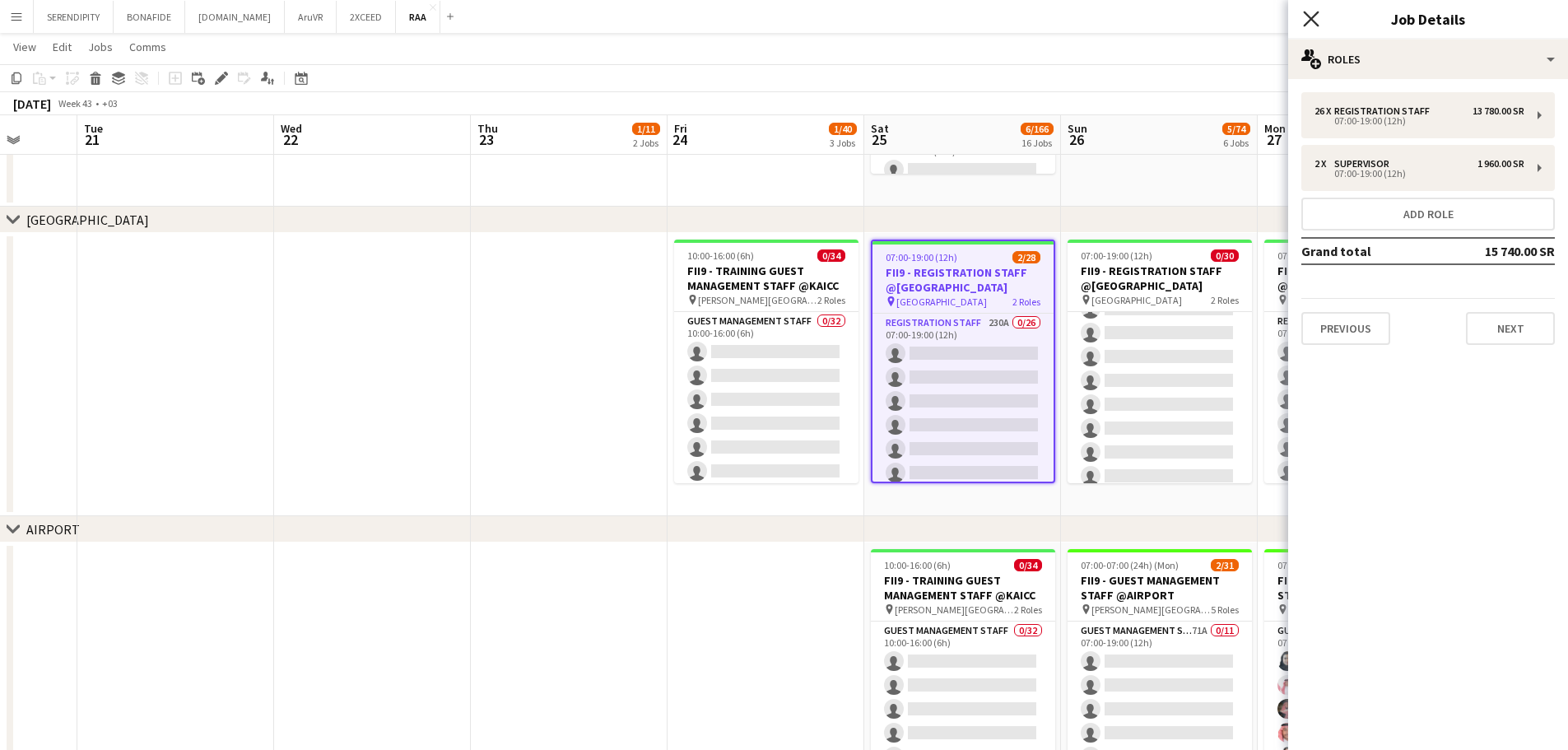
click at [1308, 17] on icon "Close pop-in" at bounding box center [1311, 19] width 16 height 16
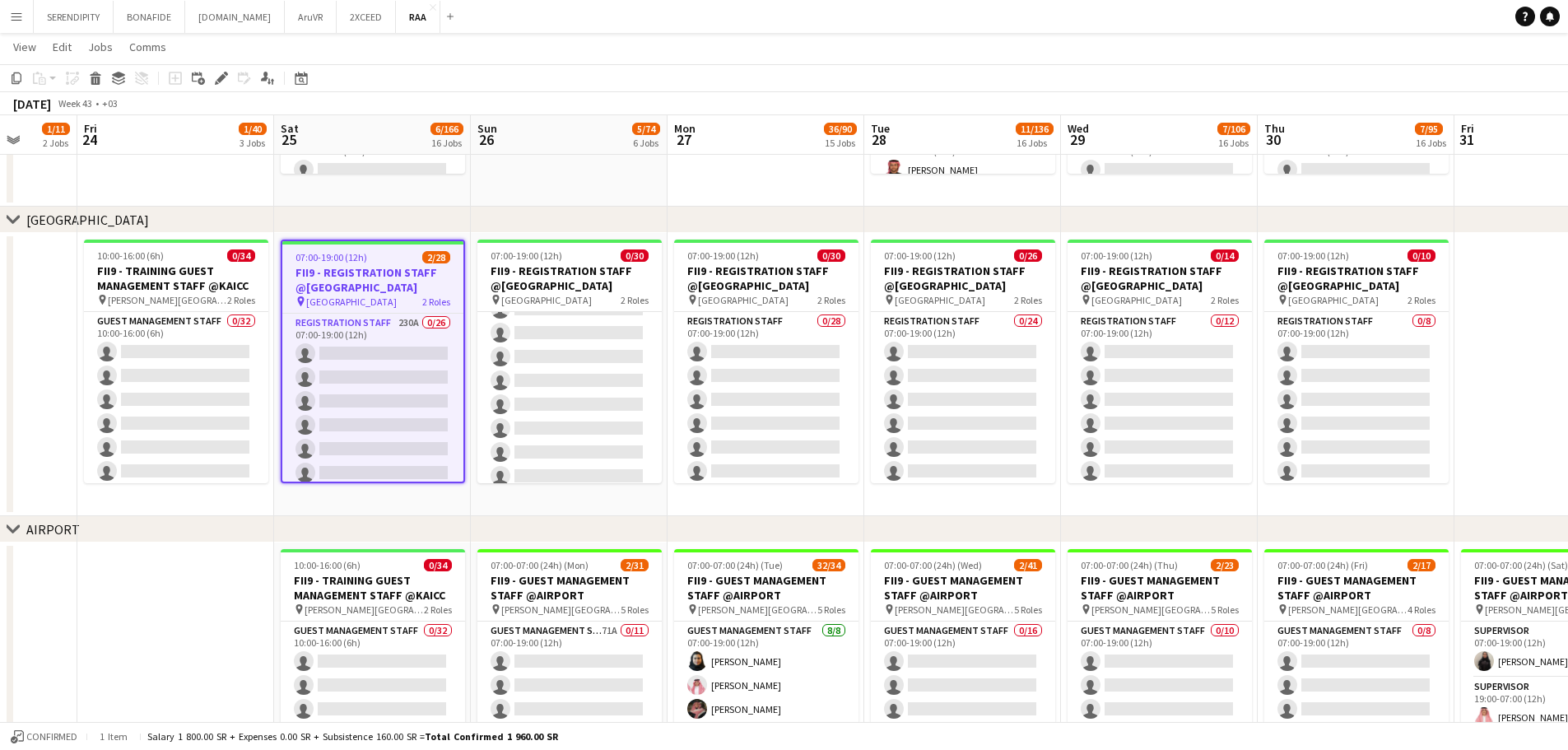
scroll to position [0, 519]
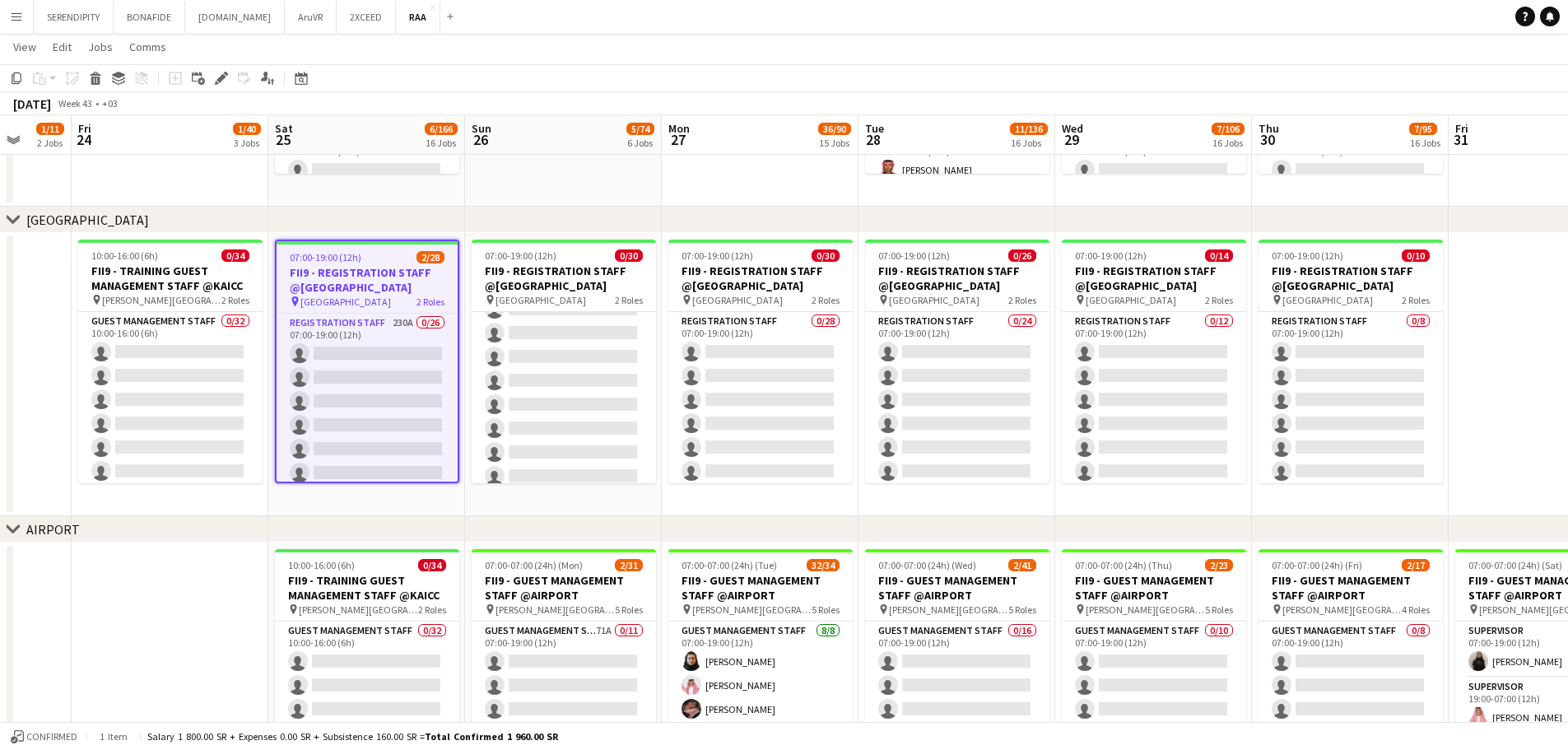
drag, startPoint x: 950, startPoint y: 507, endPoint x: 354, endPoint y: 474, distance: 596.9
click at [773, 175] on app-date-cell at bounding box center [760, 65] width 197 height 283
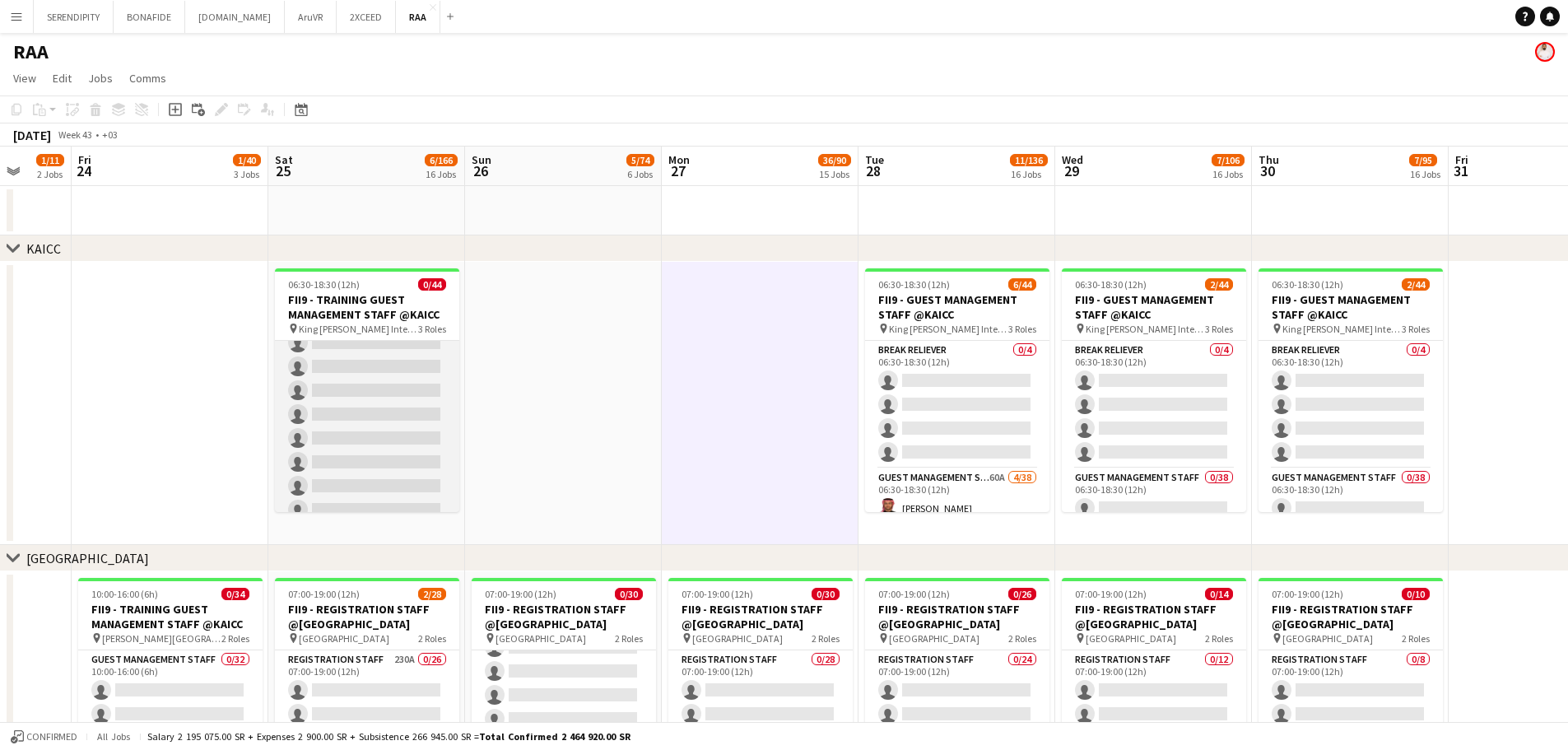
scroll to position [274, 0]
click at [357, 312] on h3 "FII9 - TRAINING GUEST MANAGEMENT STAFF @KAICC" at bounding box center [367, 306] width 184 height 30
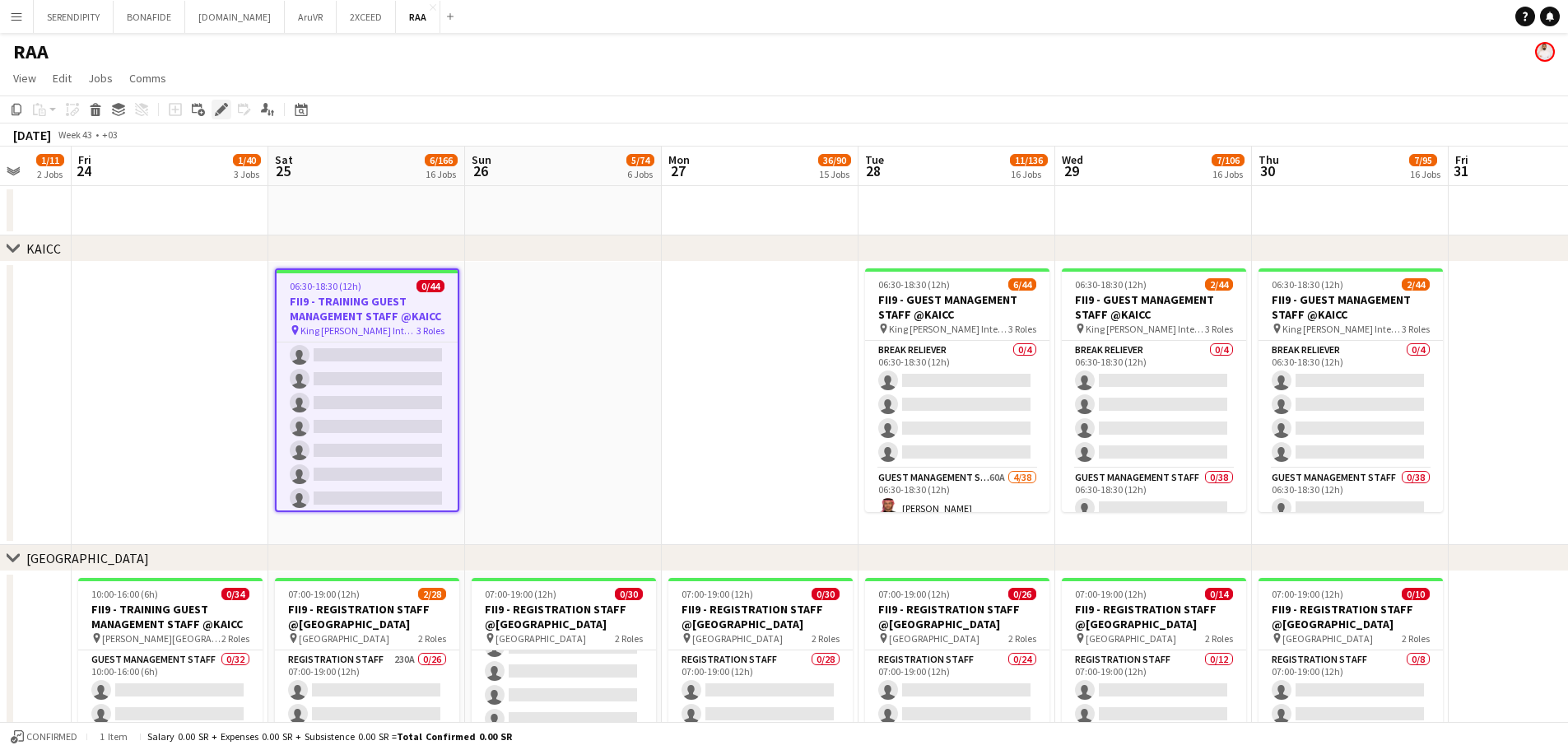
click at [218, 109] on icon "Edit" at bounding box center [222, 110] width 14 height 13
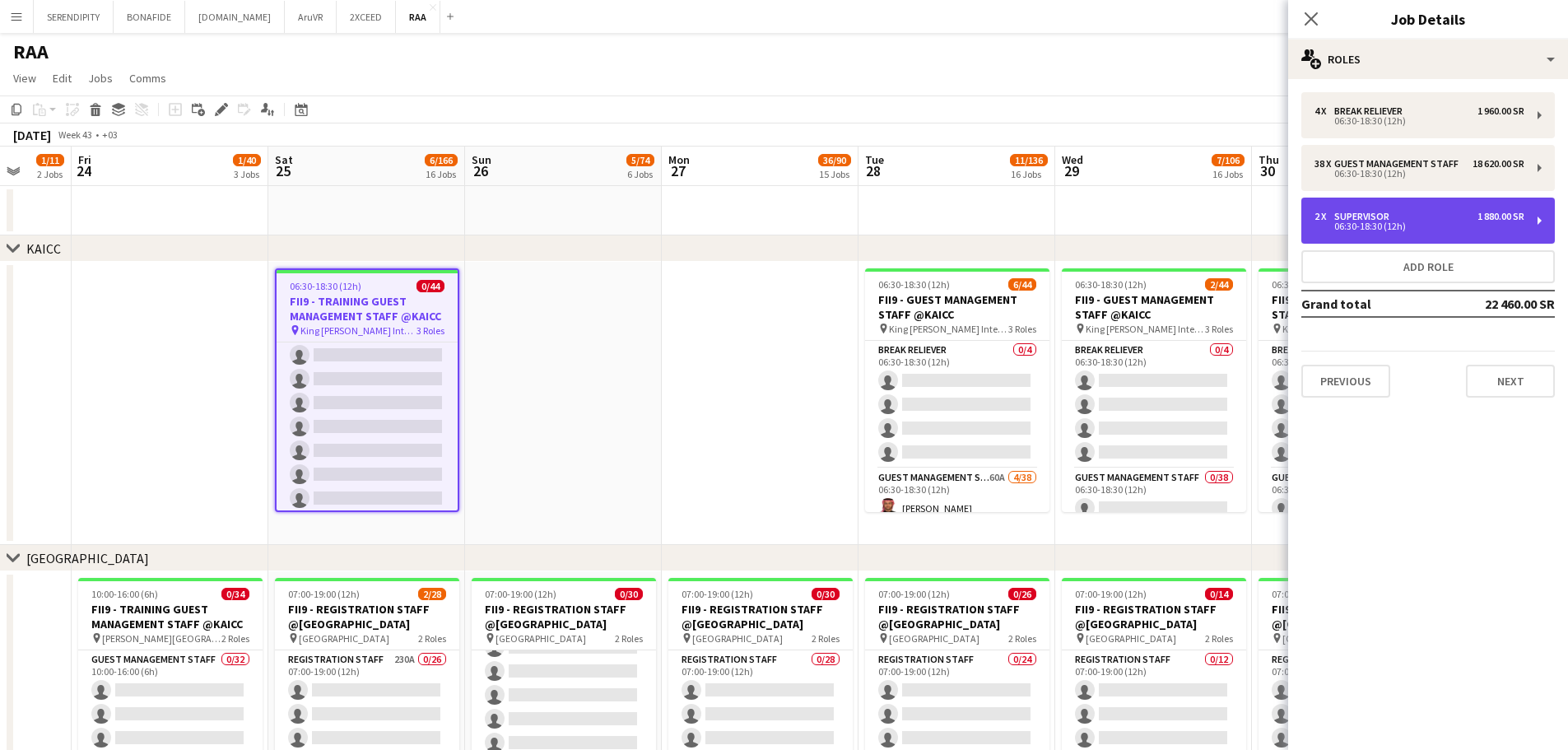
click at [1430, 217] on div "2 x Supervisor 1 880.00 SR" at bounding box center [1419, 217] width 210 height 12
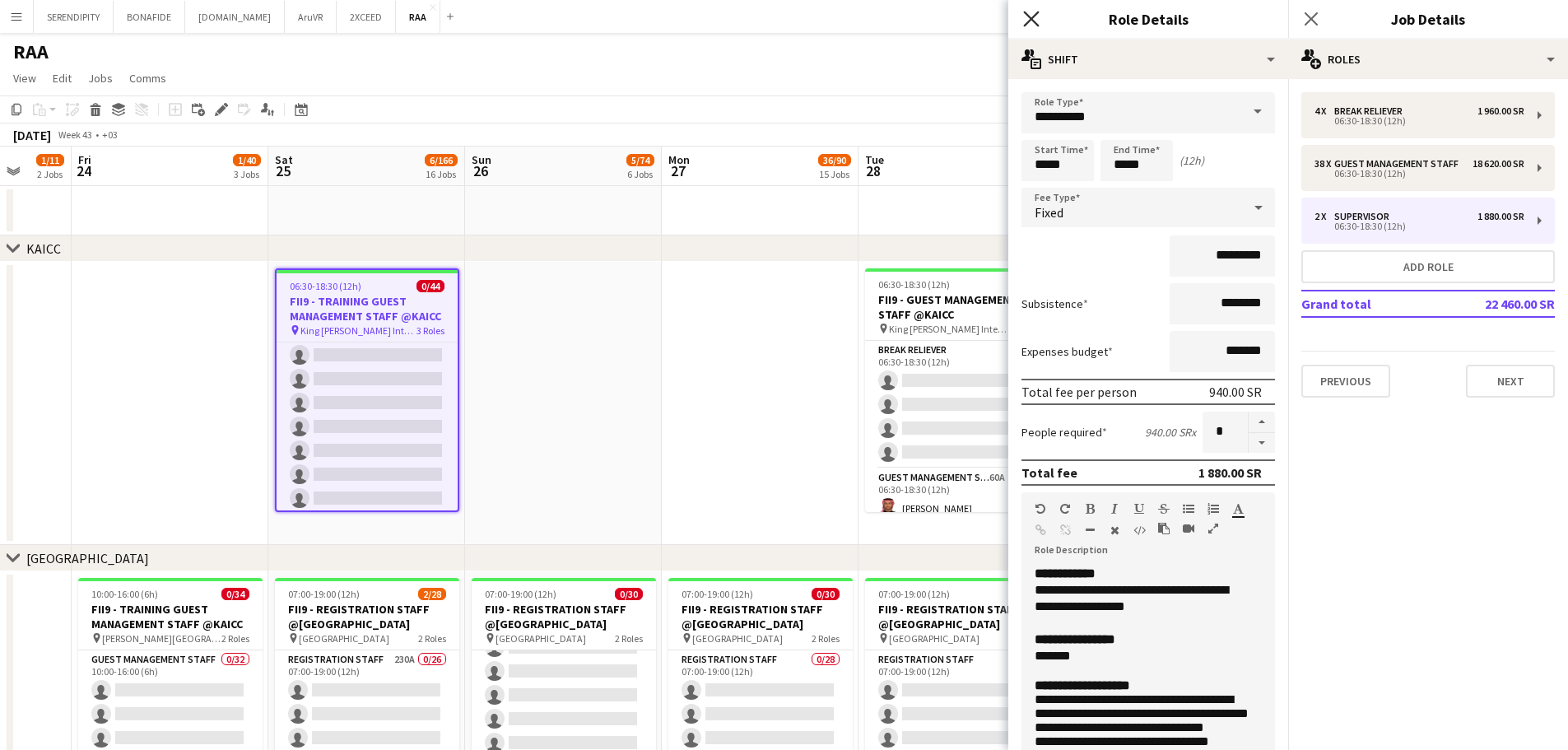
click at [1030, 17] on icon "Close pop-in" at bounding box center [1030, 19] width 16 height 16
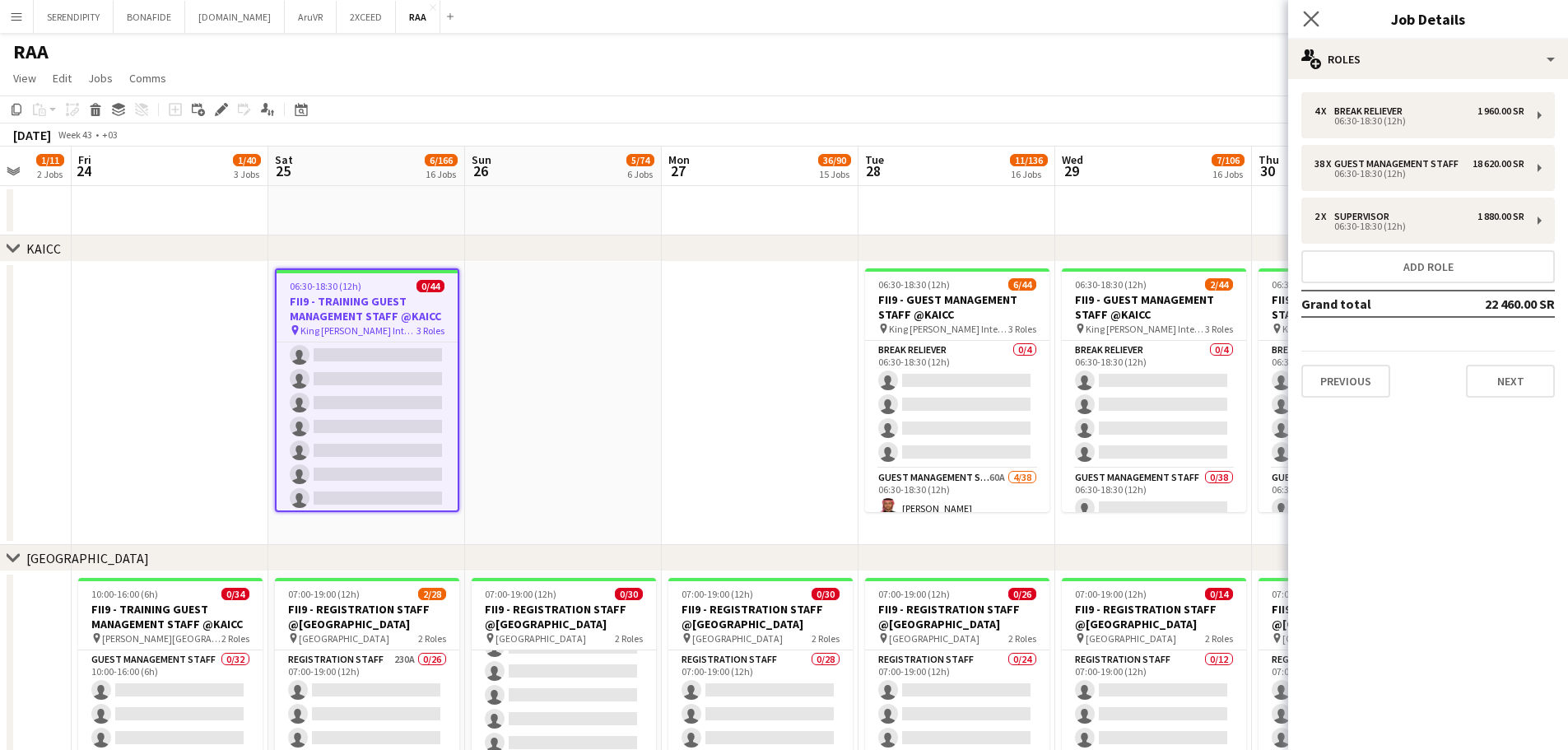
click at [1320, 19] on app-icon "Close pop-in" at bounding box center [1311, 19] width 24 height 24
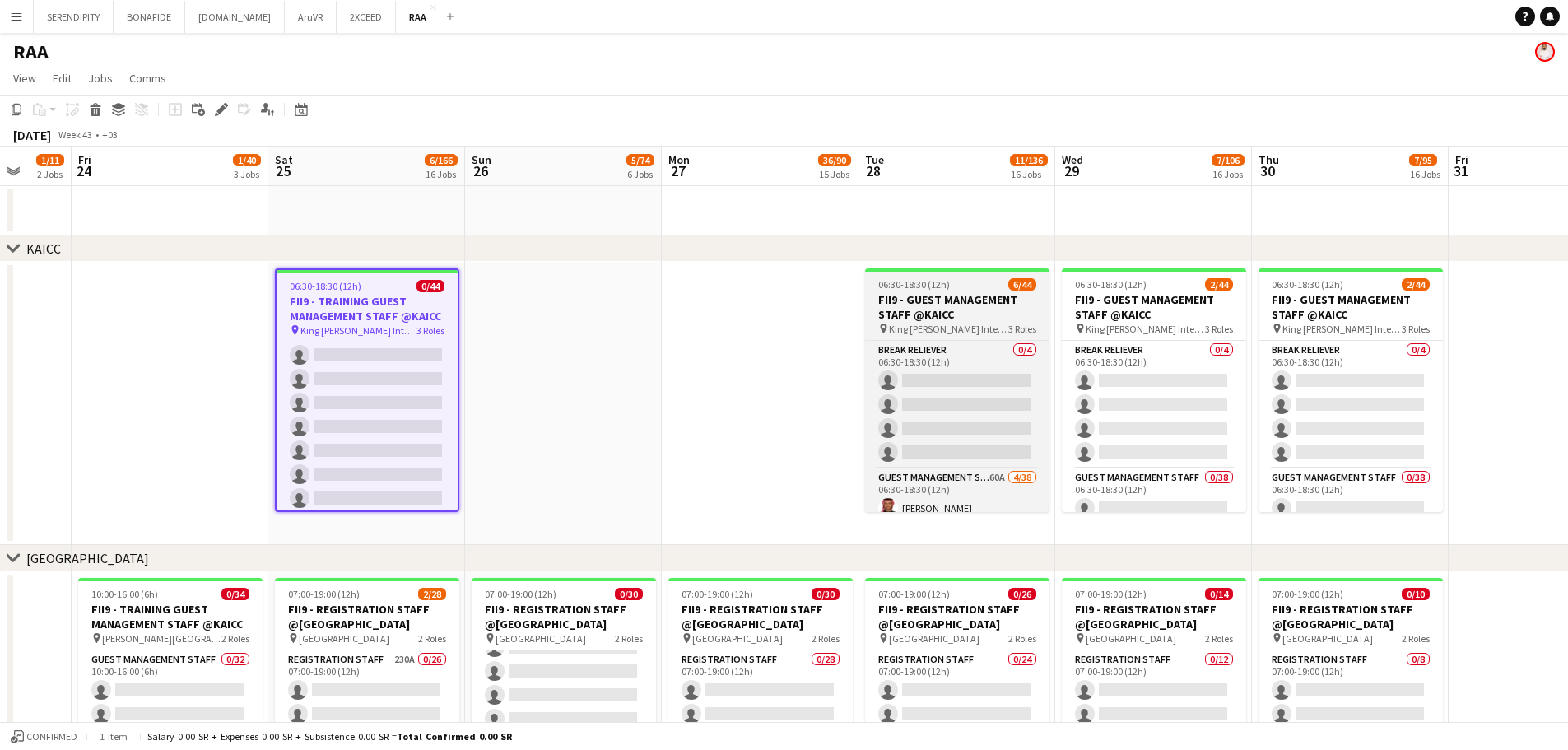
click at [963, 310] on h3 "FII9 - GUEST MANAGEMENT STAFF @KAICC" at bounding box center [957, 306] width 184 height 30
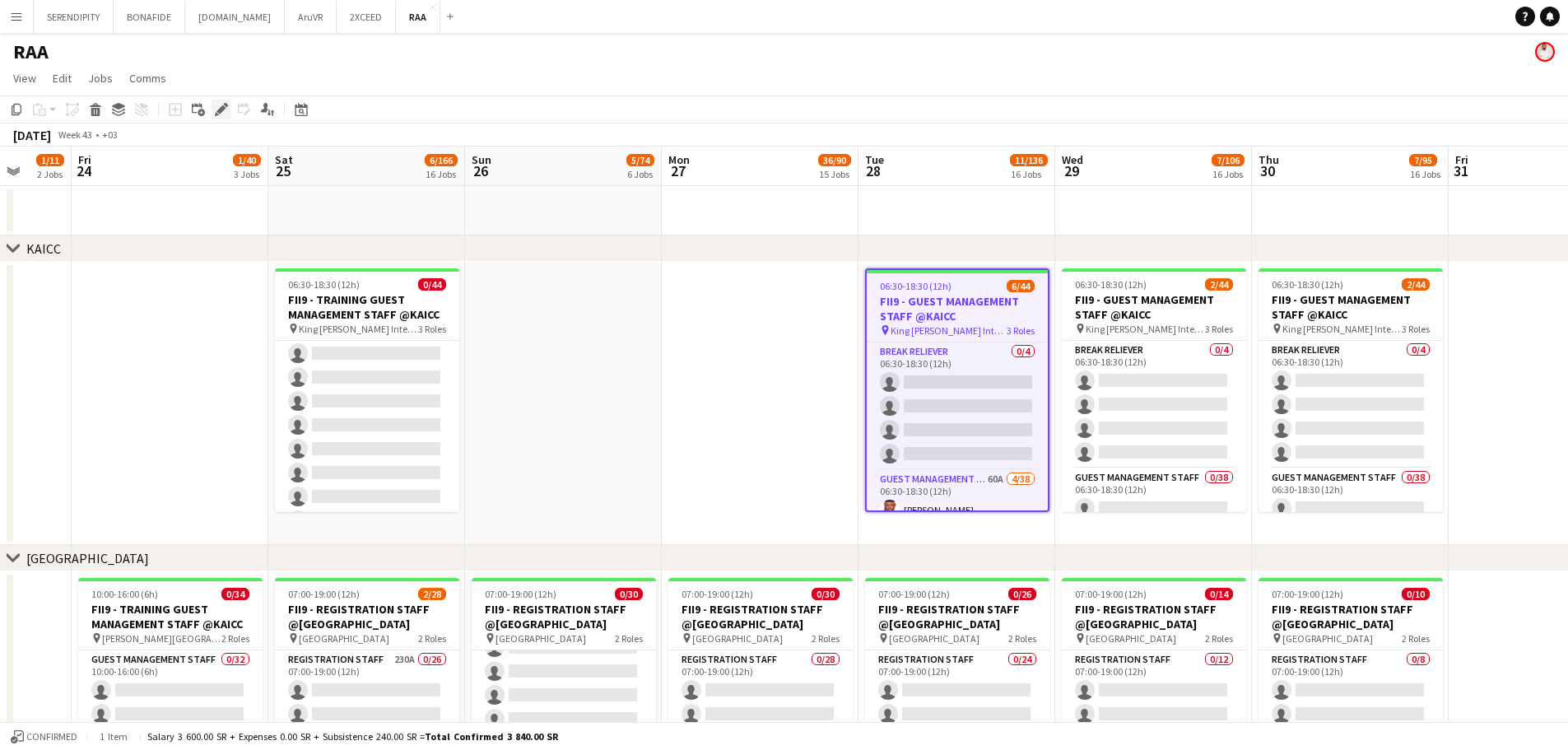
click at [224, 111] on icon "Edit" at bounding box center [222, 110] width 14 height 13
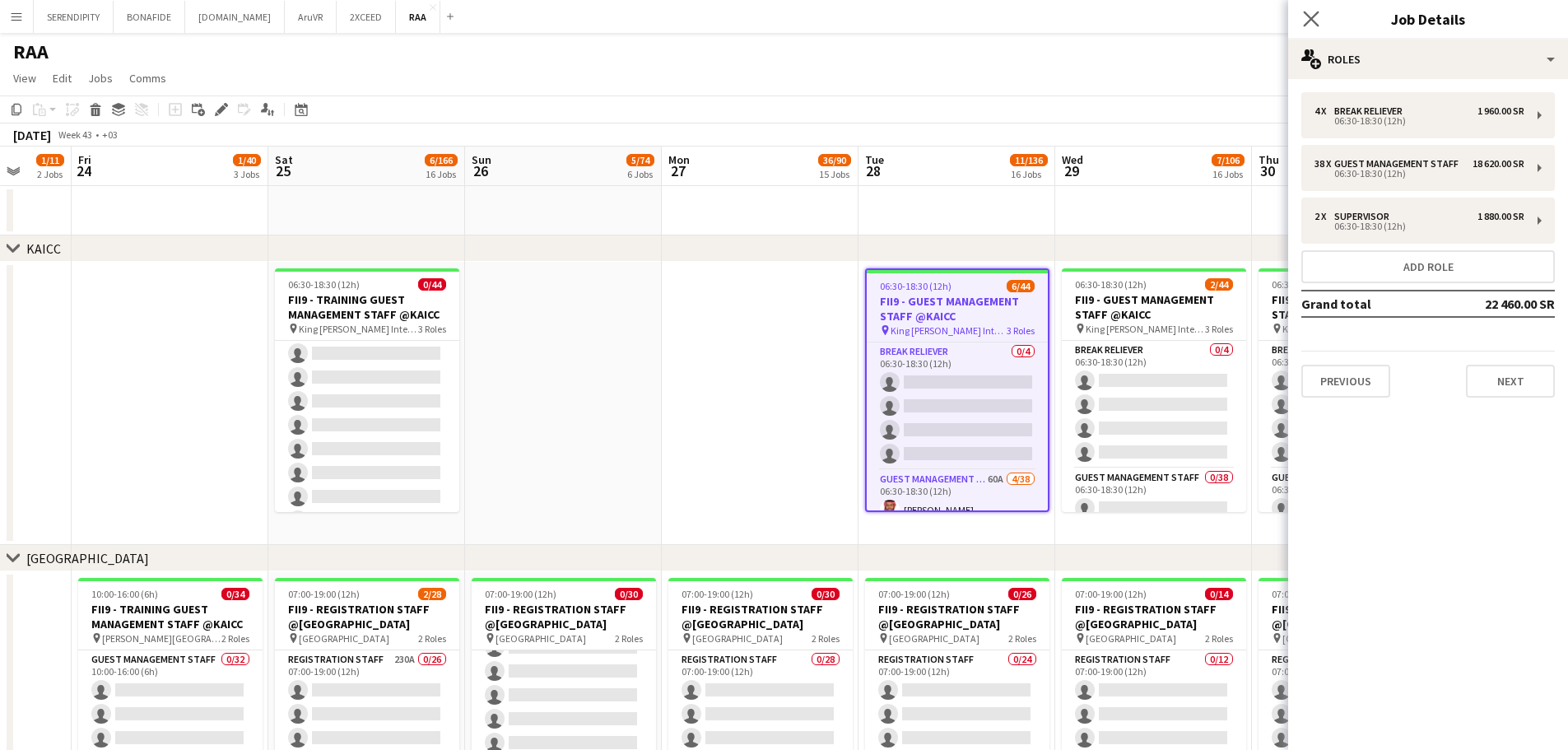
click at [1319, 17] on icon "Close pop-in" at bounding box center [1311, 19] width 16 height 16
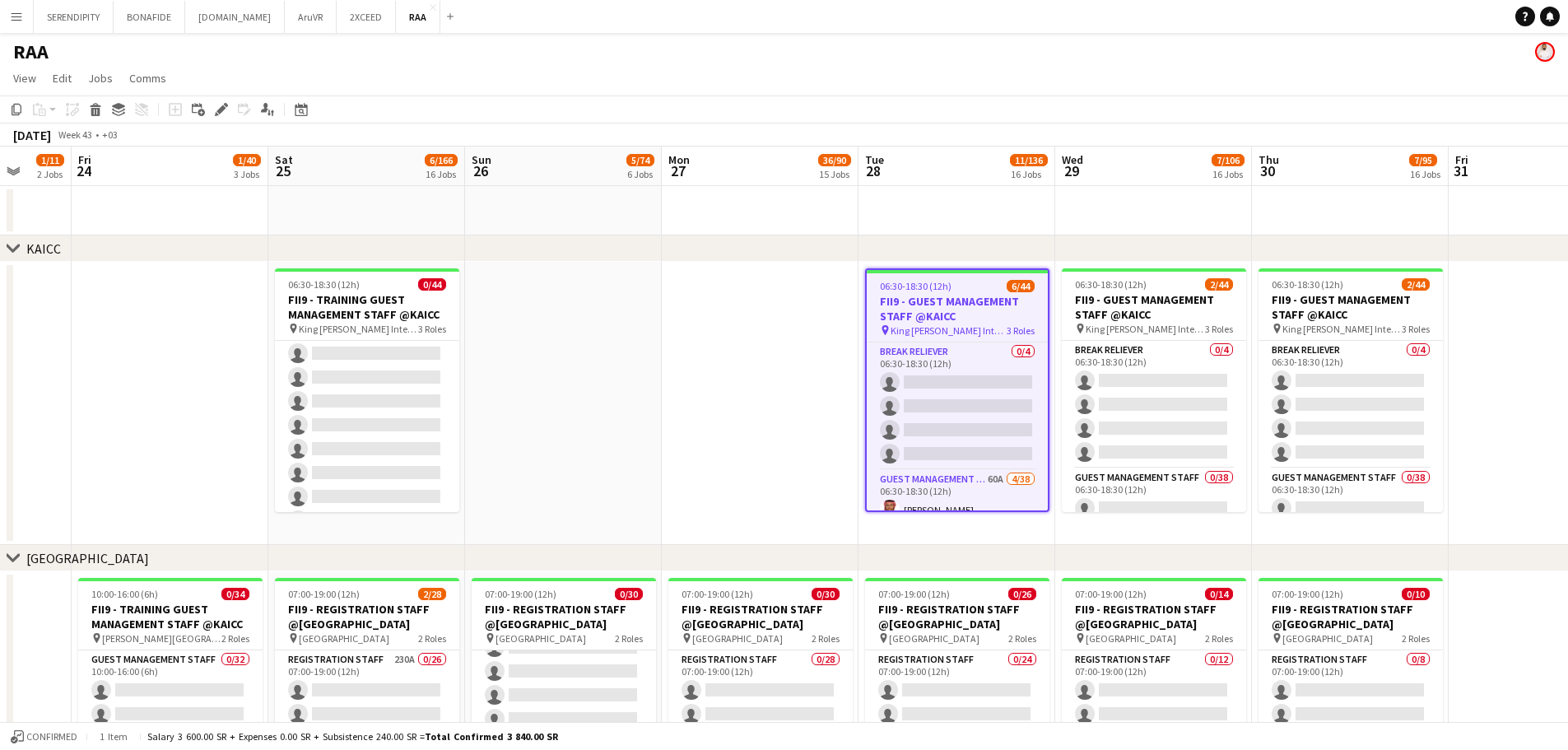
click at [740, 332] on app-date-cell at bounding box center [760, 403] width 197 height 283
